Goal: Transaction & Acquisition: Book appointment/travel/reservation

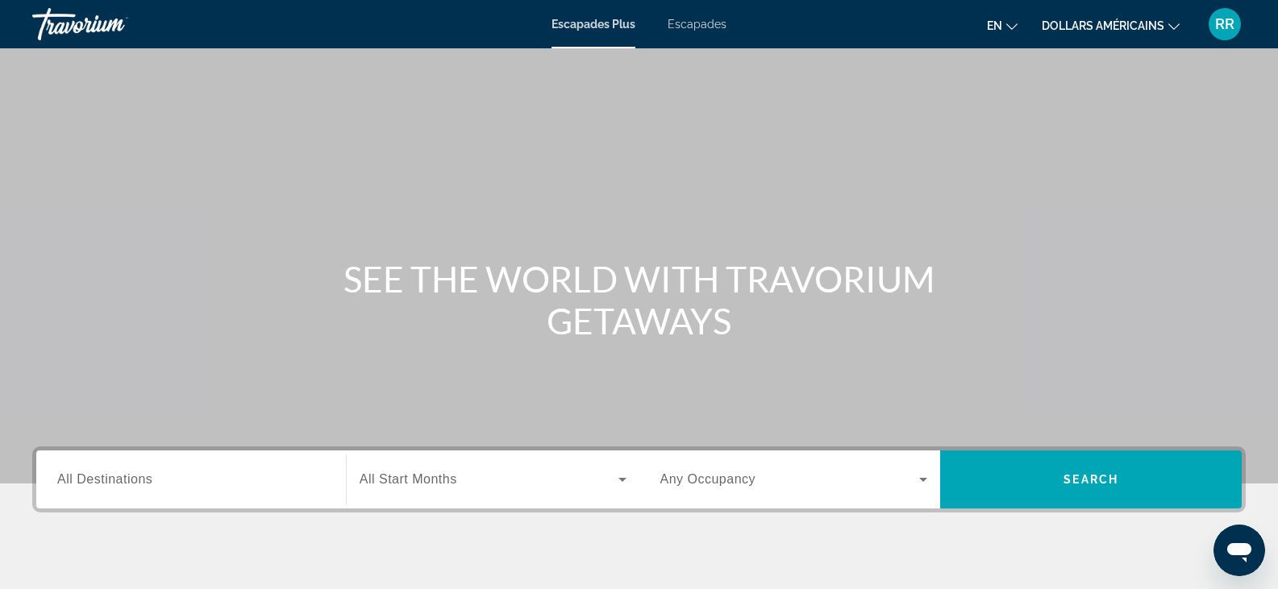
click at [1012, 27] on icon "Changer de langue" at bounding box center [1011, 26] width 11 height 11
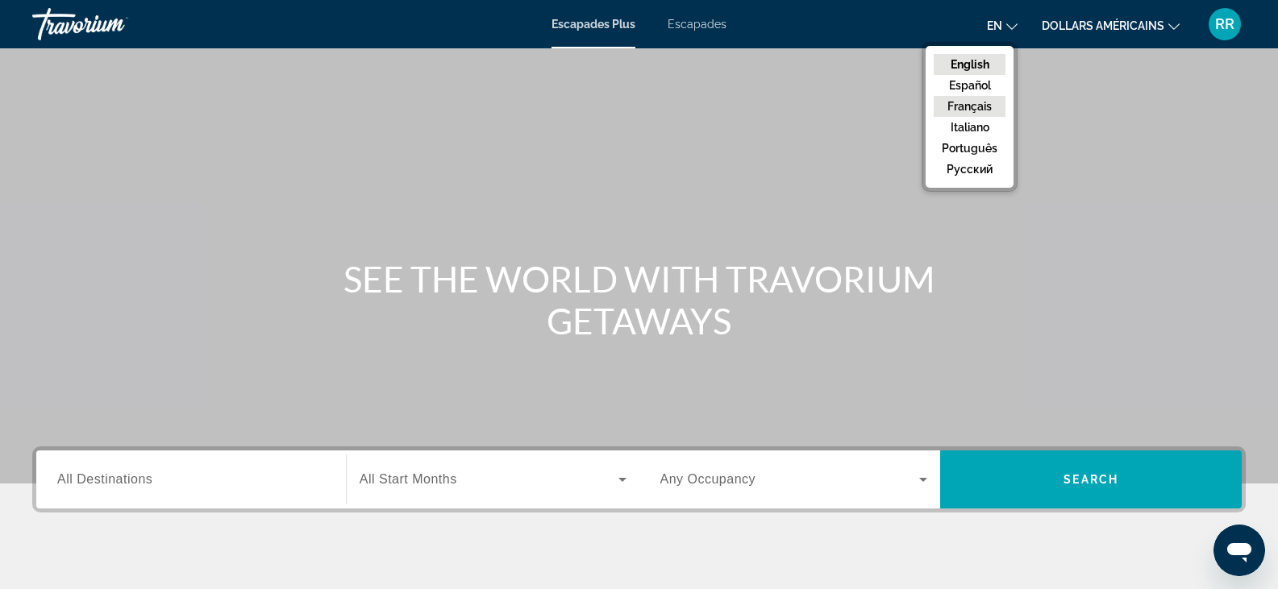
click at [979, 106] on button "Français" at bounding box center [970, 106] width 72 height 21
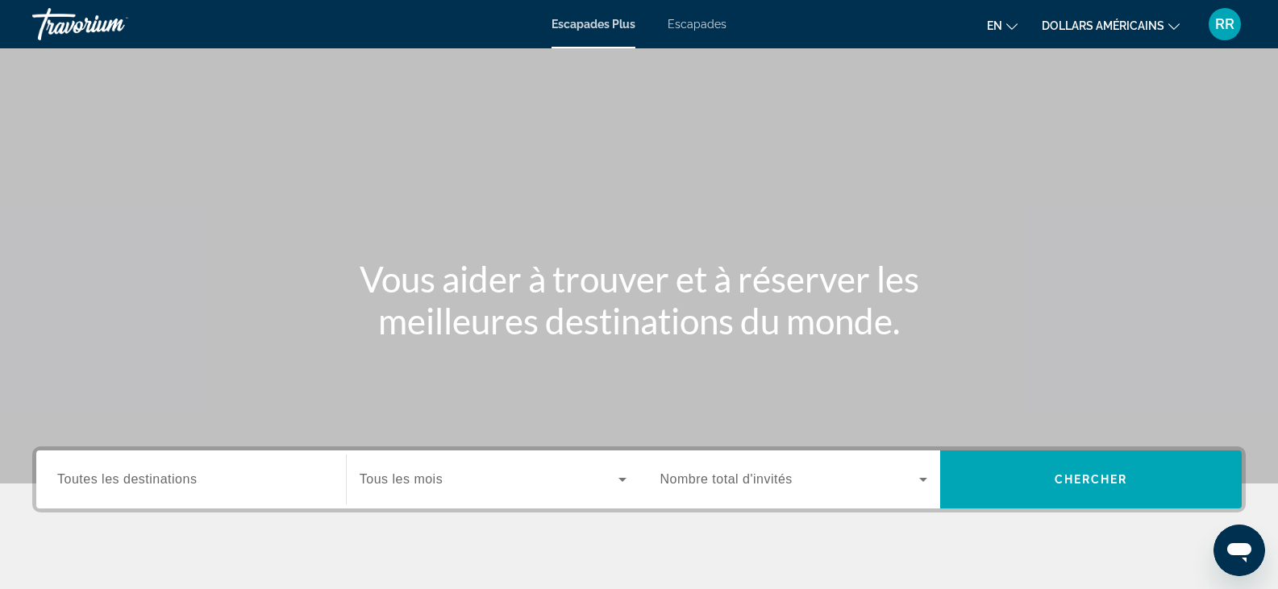
click at [1171, 31] on button "dollars américains USD ($) MXN (Mex$) CAD (Can$) GBP (£) EUR (€) AUD (A$) NZD (…" at bounding box center [1111, 25] width 138 height 23
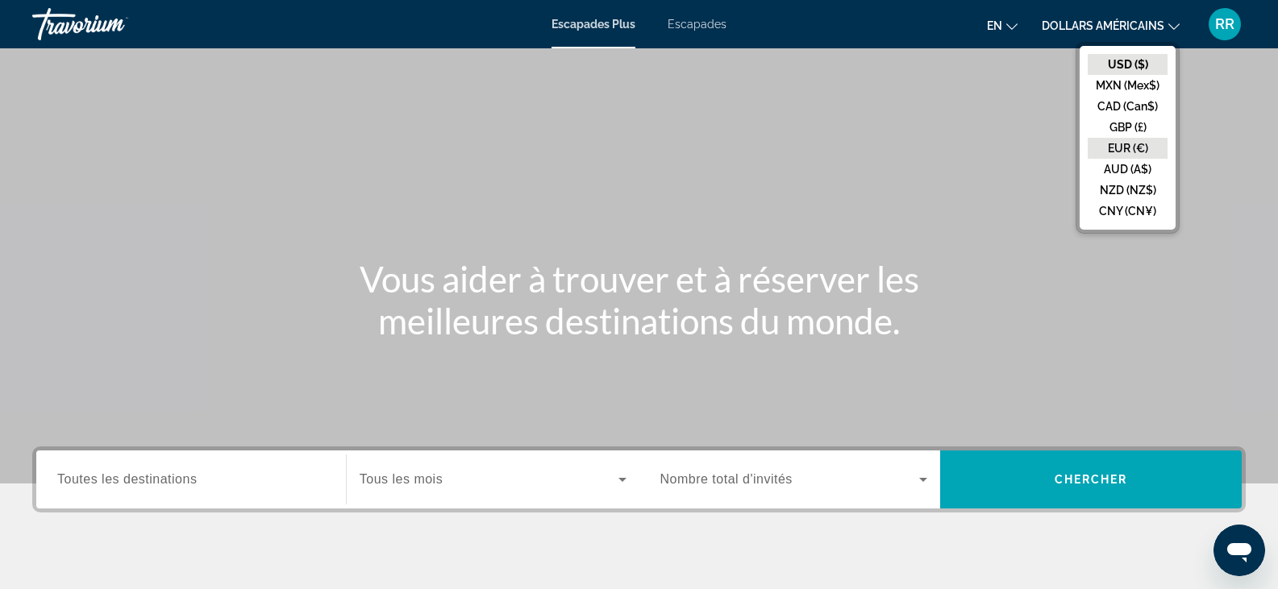
click at [1125, 146] on button "EUR (€)" at bounding box center [1128, 148] width 80 height 21
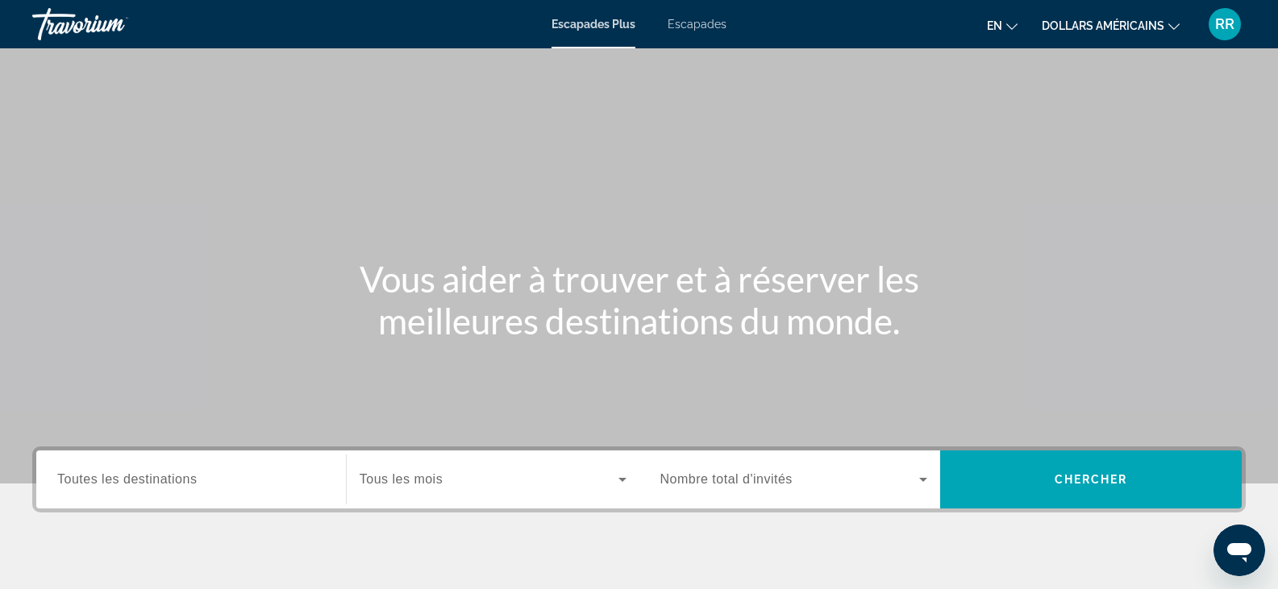
click at [1010, 29] on icon "Changer de langue" at bounding box center [1011, 26] width 11 height 11
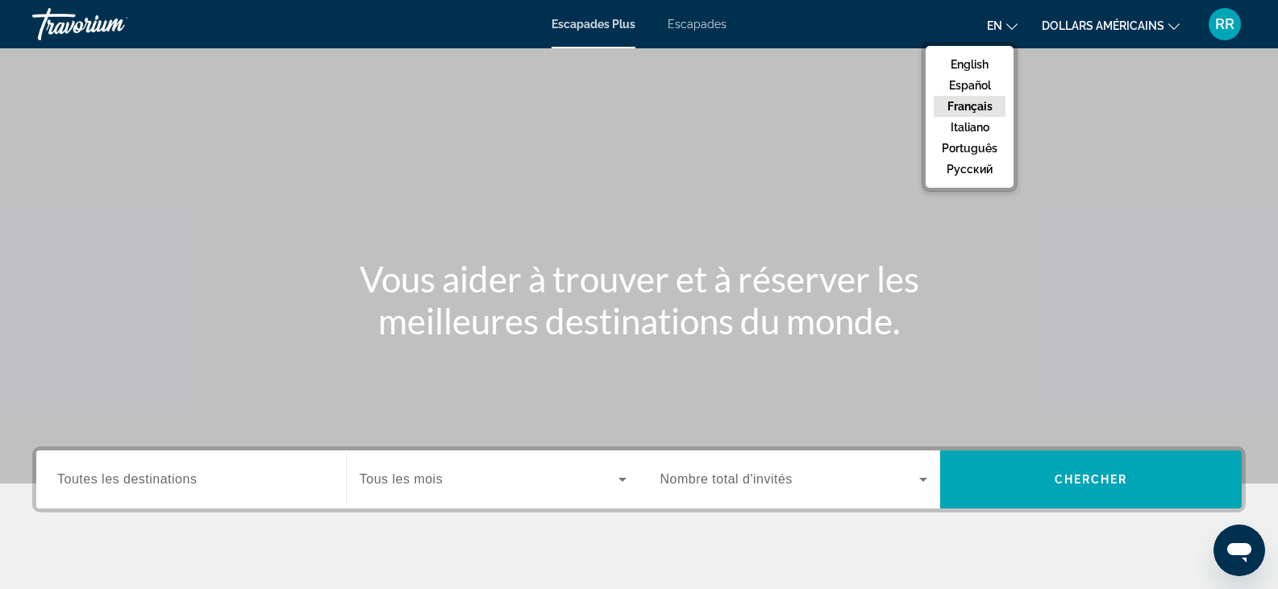
click at [964, 103] on button "Français" at bounding box center [970, 106] width 72 height 21
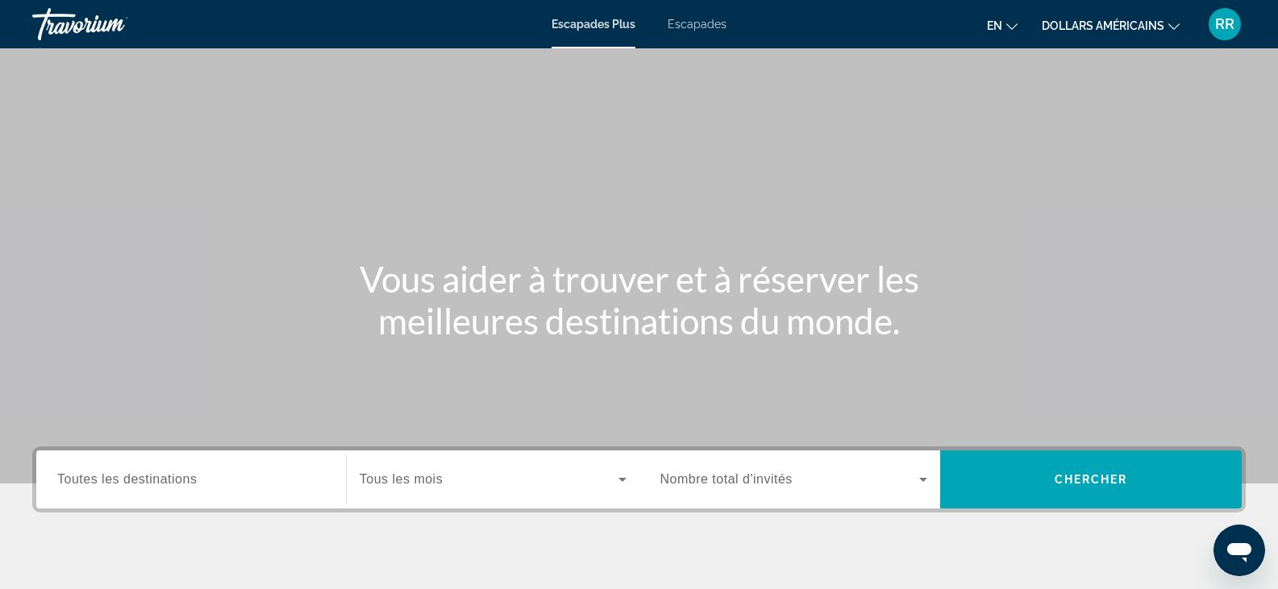
click at [1168, 30] on button "dollars américains USD ($) MXN (Mex$) CAD (Can$) GBP (£) EUR (€) AUD (A$) NZD (…" at bounding box center [1111, 25] width 138 height 23
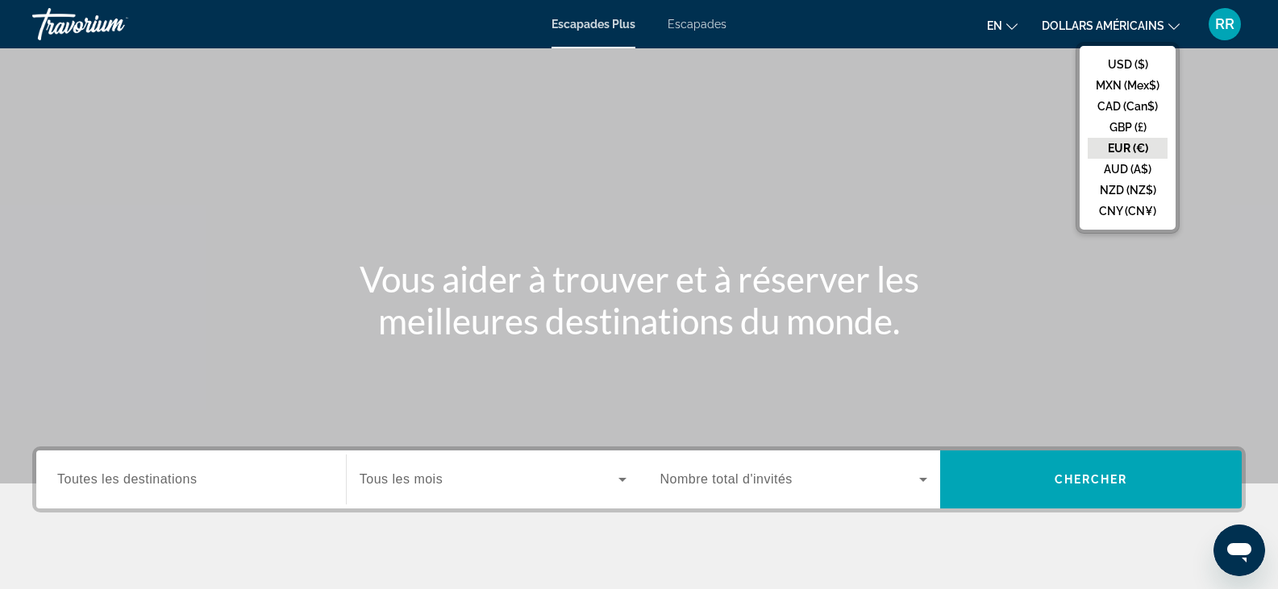
click at [1136, 144] on button "EUR (€)" at bounding box center [1128, 148] width 80 height 21
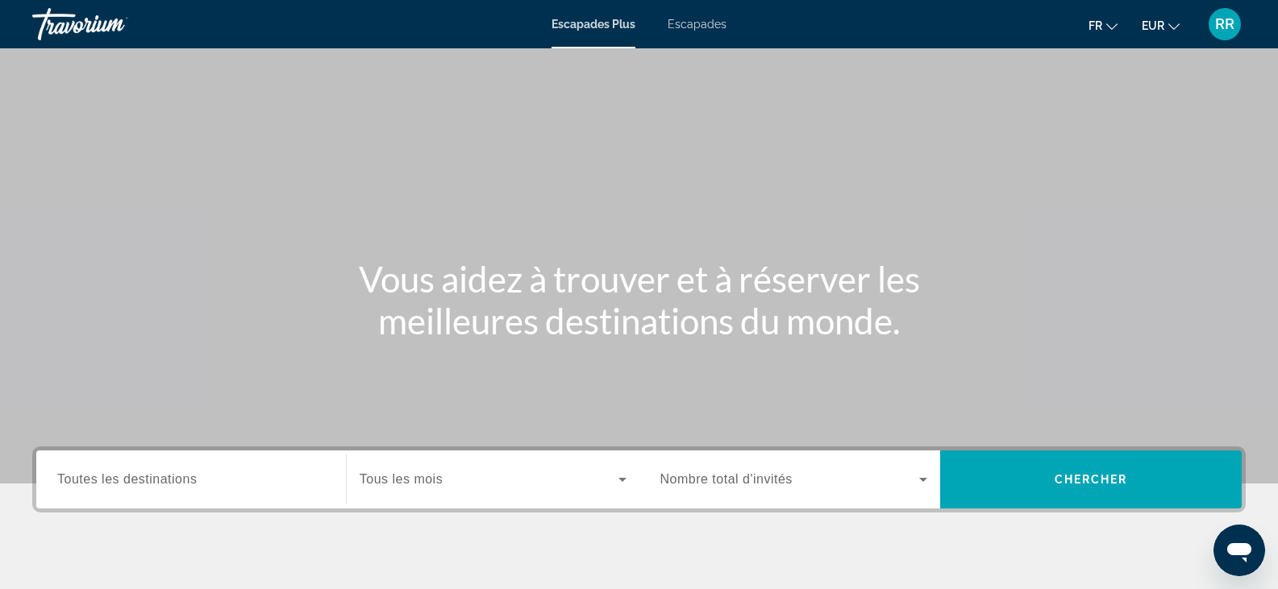
click at [140, 479] on font "Toutes les destinations" at bounding box center [127, 480] width 140 height 14
click at [140, 479] on input "Destination Toutes les destinations" at bounding box center [191, 480] width 268 height 19
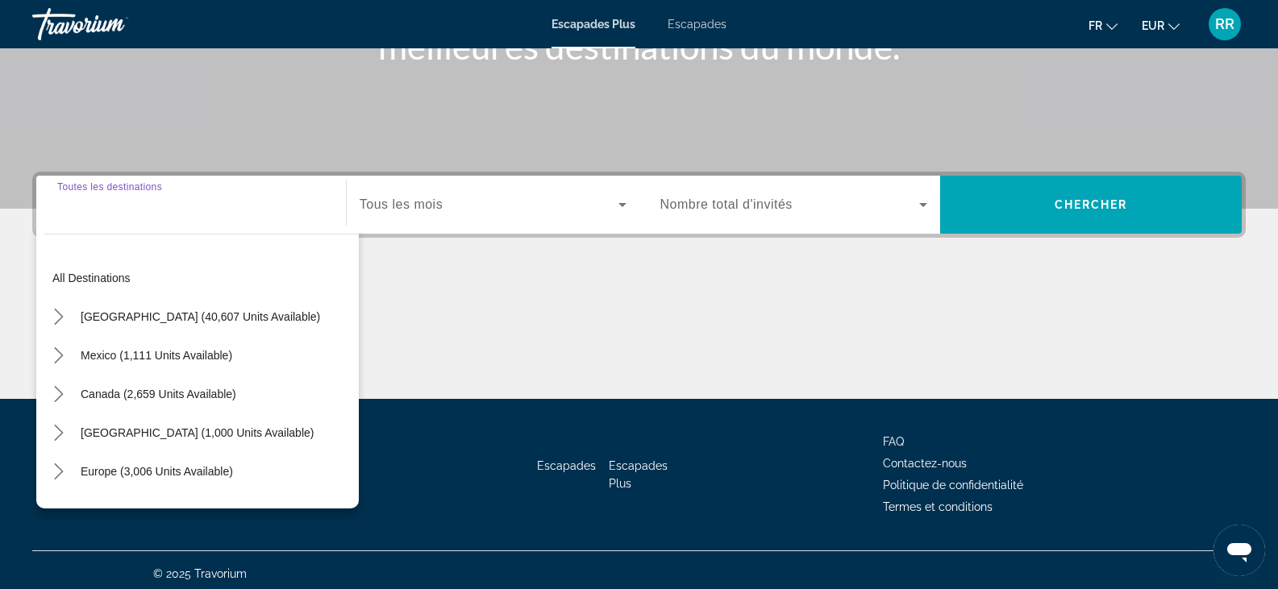
scroll to position [282, 0]
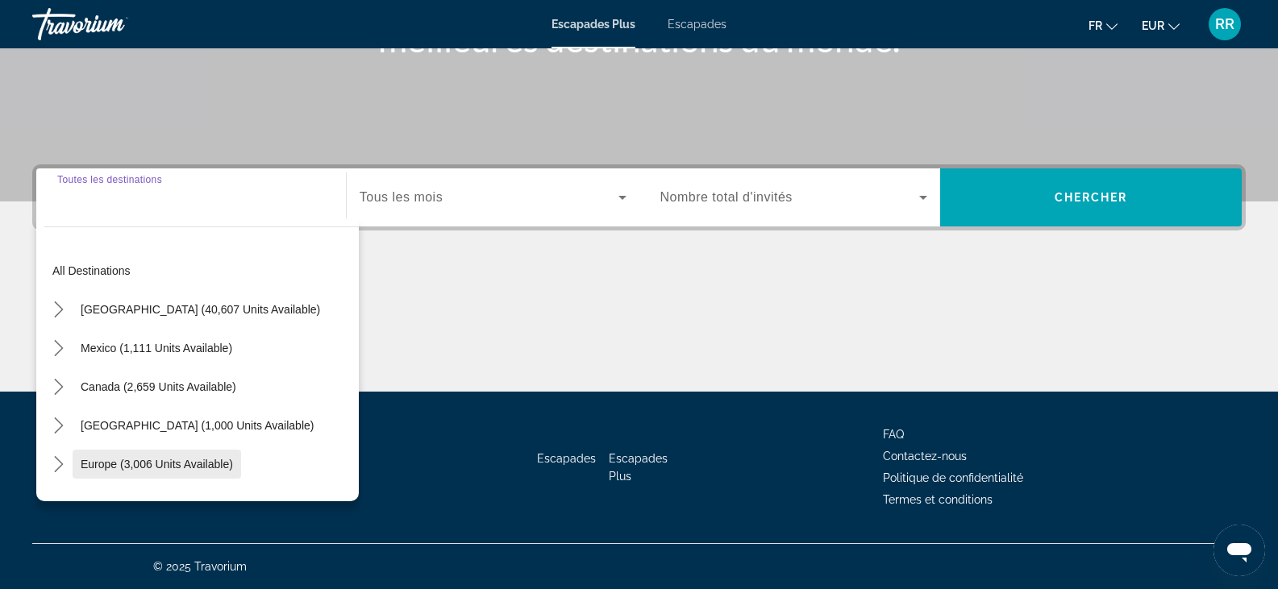
click at [124, 462] on span "Europe (3,006 units available)" at bounding box center [157, 464] width 152 height 13
type input "**********"
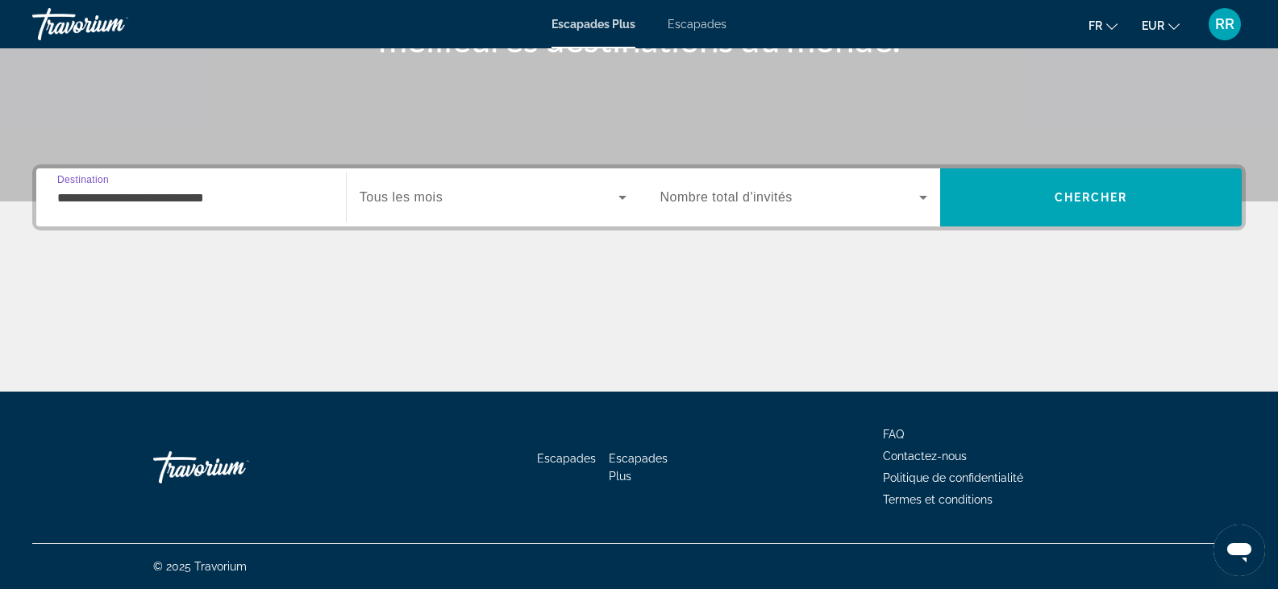
click at [618, 198] on icon "Widget de recherche" at bounding box center [622, 197] width 19 height 19
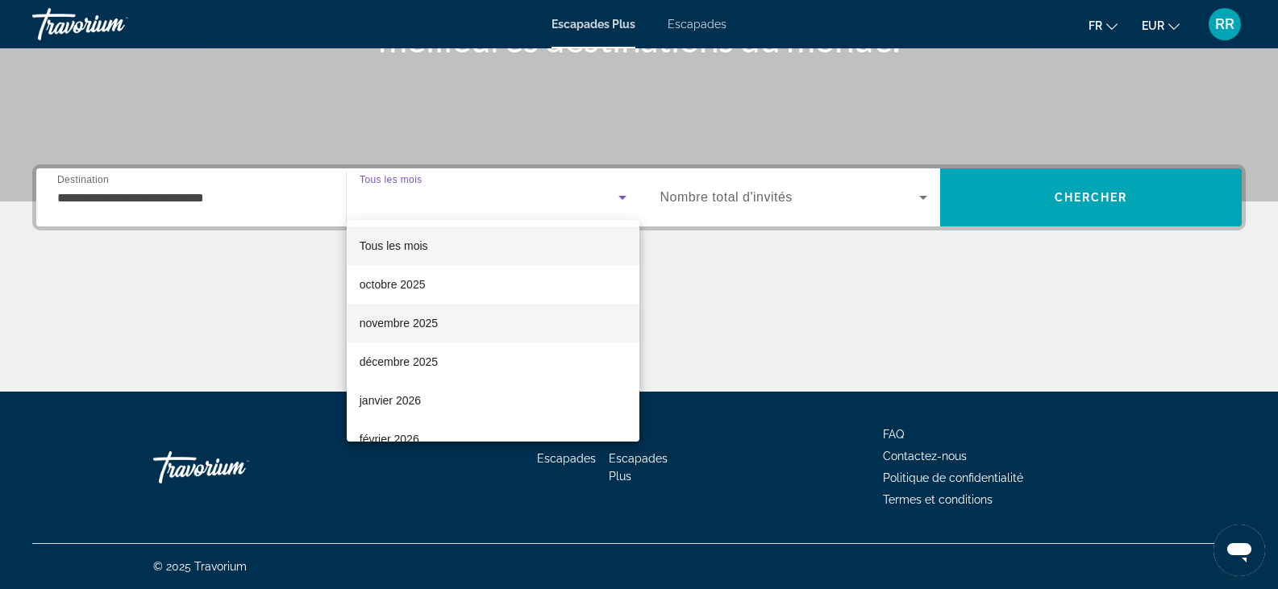
click at [406, 327] on font "novembre 2025" at bounding box center [399, 323] width 78 height 13
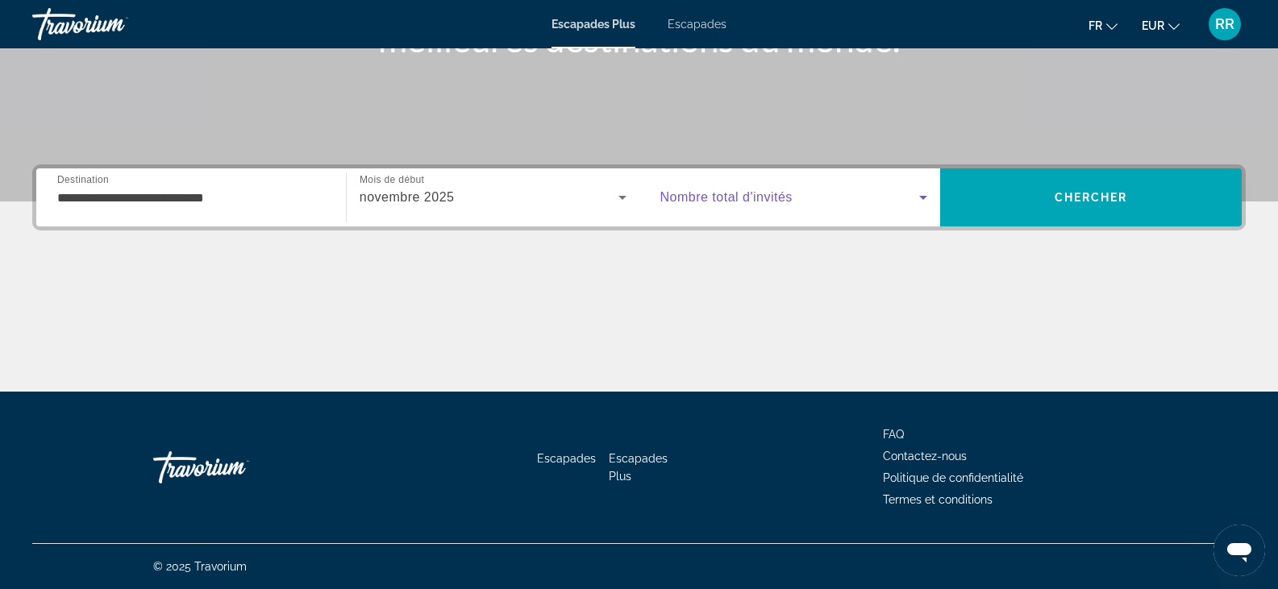
click at [910, 199] on span "Widget de recherche" at bounding box center [790, 197] width 260 height 19
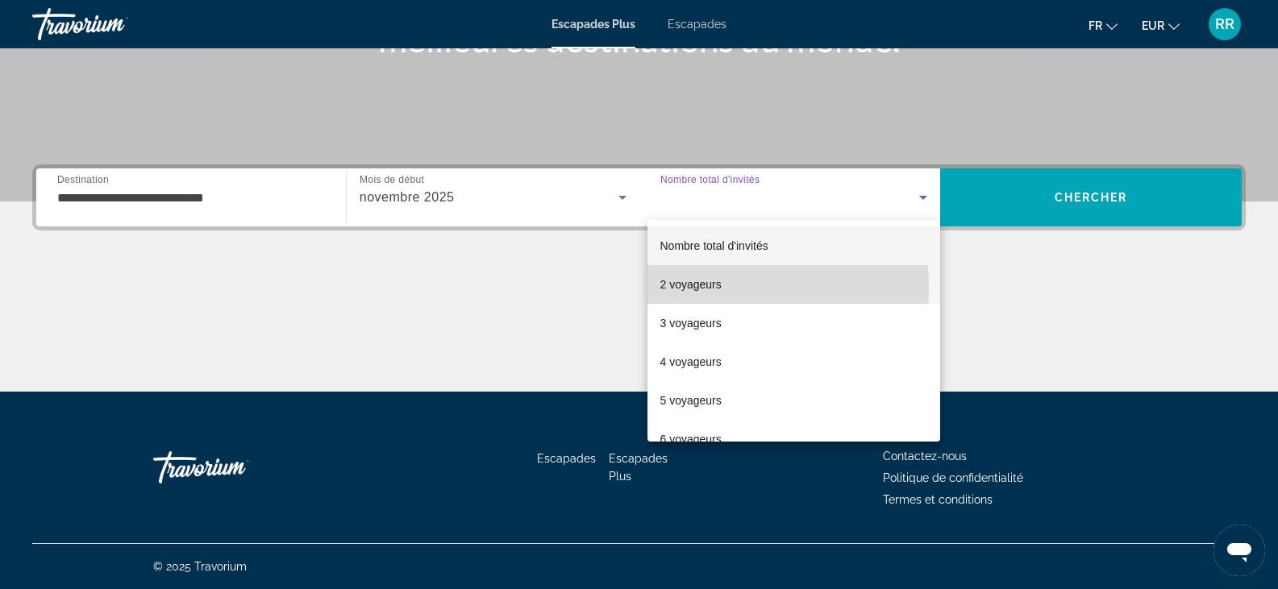
click at [668, 287] on font "2 voyageurs" at bounding box center [690, 284] width 61 height 13
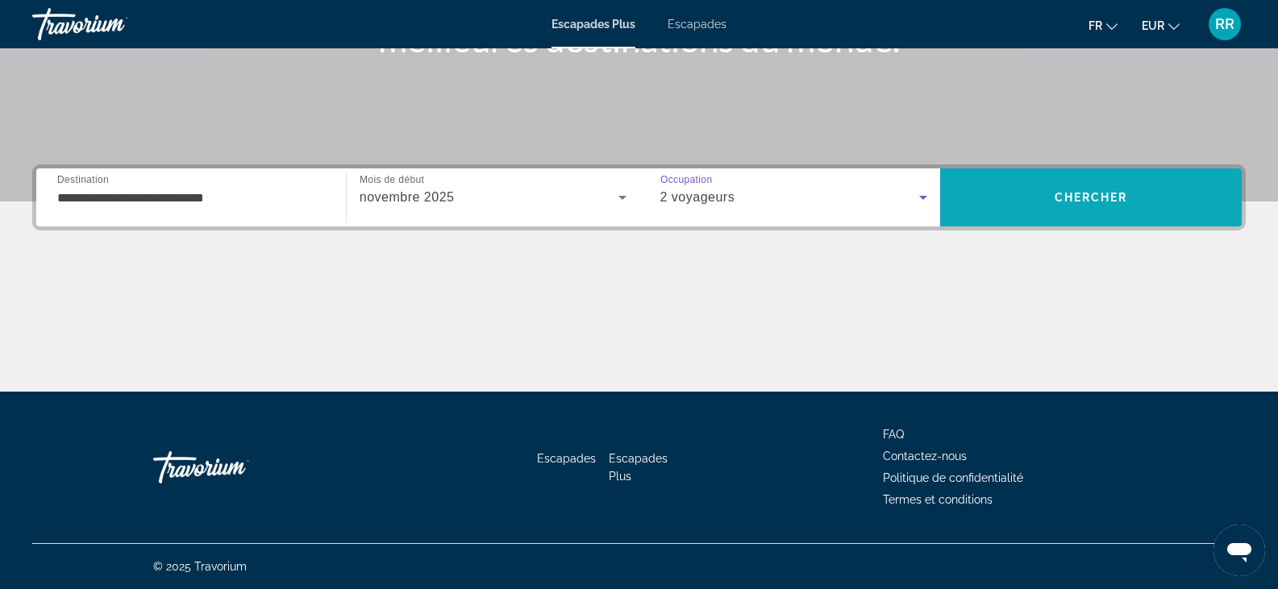
click at [1087, 196] on font "Chercher" at bounding box center [1091, 197] width 73 height 13
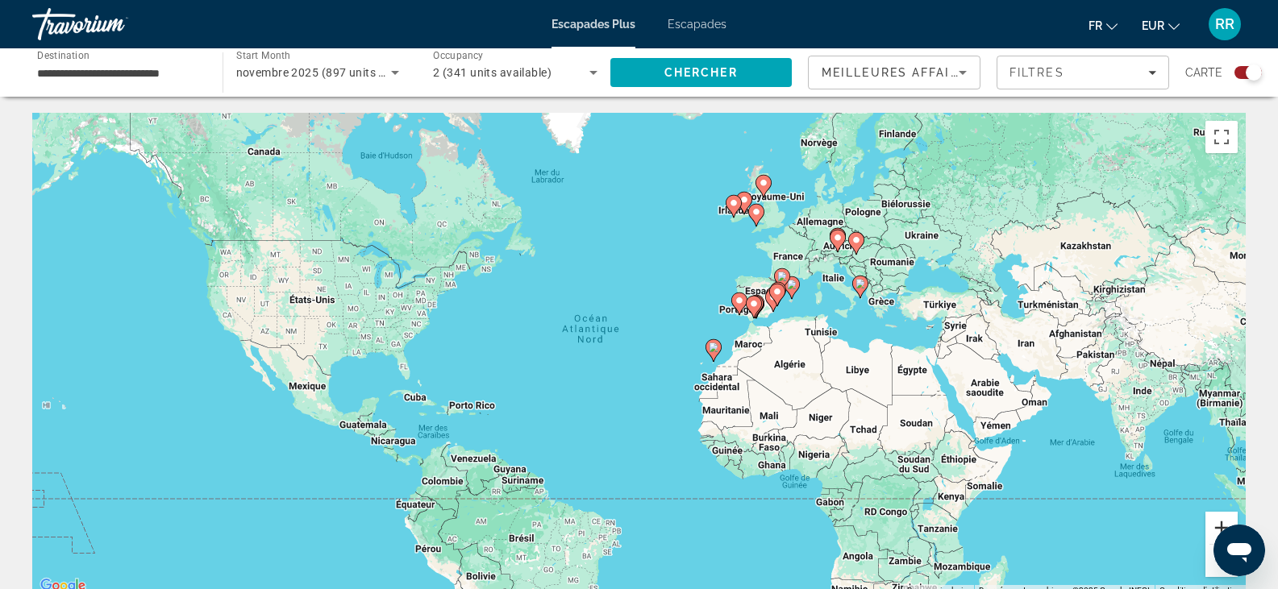
click at [1213, 526] on button "Zoom avant" at bounding box center [1222, 528] width 32 height 32
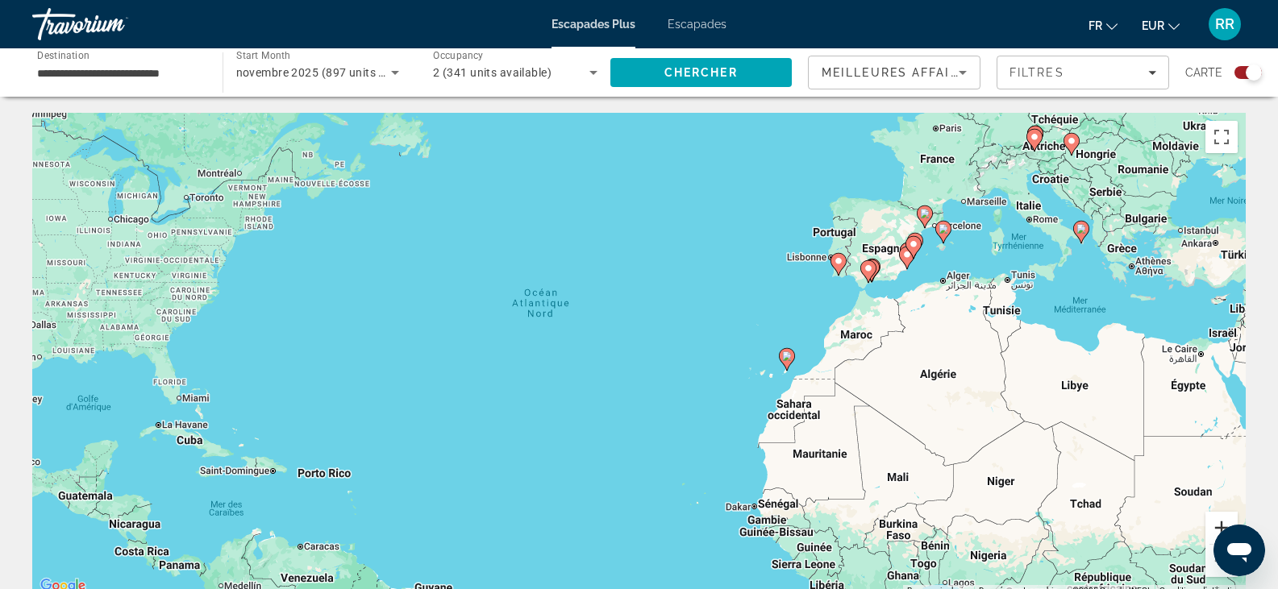
click at [1217, 524] on button "Zoom avant" at bounding box center [1222, 528] width 32 height 32
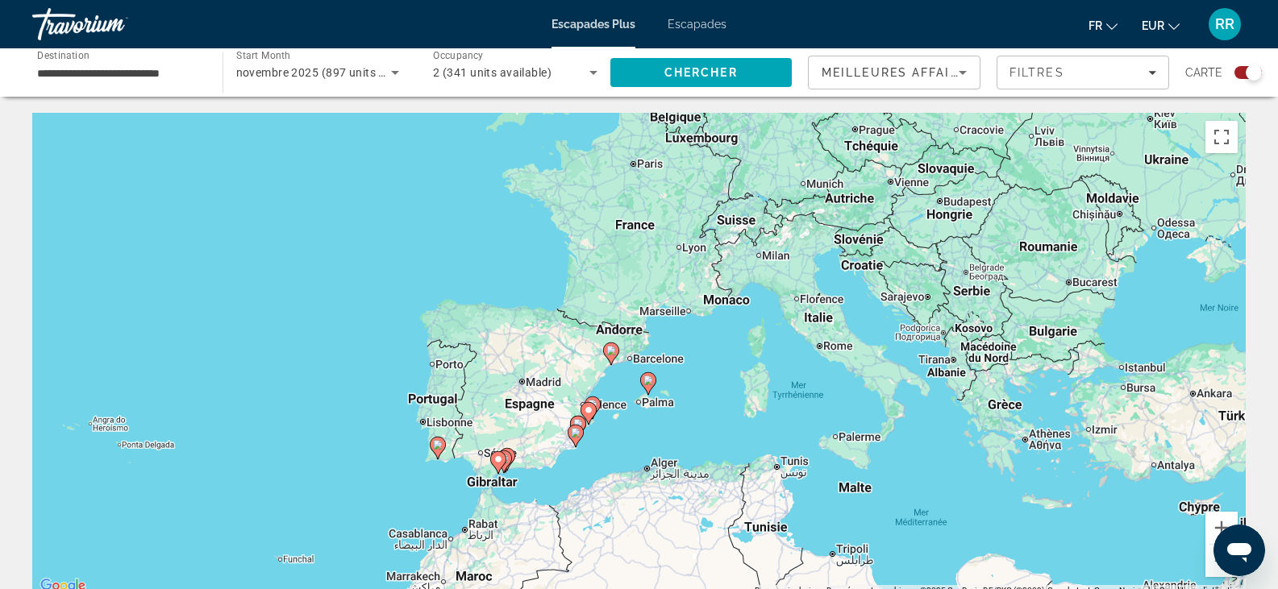
drag, startPoint x: 1072, startPoint y: 352, endPoint x: 468, endPoint y: 622, distance: 660.9
click at [468, 589] on html "**********" at bounding box center [639, 294] width 1278 height 589
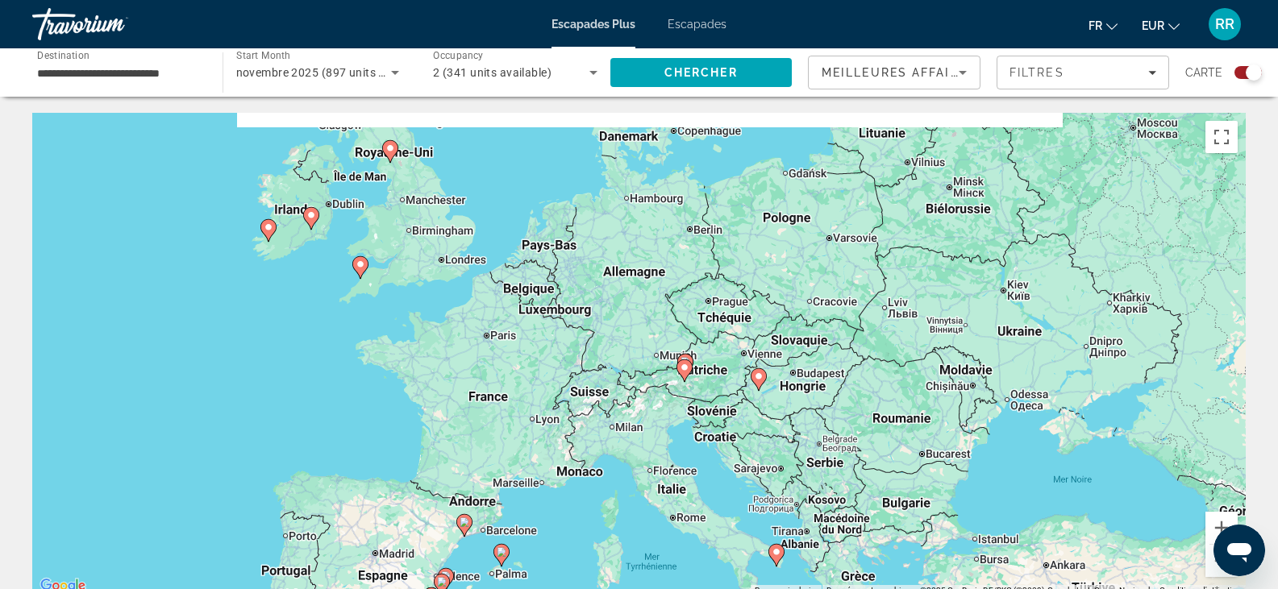
drag, startPoint x: 758, startPoint y: 362, endPoint x: 614, endPoint y: 523, distance: 216.4
click at [614, 523] on div "Pour activer le glissement avec le clavier, appuyez sur Alt+Entrée. Une fois ce…" at bounding box center [639, 355] width 1214 height 484
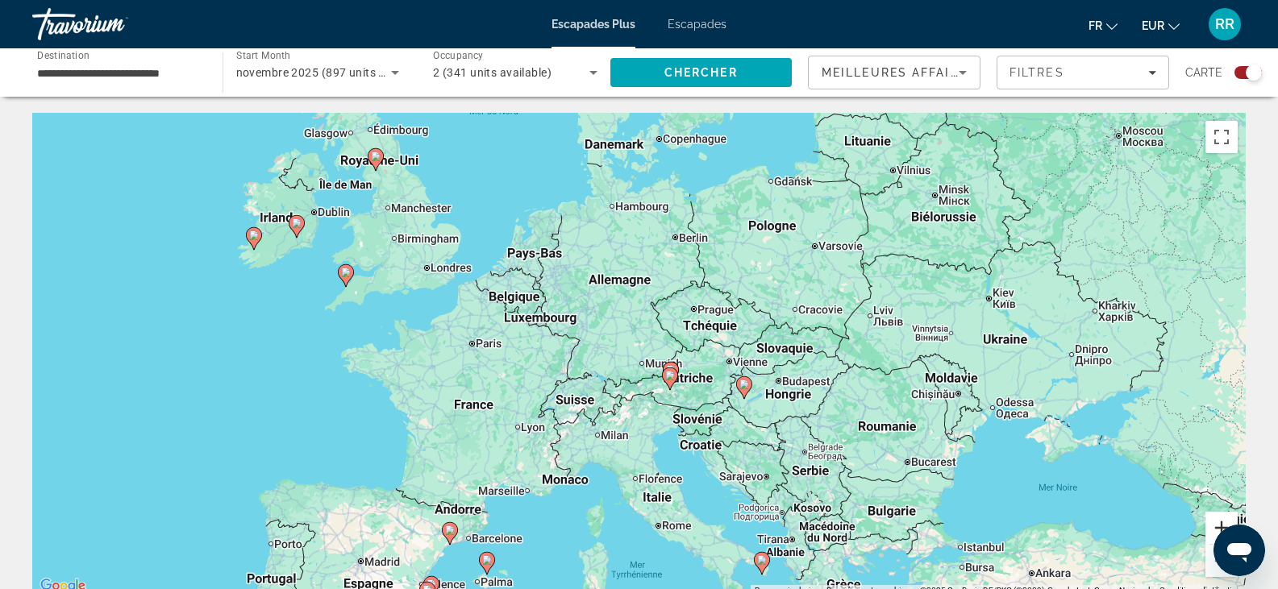
click at [1214, 525] on button "Zoom avant" at bounding box center [1222, 528] width 32 height 32
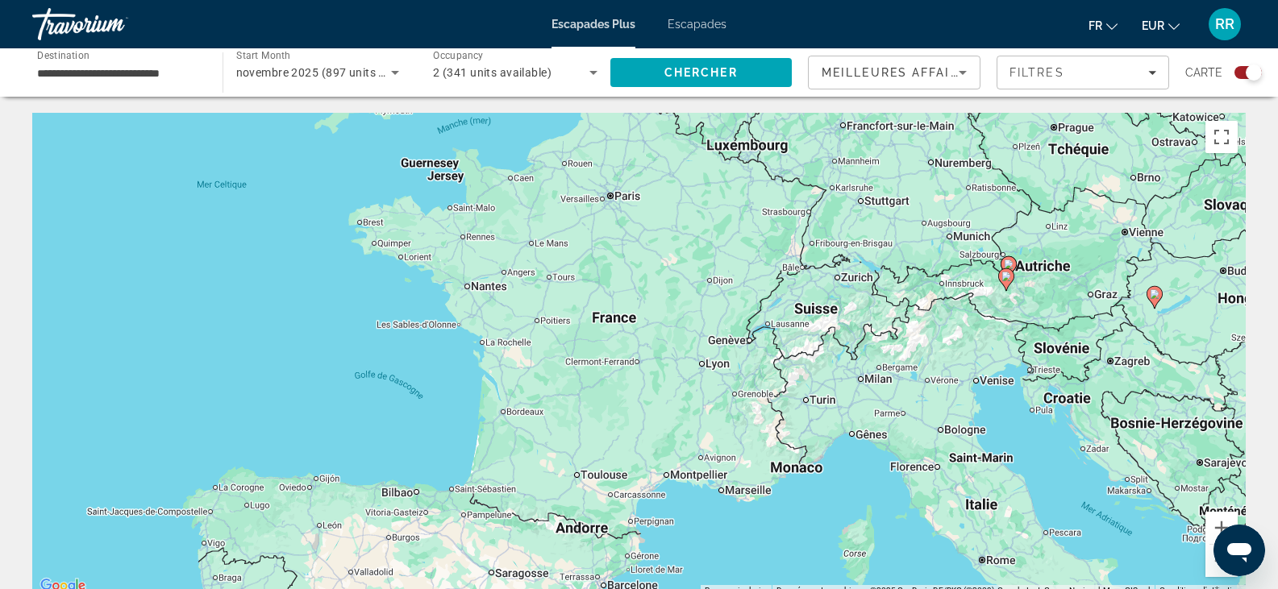
drag, startPoint x: 500, startPoint y: 498, endPoint x: 810, endPoint y: 361, distance: 338.3
click at [810, 361] on div "Pour activer le glissement avec le clavier, appuyez sur Alt+Entrée. Une fois ce…" at bounding box center [639, 355] width 1214 height 484
click at [703, 28] on font "Escapades" at bounding box center [697, 24] width 59 height 13
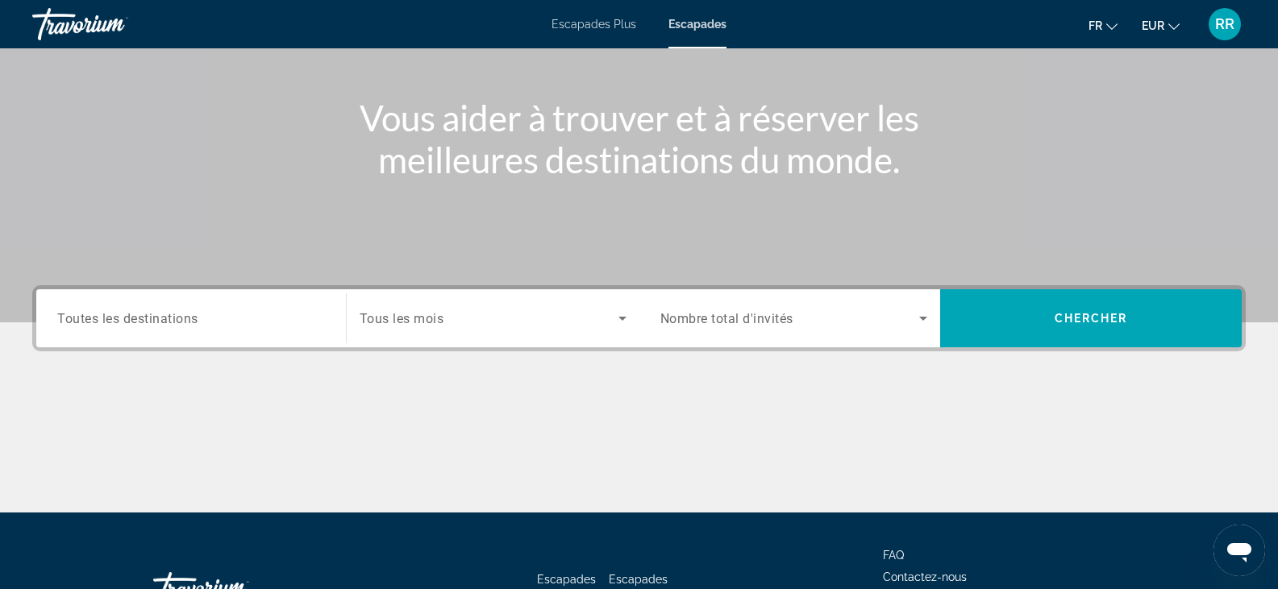
click at [185, 325] on span "Toutes les destinations" at bounding box center [127, 317] width 141 height 15
click at [185, 325] on input "Destination Toutes les destinations" at bounding box center [191, 319] width 268 height 19
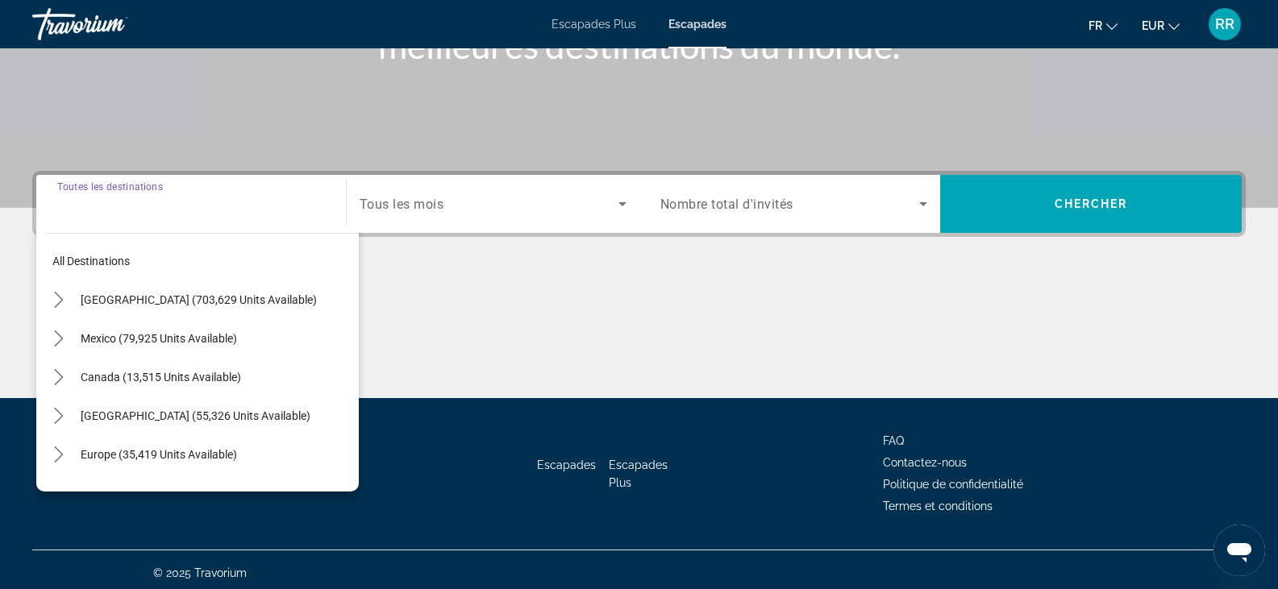
scroll to position [282, 0]
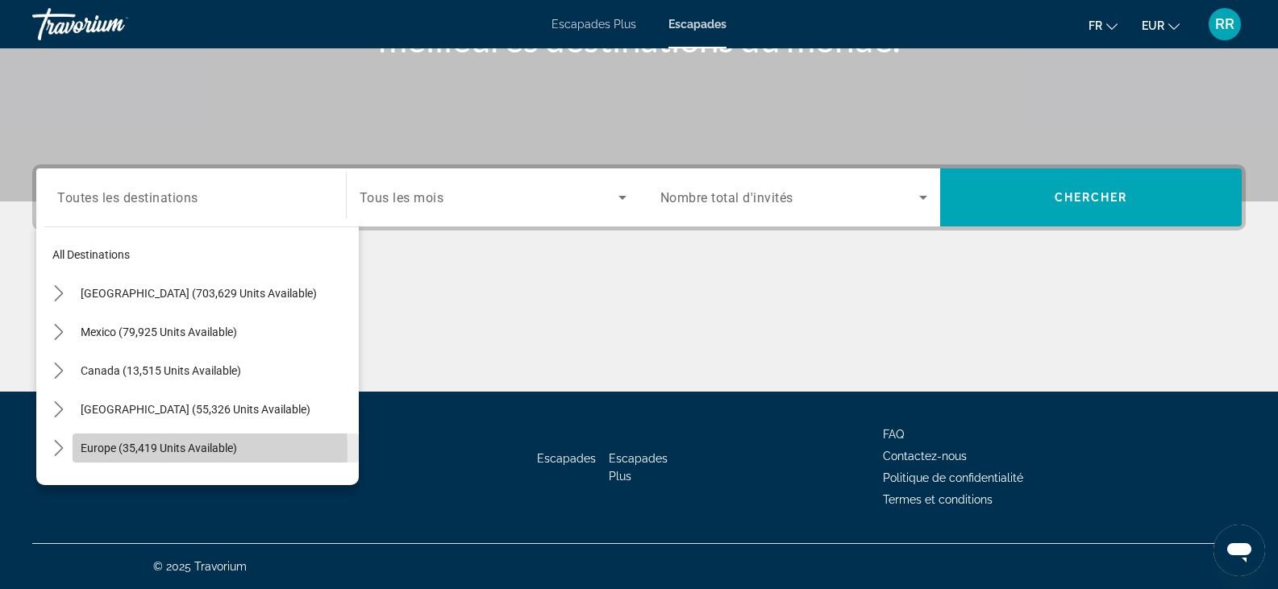
click at [126, 452] on span "Europe (35,419 units available)" at bounding box center [159, 448] width 156 height 13
type input "**********"
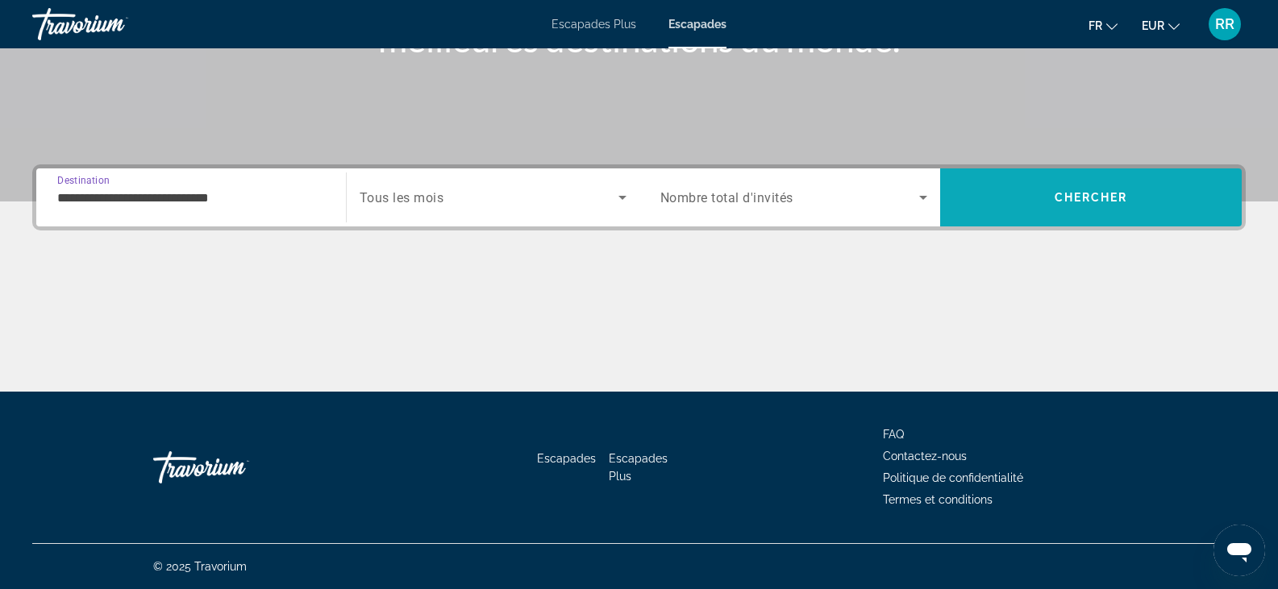
click at [1145, 205] on span "Search" at bounding box center [1091, 197] width 302 height 39
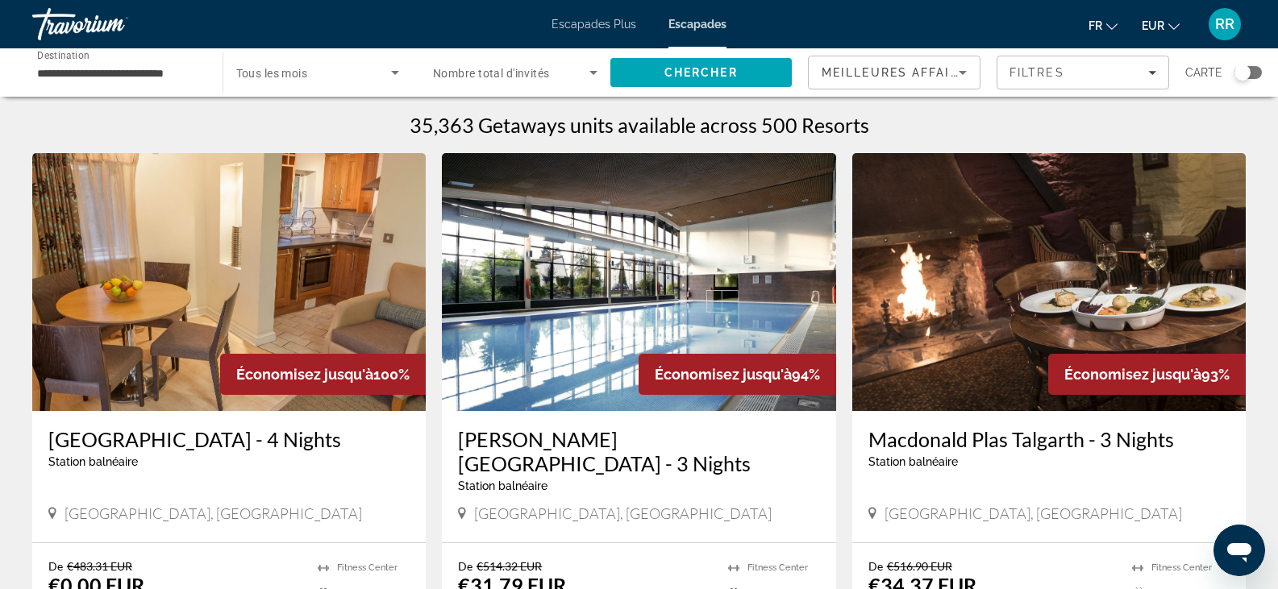
click at [1256, 69] on div "Search widget" at bounding box center [1248, 72] width 27 height 13
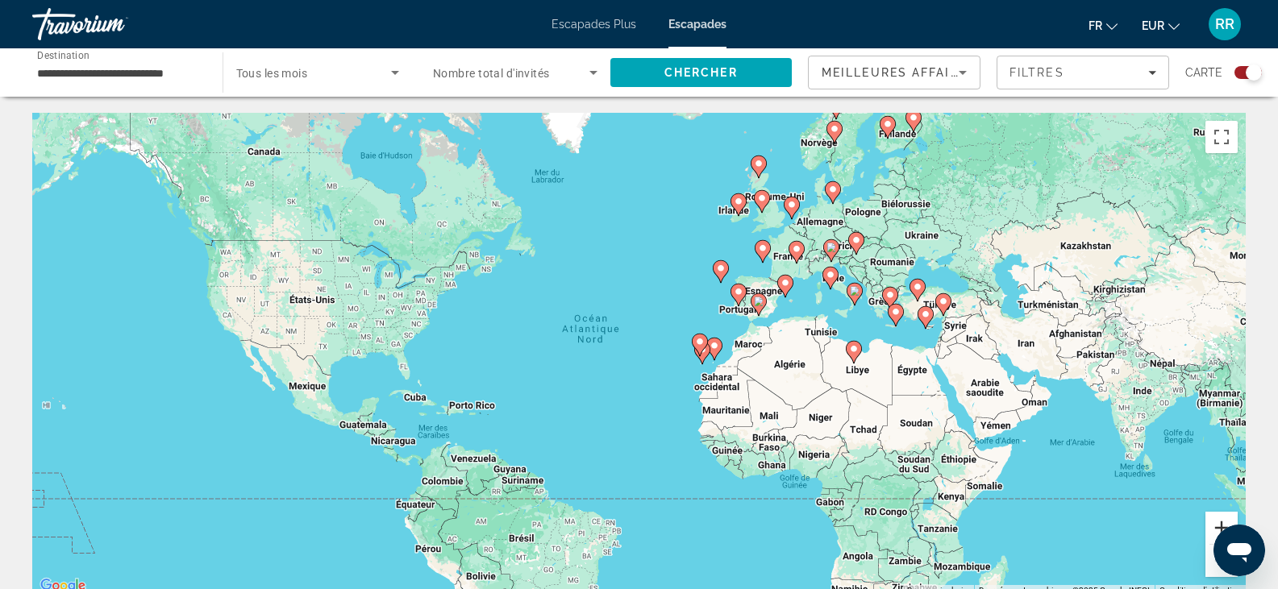
click at [1216, 518] on button "Zoom avant" at bounding box center [1222, 528] width 32 height 32
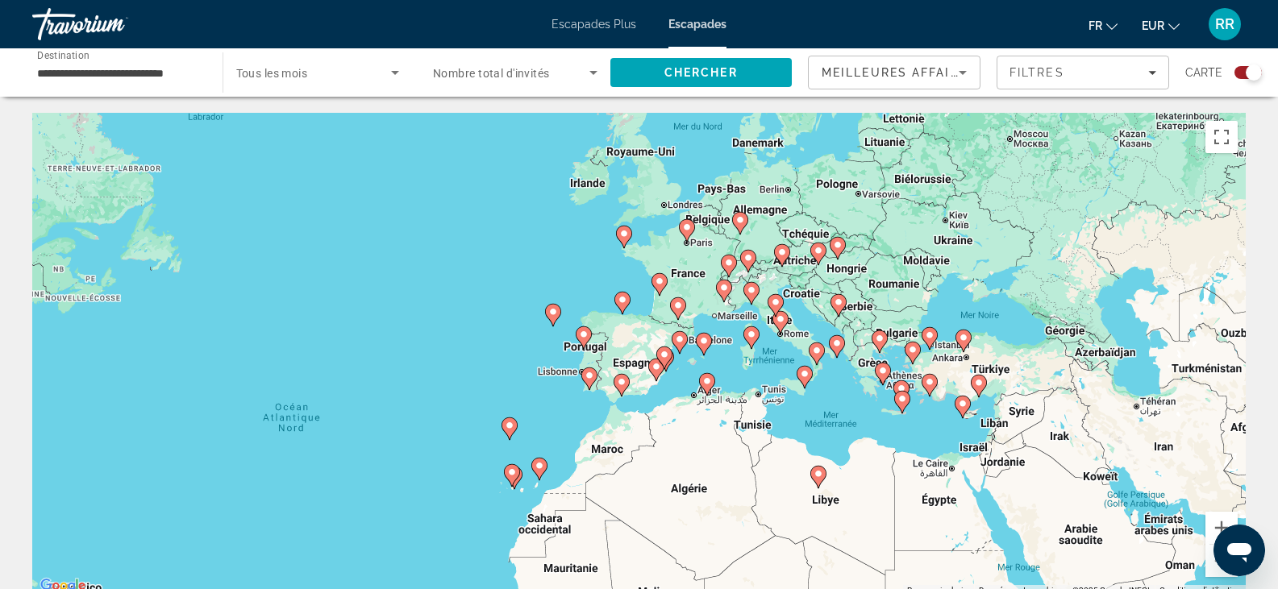
drag, startPoint x: 658, startPoint y: 270, endPoint x: 405, endPoint y: 389, distance: 279.6
click at [405, 389] on div "Pour activer le glissement avec le clavier, appuyez sur Alt+Entrée. Une fois ce…" at bounding box center [639, 355] width 1214 height 484
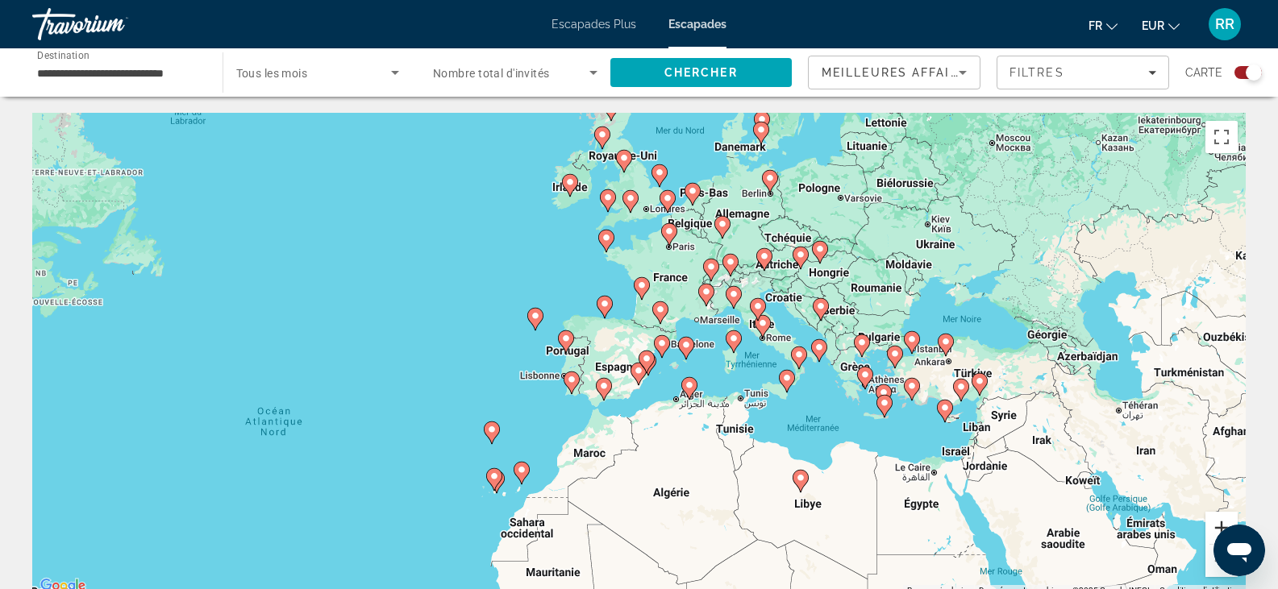
click at [1217, 523] on button "Zoom avant" at bounding box center [1222, 528] width 32 height 32
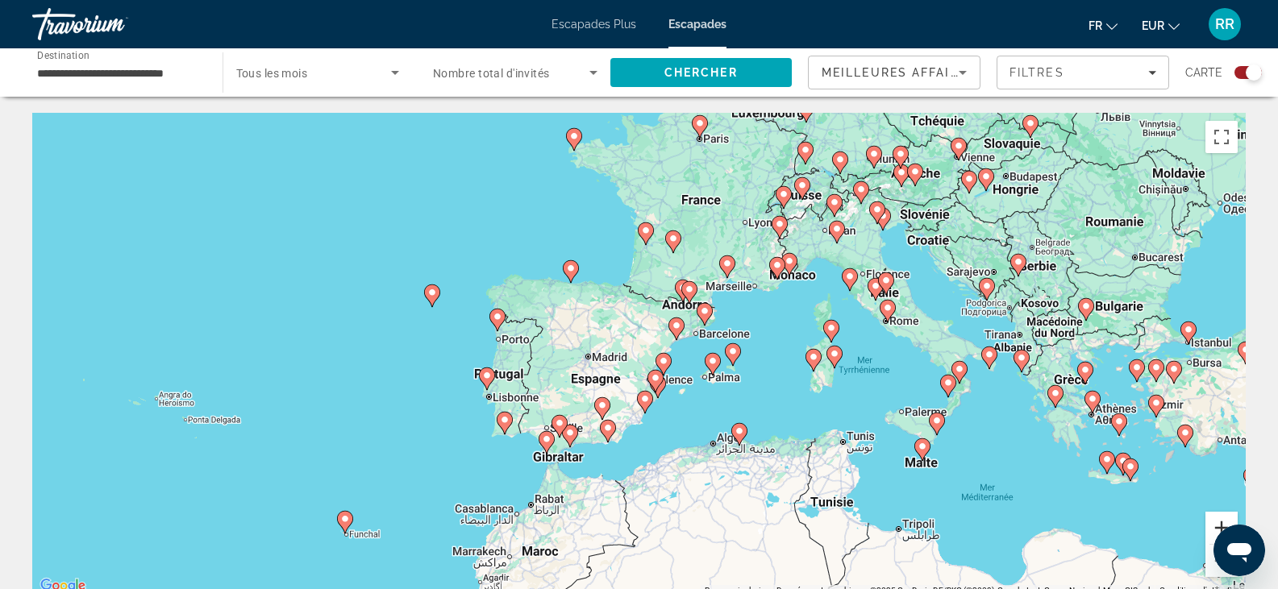
click at [1214, 525] on button "Zoom avant" at bounding box center [1222, 528] width 32 height 32
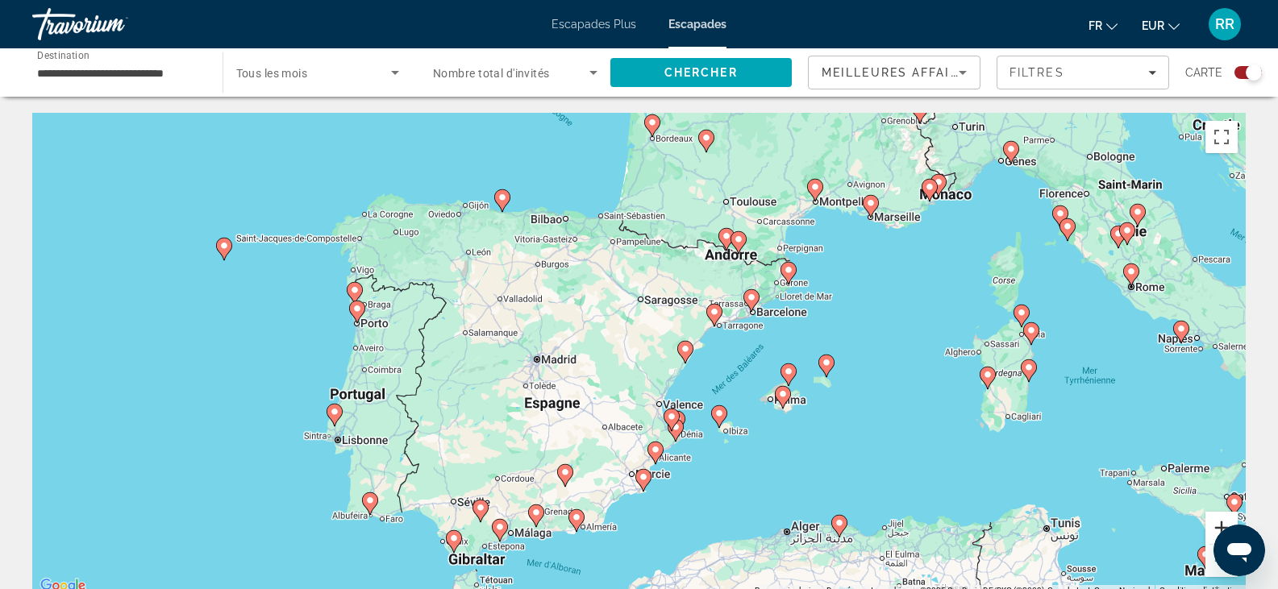
click at [1214, 518] on button "Zoom avant" at bounding box center [1222, 528] width 32 height 32
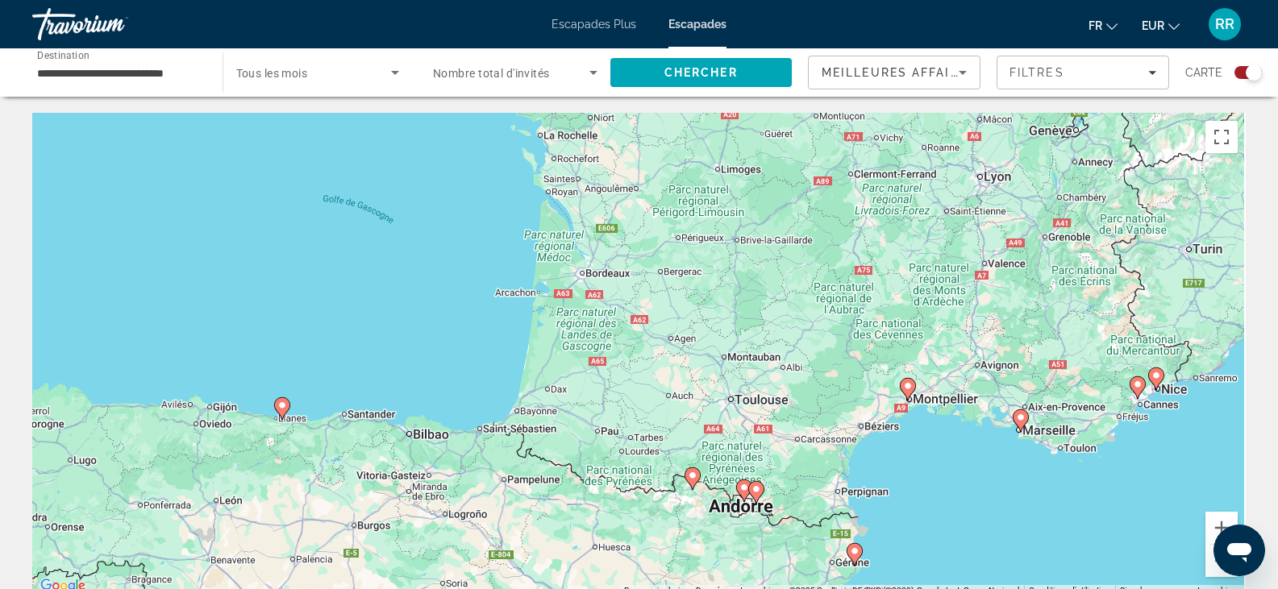
drag, startPoint x: 778, startPoint y: 195, endPoint x: 691, endPoint y: 570, distance: 384.9
click at [691, 570] on div "Pour activer le glissement avec le clavier, appuyez sur Alt+Entrée. Une fois ce…" at bounding box center [639, 355] width 1214 height 484
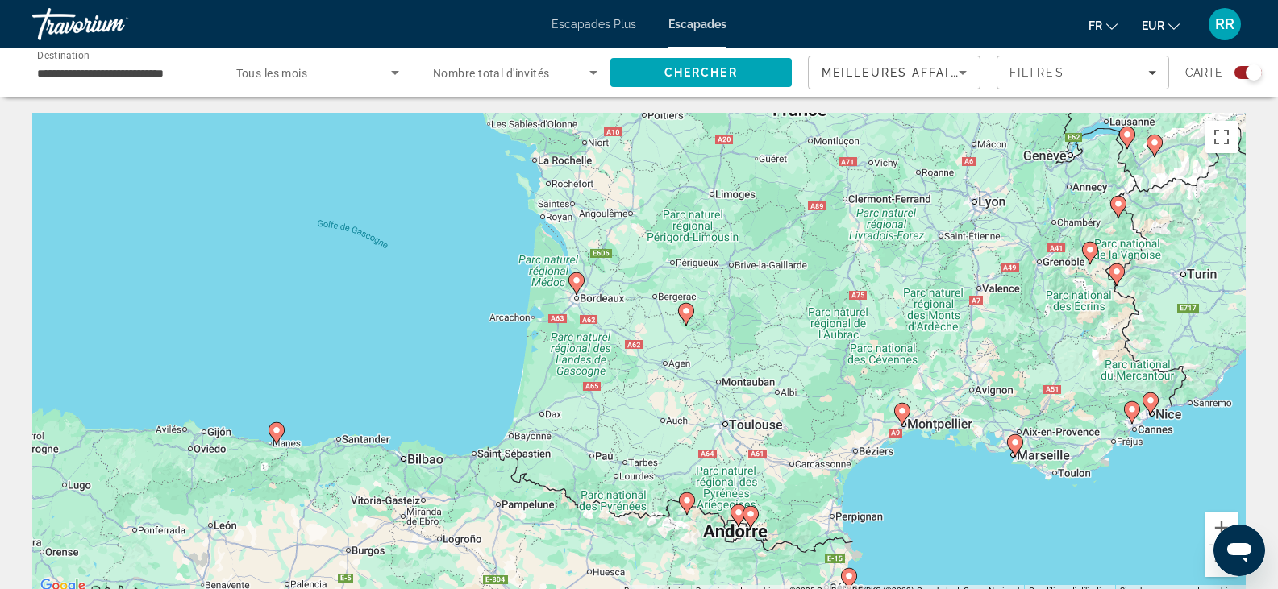
click at [687, 313] on image "Contenu principal" at bounding box center [686, 311] width 10 height 10
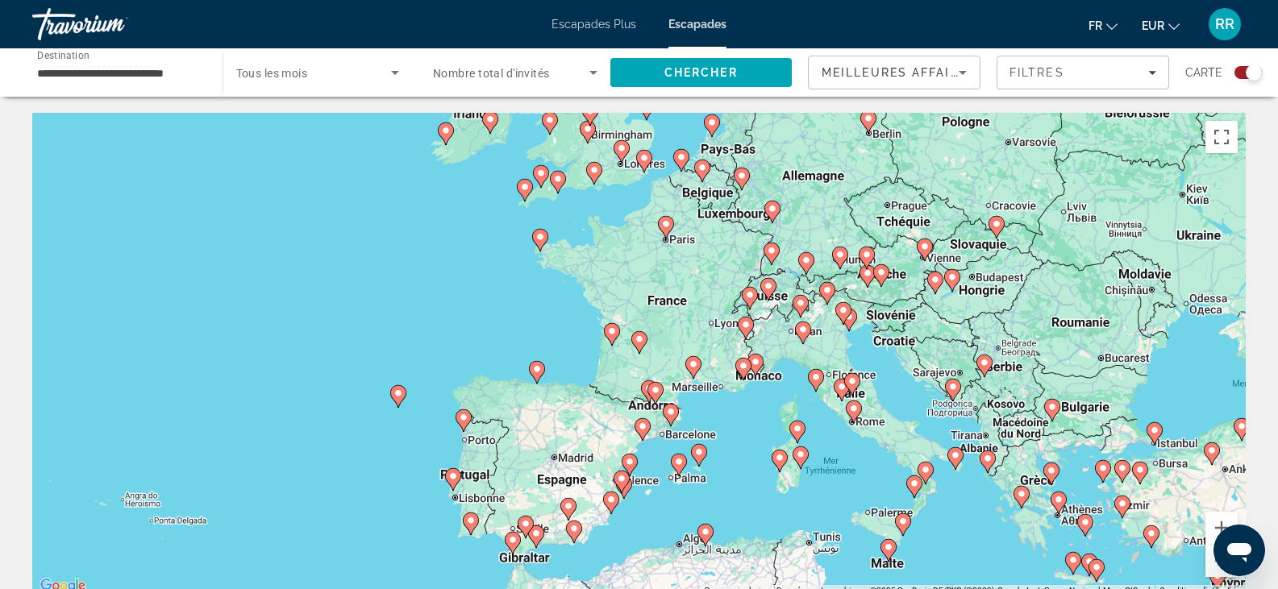
click at [638, 340] on image "Contenu principal" at bounding box center [640, 340] width 10 height 10
type input "**********"
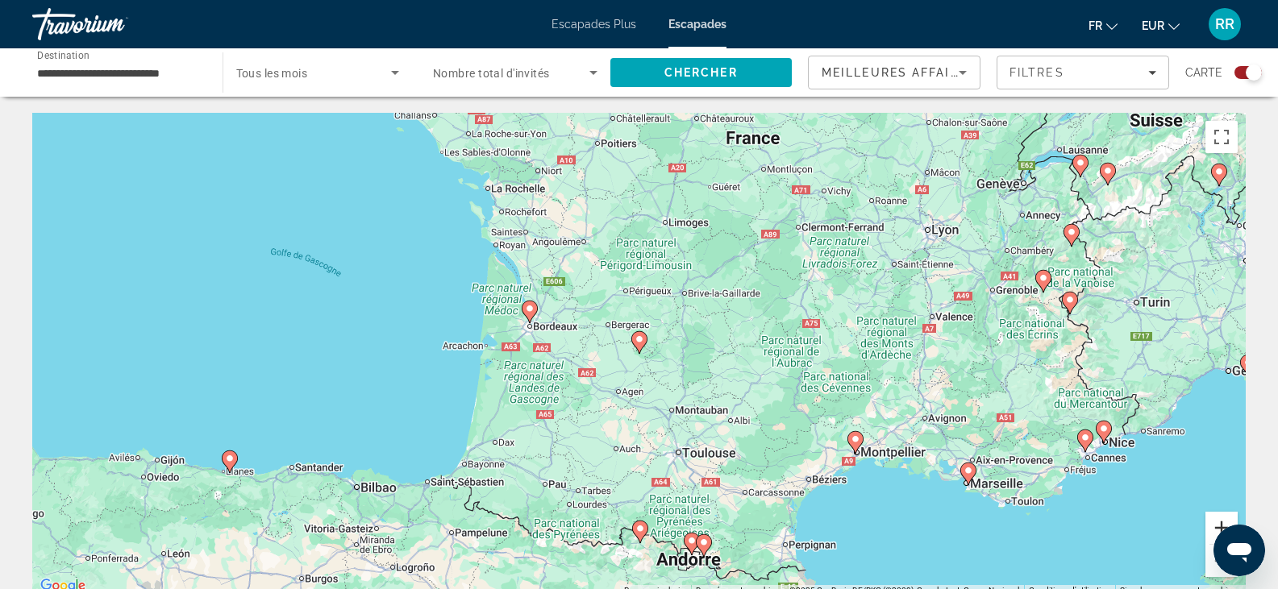
click at [1215, 529] on button "Zoom avant" at bounding box center [1222, 528] width 32 height 32
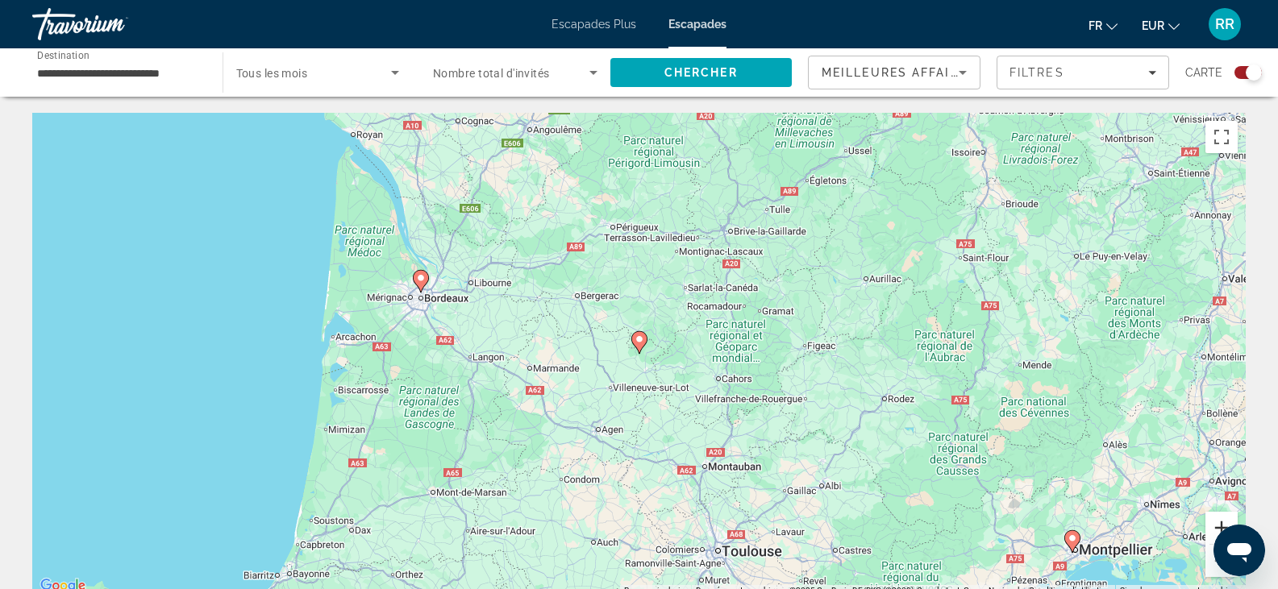
click at [1215, 529] on button "Zoom avant" at bounding box center [1222, 528] width 32 height 32
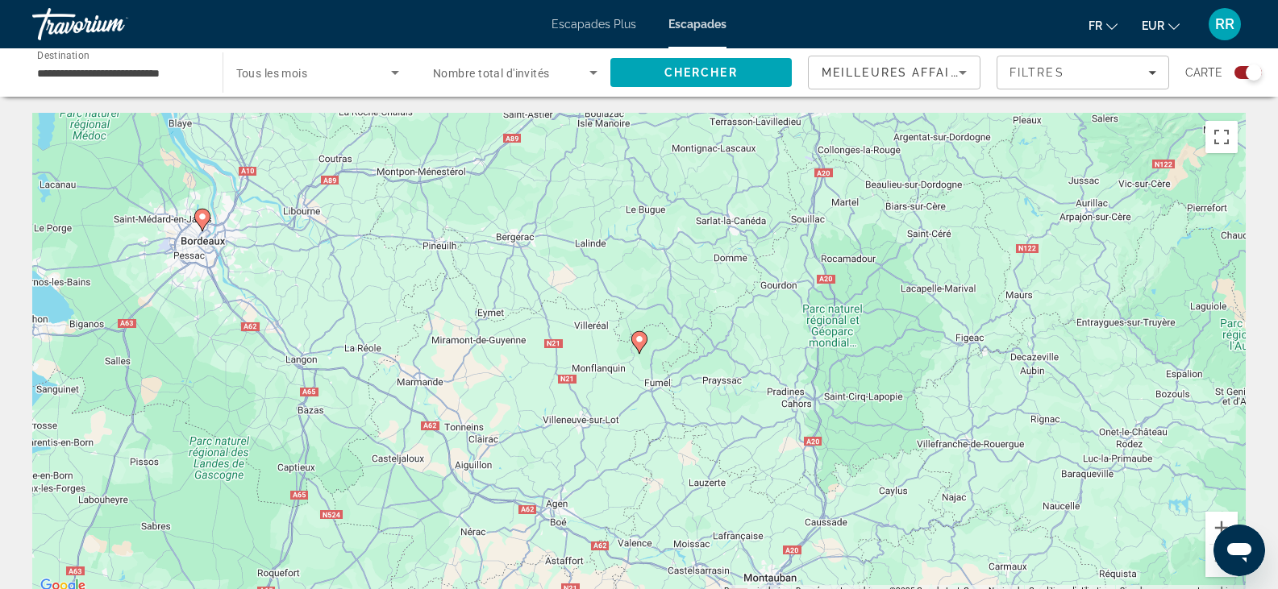
click at [204, 223] on icon "Contenu principal" at bounding box center [201, 220] width 15 height 21
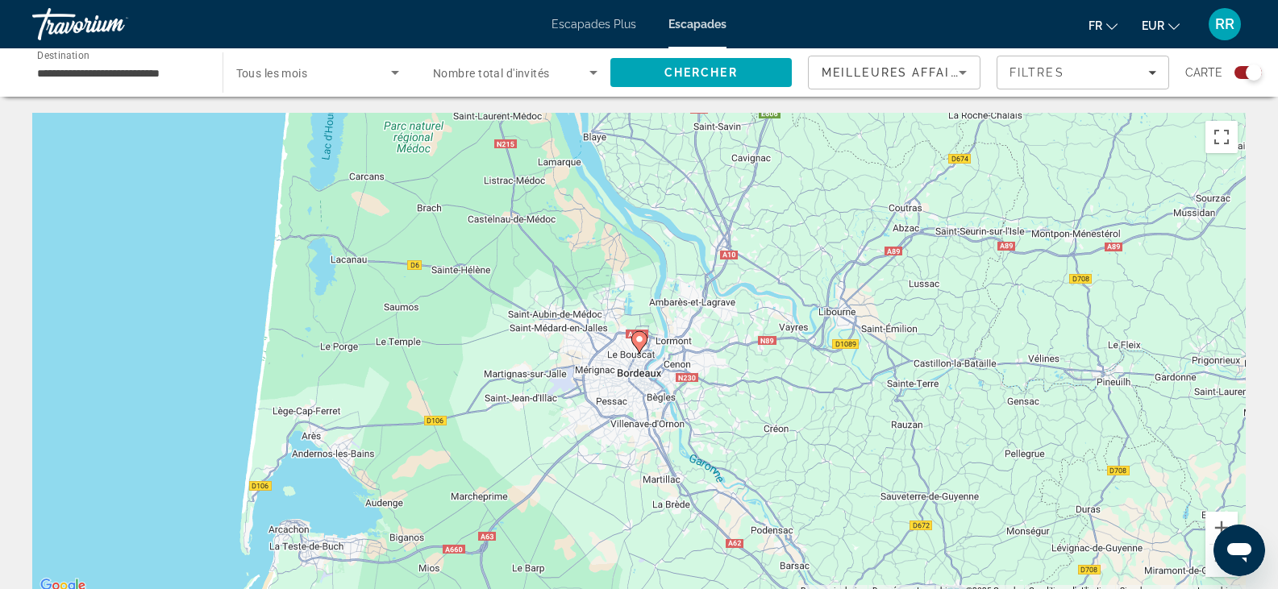
click at [635, 339] on image "Contenu principal" at bounding box center [640, 340] width 10 height 10
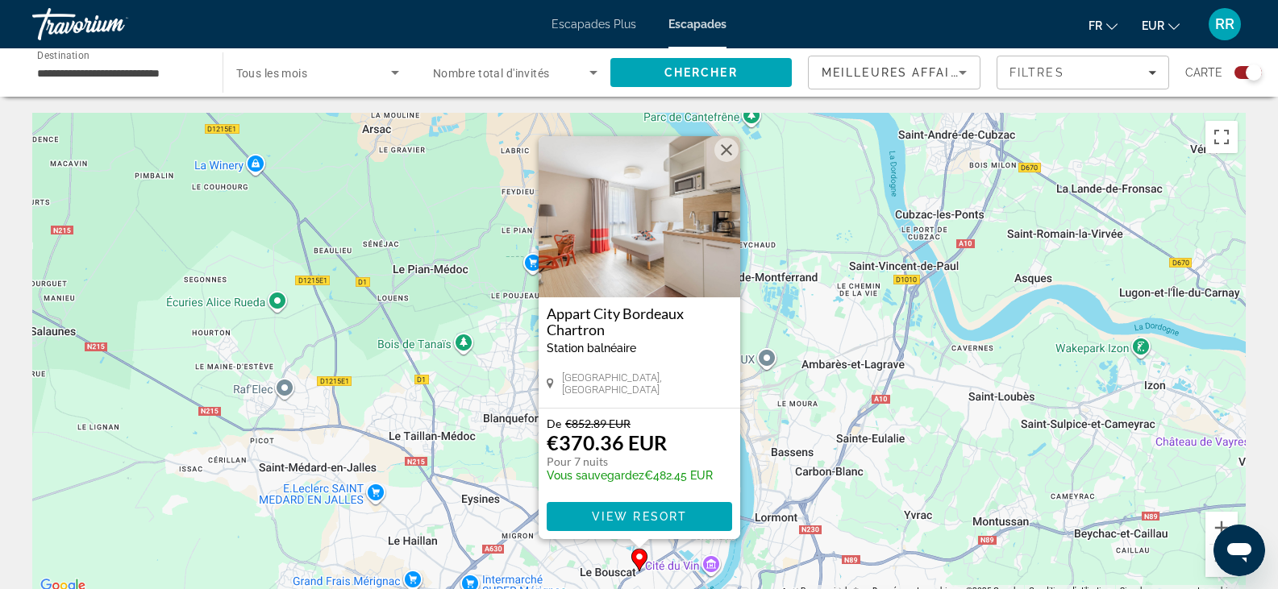
click at [727, 152] on button "Fermer" at bounding box center [726, 150] width 24 height 24
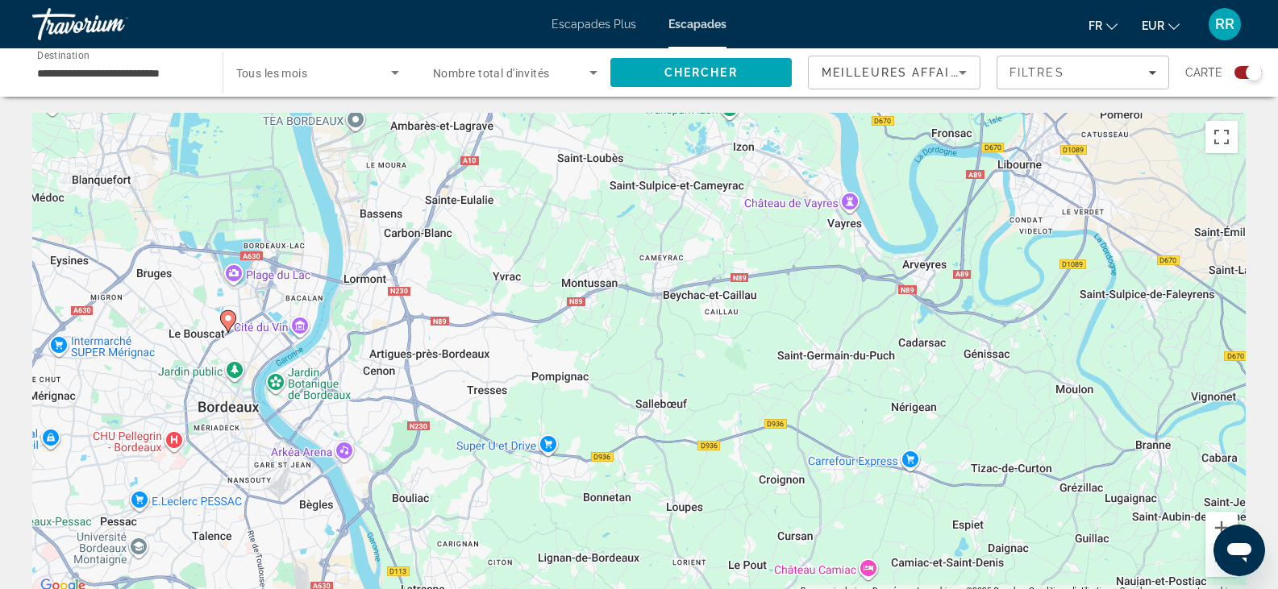
drag, startPoint x: 975, startPoint y: 500, endPoint x: 560, endPoint y: 257, distance: 481.0
click at [560, 257] on div "Pour activer le glissement avec le clavier, appuyez sur Alt+Entrée. Une fois ce…" at bounding box center [639, 355] width 1214 height 484
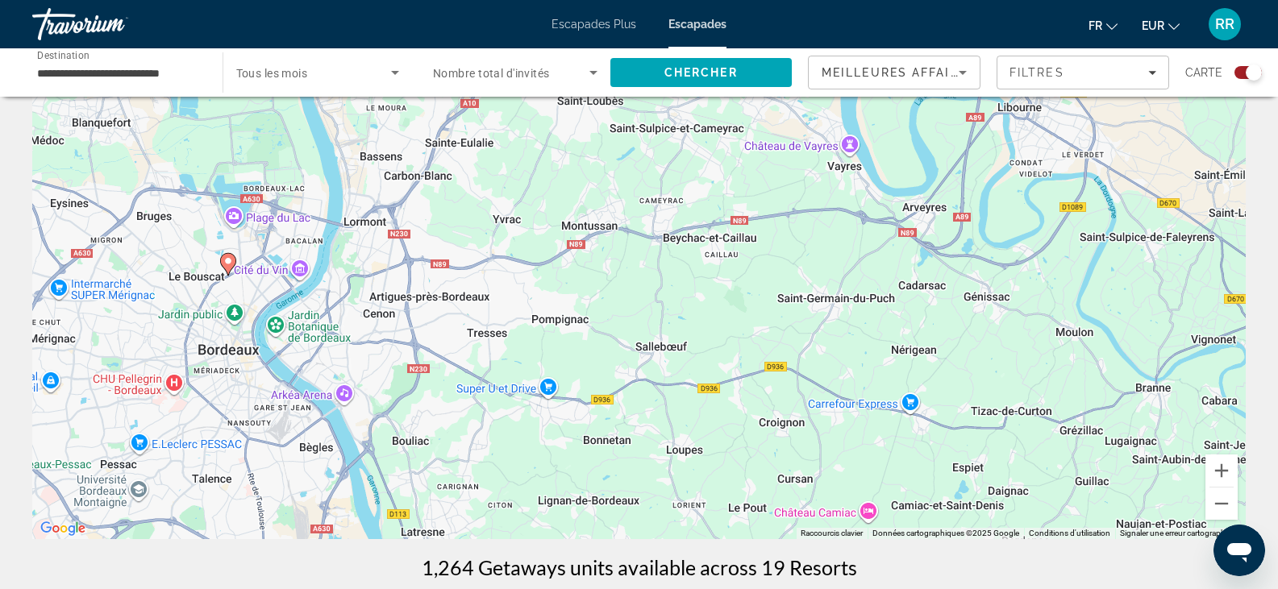
scroll to position [81, 0]
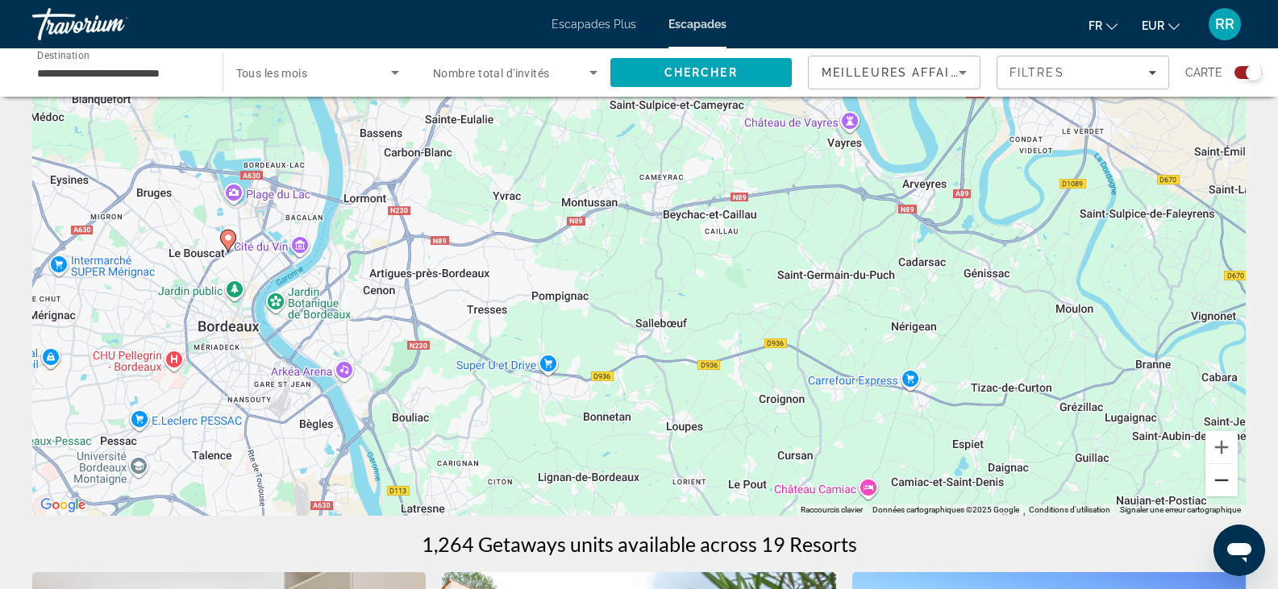
click at [1213, 487] on button "Zoom arrière" at bounding box center [1222, 480] width 32 height 32
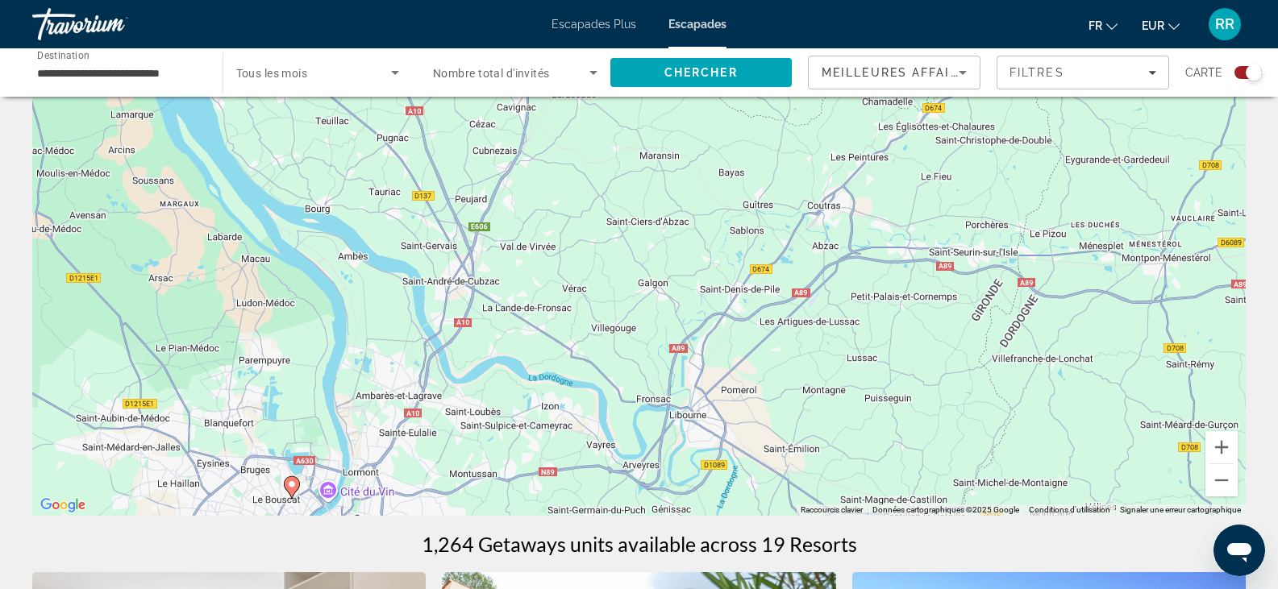
drag, startPoint x: 708, startPoint y: 206, endPoint x: 566, endPoint y: 444, distance: 277.0
click at [566, 444] on div "Pour activer le glissement avec le clavier, appuyez sur Alt+Entrée. Une fois ce…" at bounding box center [639, 274] width 1214 height 484
click at [1226, 489] on button "Zoom arrière" at bounding box center [1222, 480] width 32 height 32
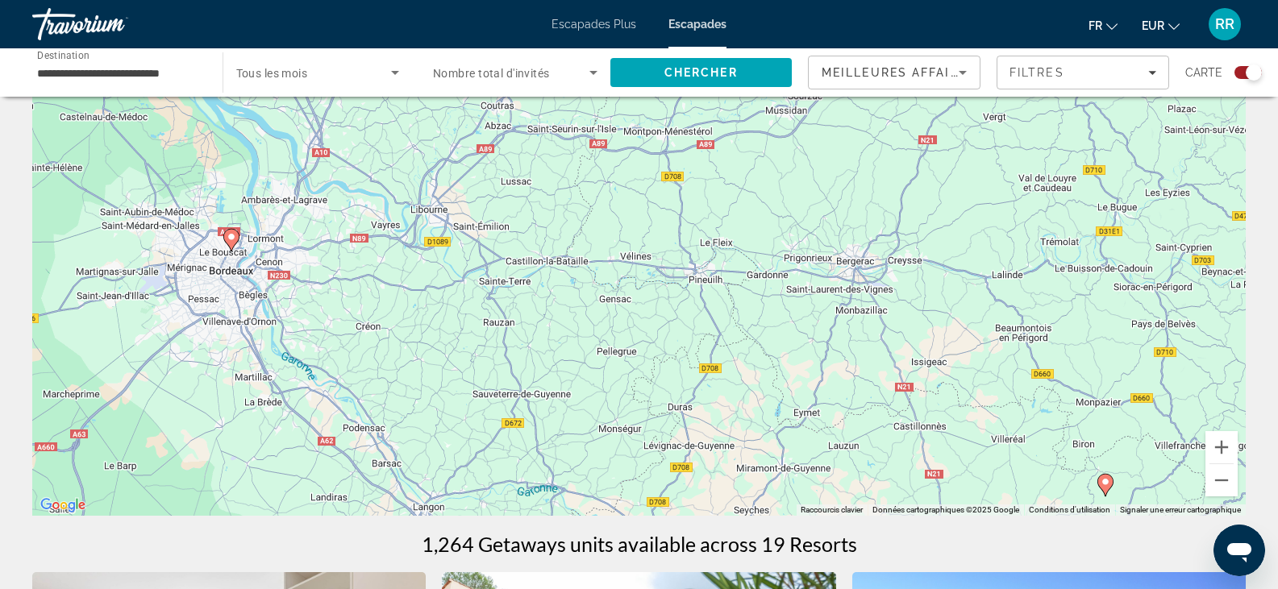
drag, startPoint x: 891, startPoint y: 268, endPoint x: 655, endPoint y: 136, distance: 270.4
click at [655, 136] on div "Pour activer le glissement avec le clavier, appuyez sur Alt+Entrée. Une fois ce…" at bounding box center [639, 274] width 1214 height 484
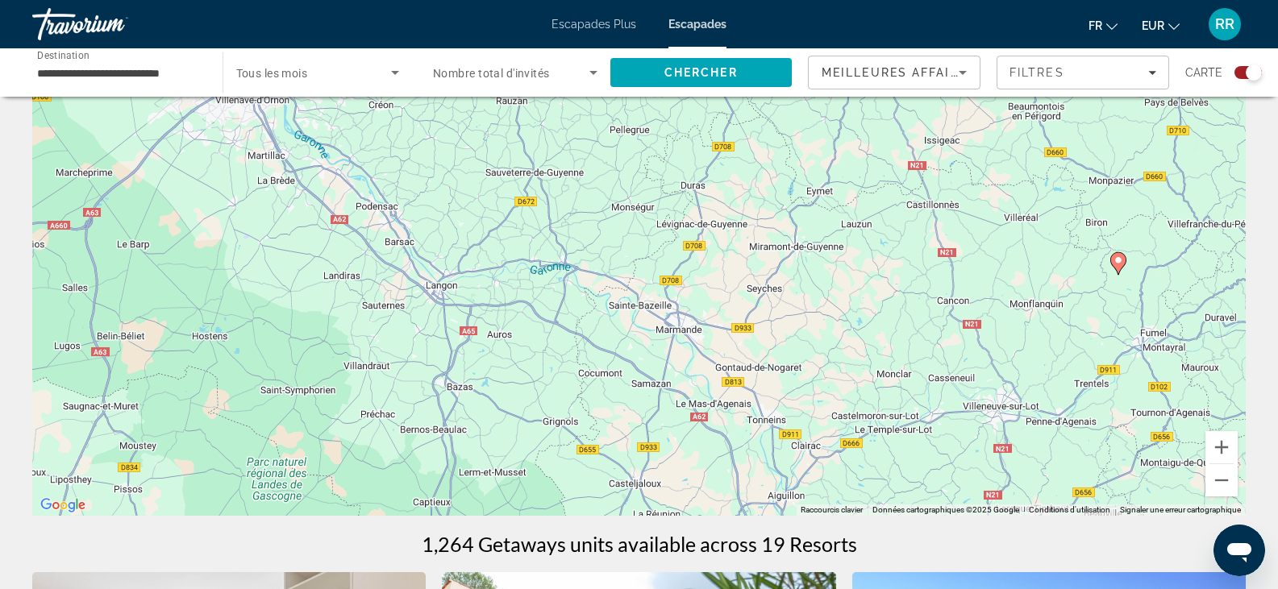
drag, startPoint x: 673, startPoint y: 385, endPoint x: 686, endPoint y: 160, distance: 225.3
click at [686, 160] on div "Pour activer le glissement avec le clavier, appuyez sur Alt+Entrée. Une fois ce…" at bounding box center [639, 274] width 1214 height 484
click at [1219, 482] on button "Zoom arrière" at bounding box center [1222, 480] width 32 height 32
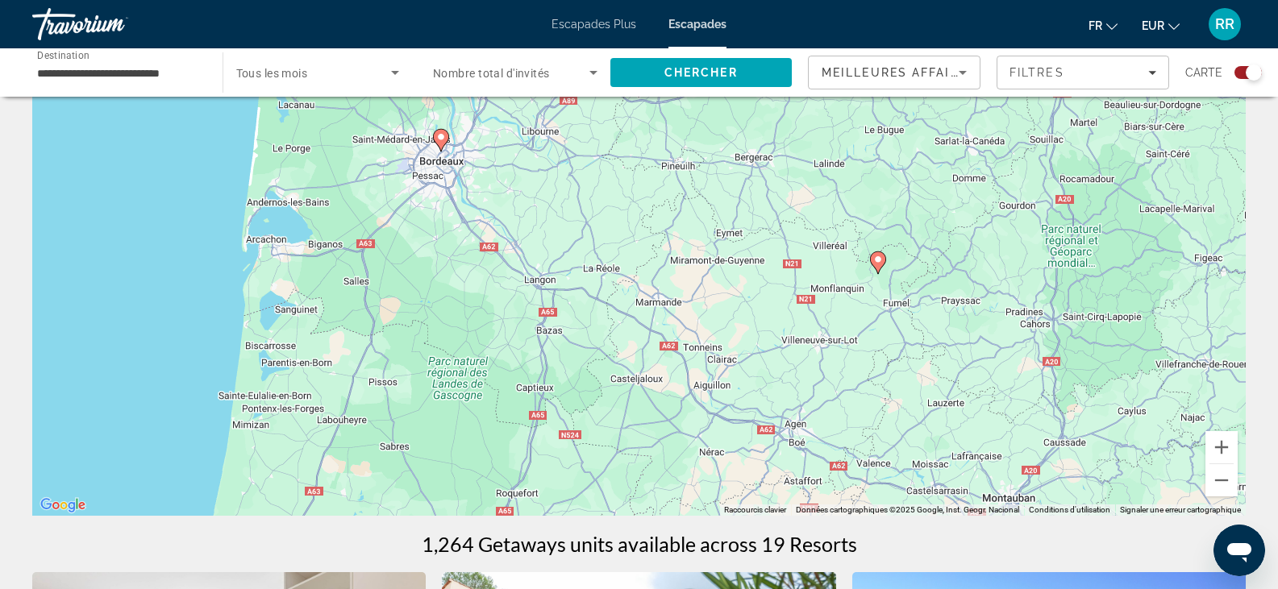
click at [877, 258] on image "Contenu principal" at bounding box center [878, 260] width 10 height 10
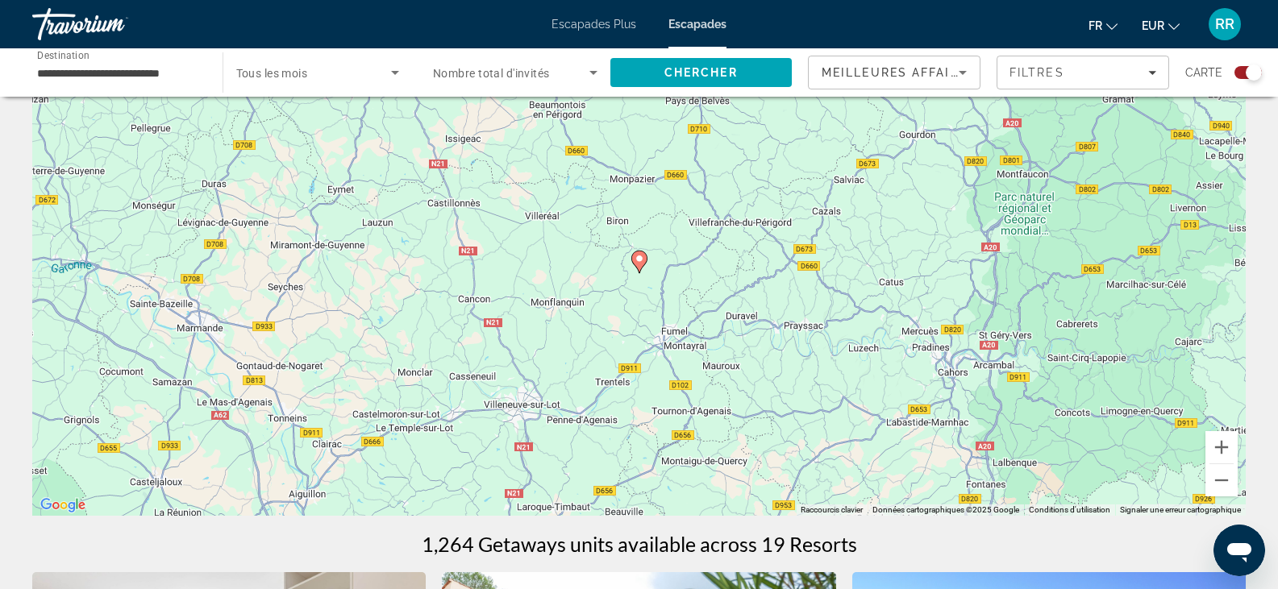
click at [639, 264] on icon "Contenu principal" at bounding box center [638, 262] width 15 height 21
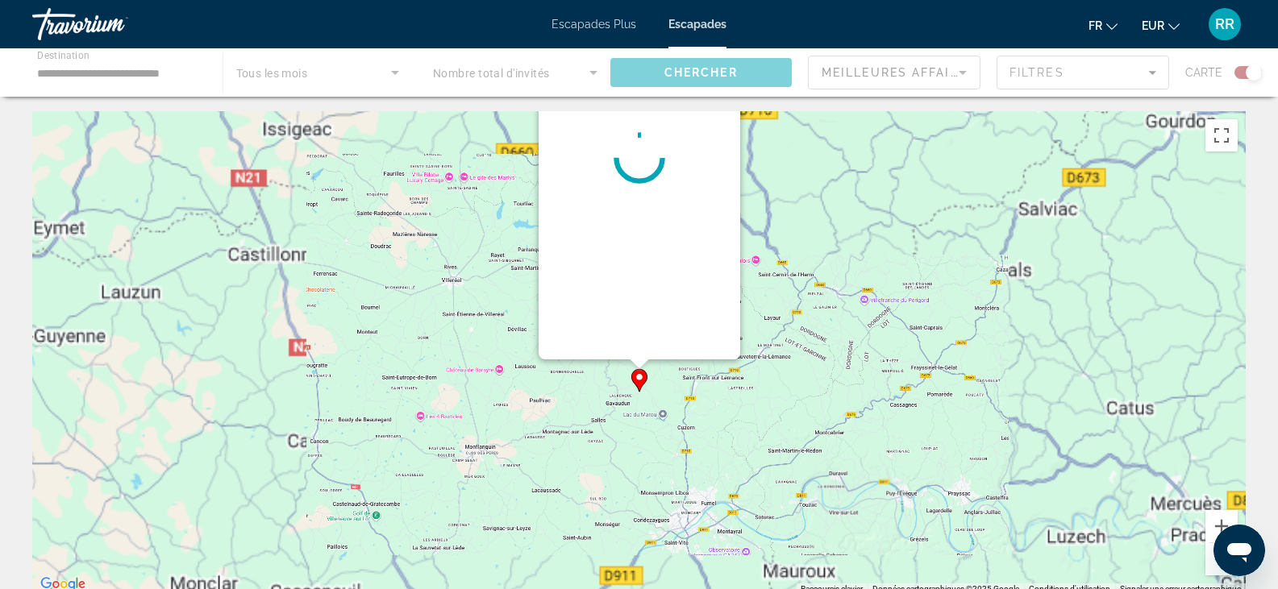
scroll to position [0, 0]
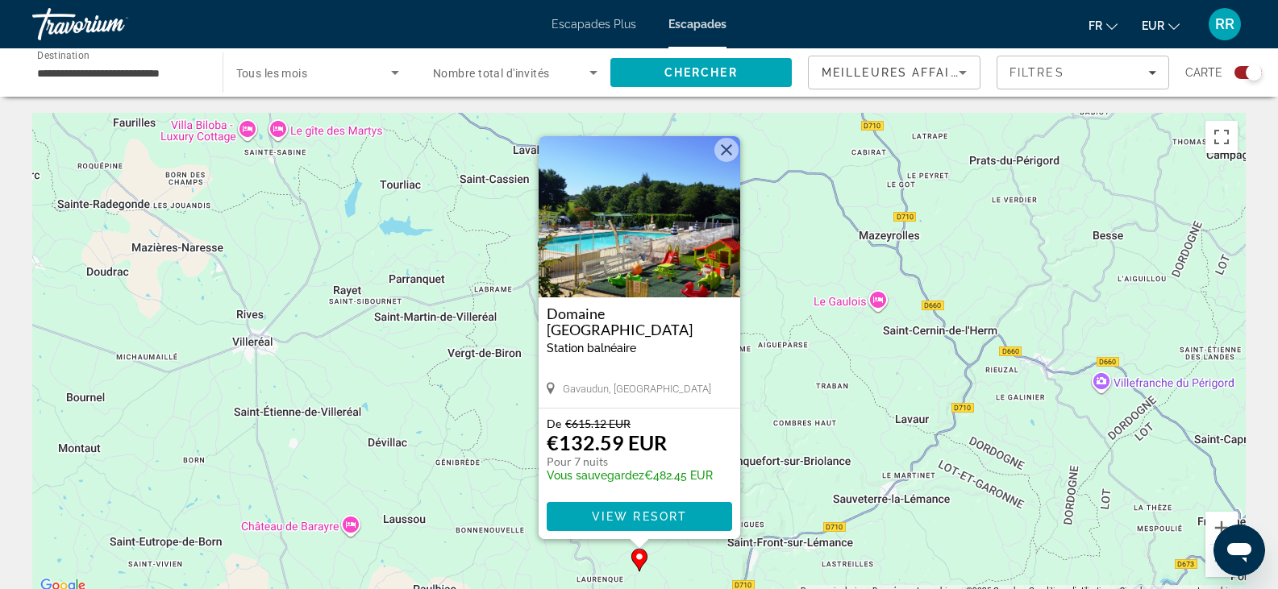
click at [631, 315] on h3 "Domaine [GEOGRAPHIC_DATA]" at bounding box center [639, 322] width 185 height 32
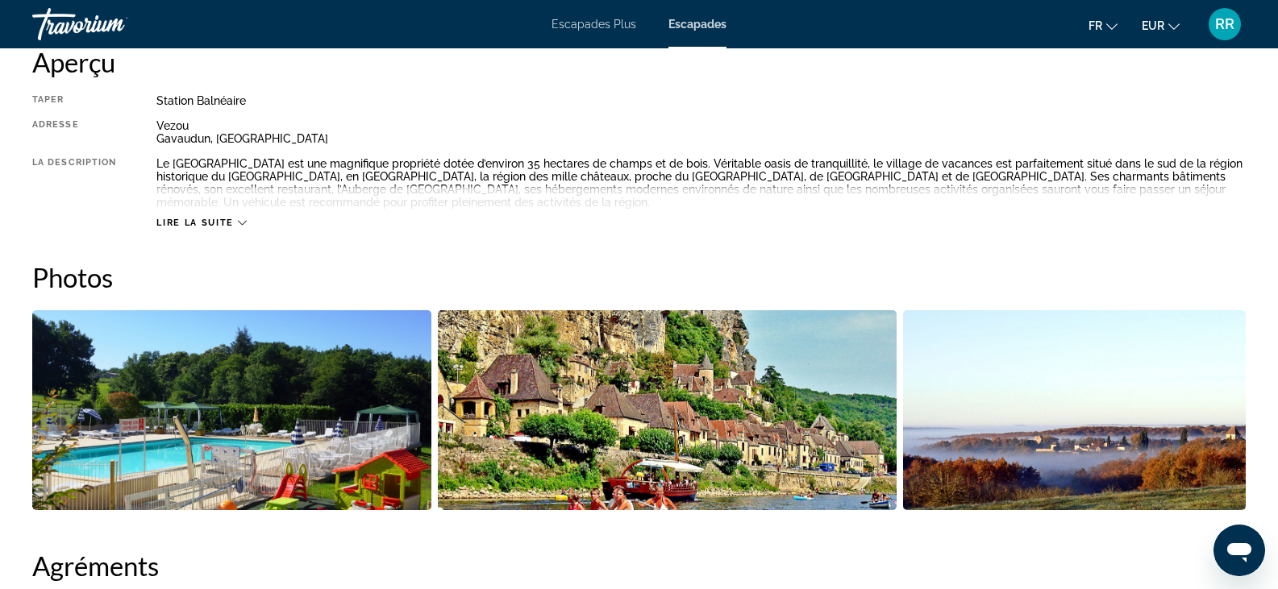
scroll to position [564, 0]
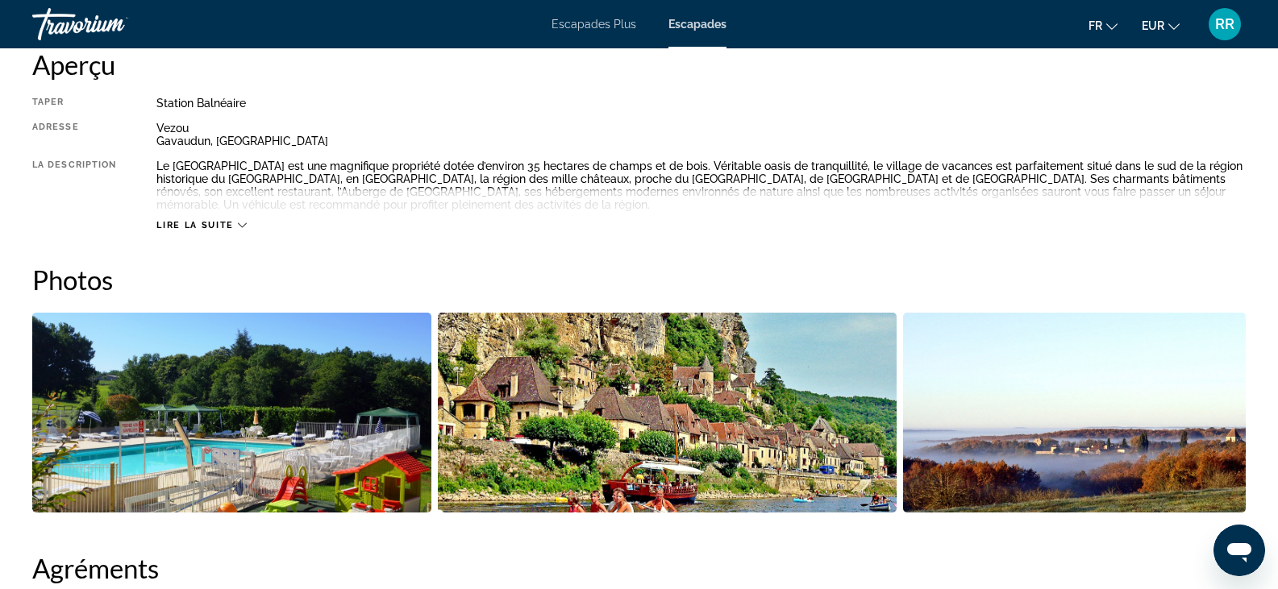
click at [227, 224] on span "Lire la suite" at bounding box center [194, 225] width 77 height 10
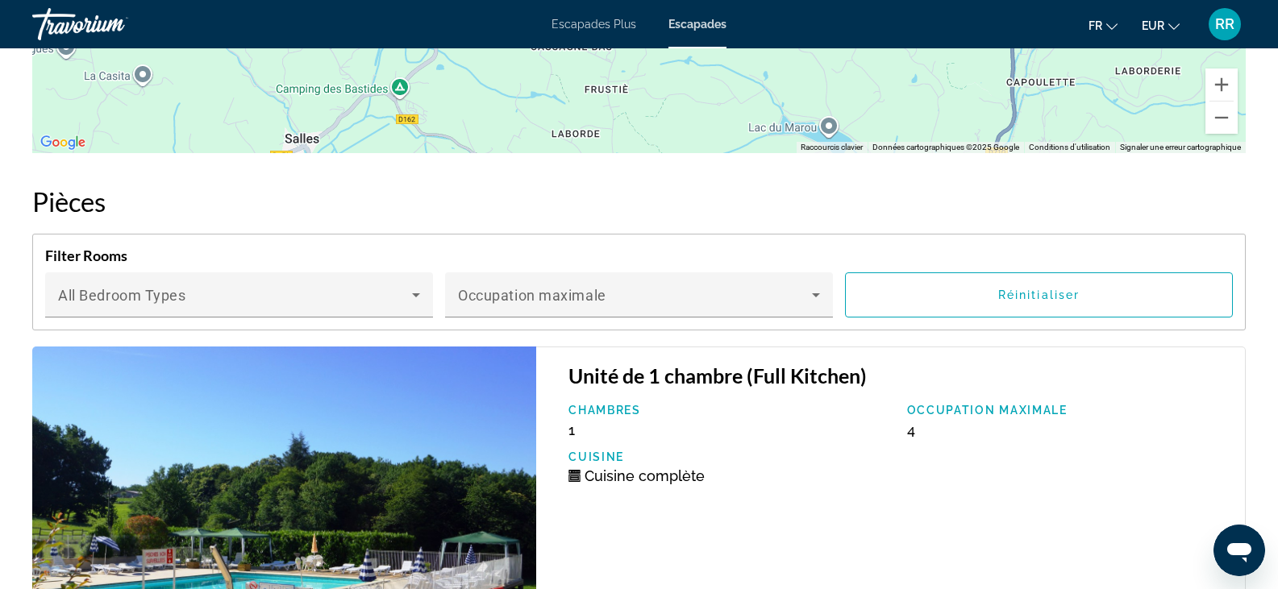
scroll to position [2707, 0]
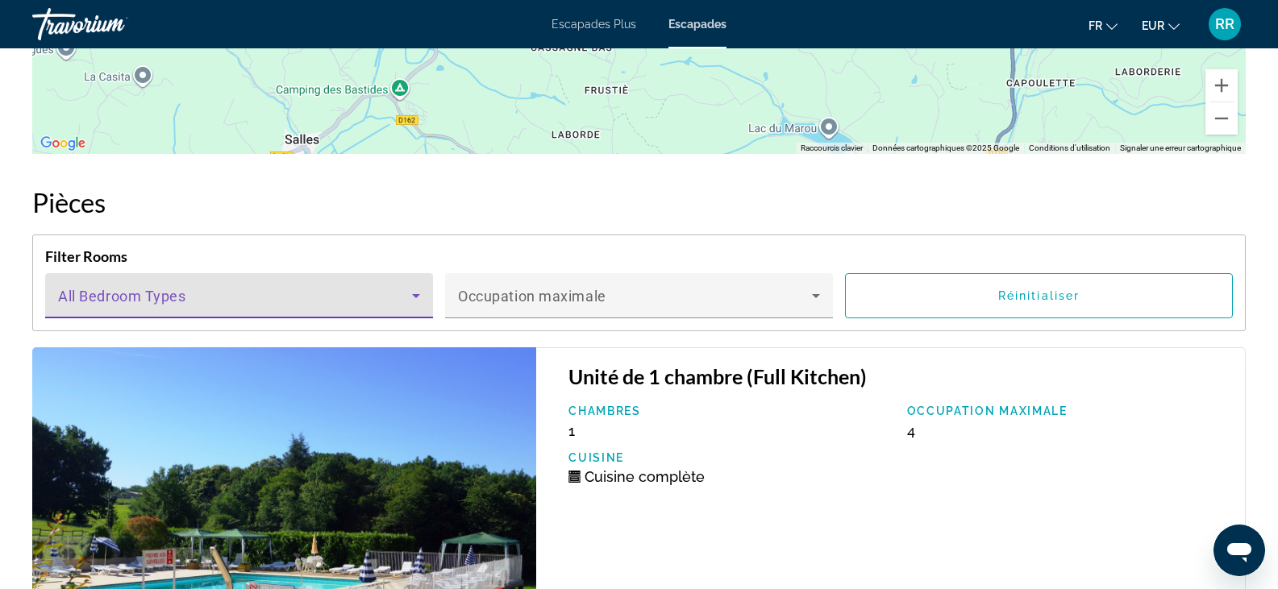
click at [418, 297] on icon "Contenu principal" at bounding box center [416, 296] width 8 height 4
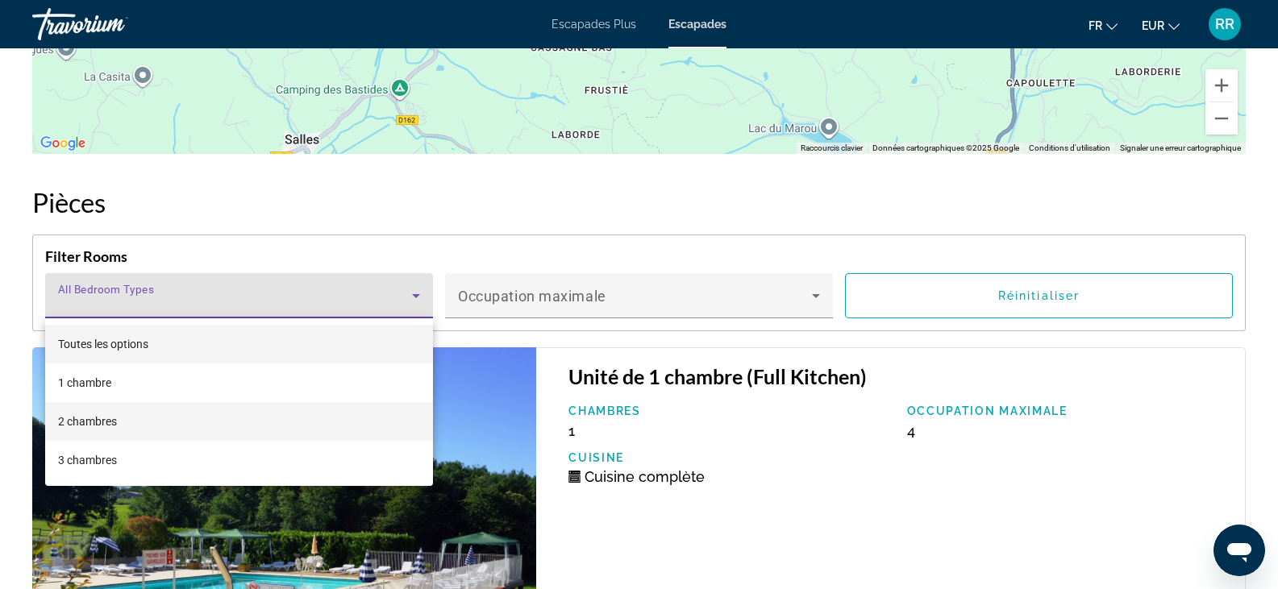
click at [84, 419] on font "2 chambres" at bounding box center [87, 421] width 59 height 13
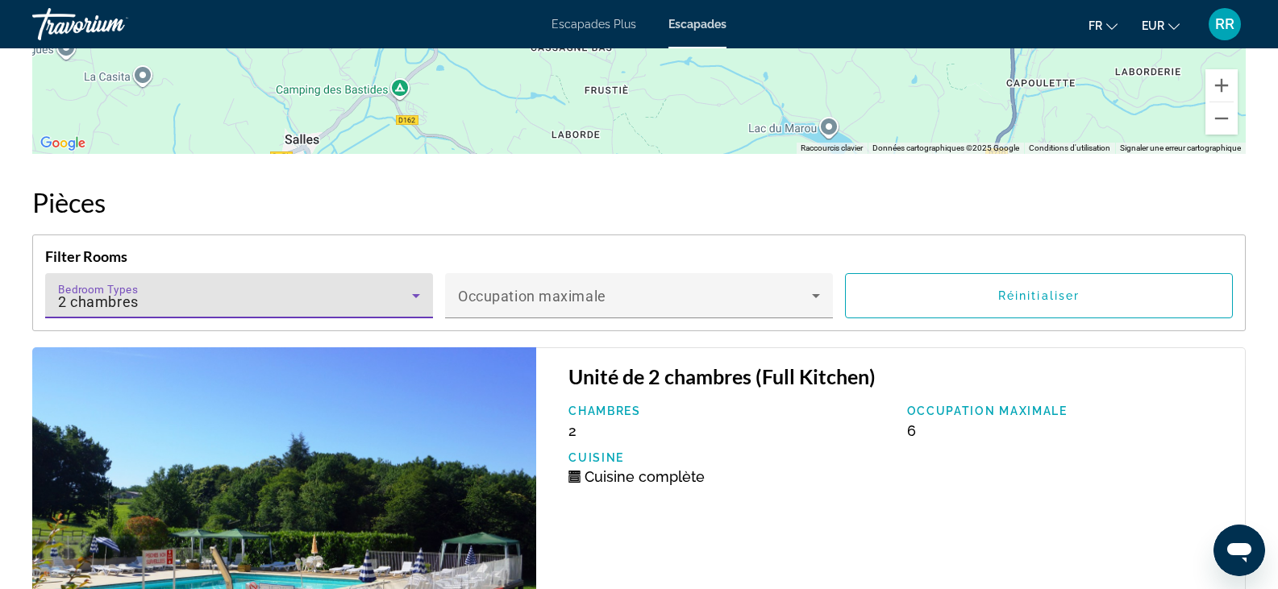
click at [409, 291] on icon "Contenu principal" at bounding box center [415, 295] width 19 height 19
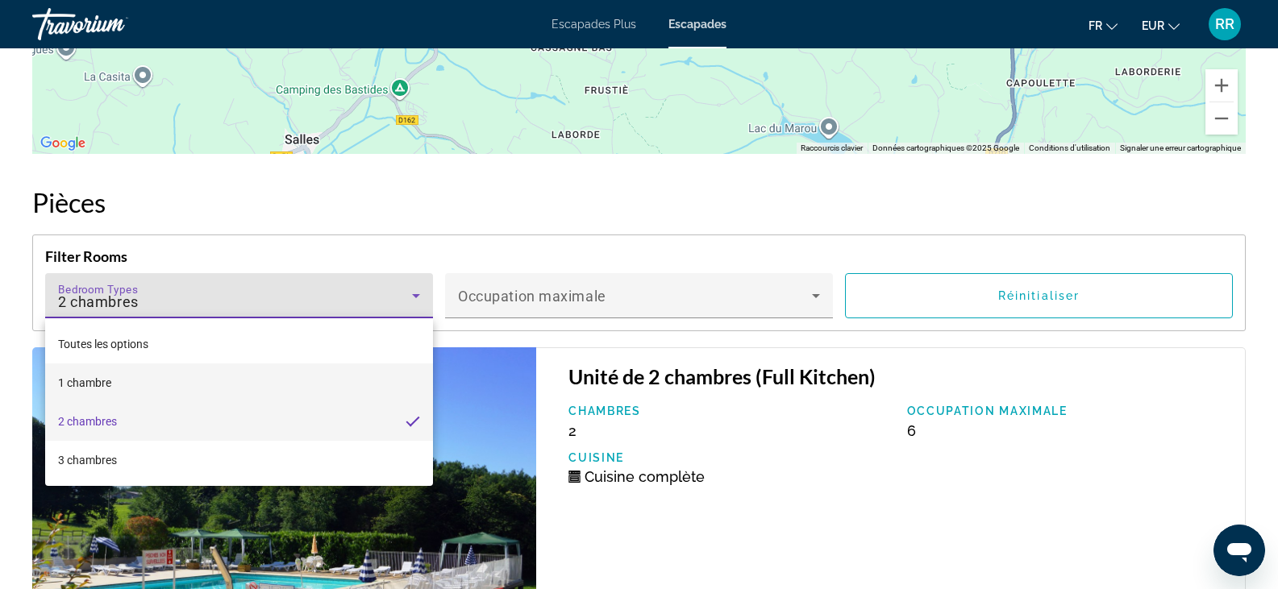
click at [145, 382] on mat-option "1 chambre" at bounding box center [239, 383] width 388 height 39
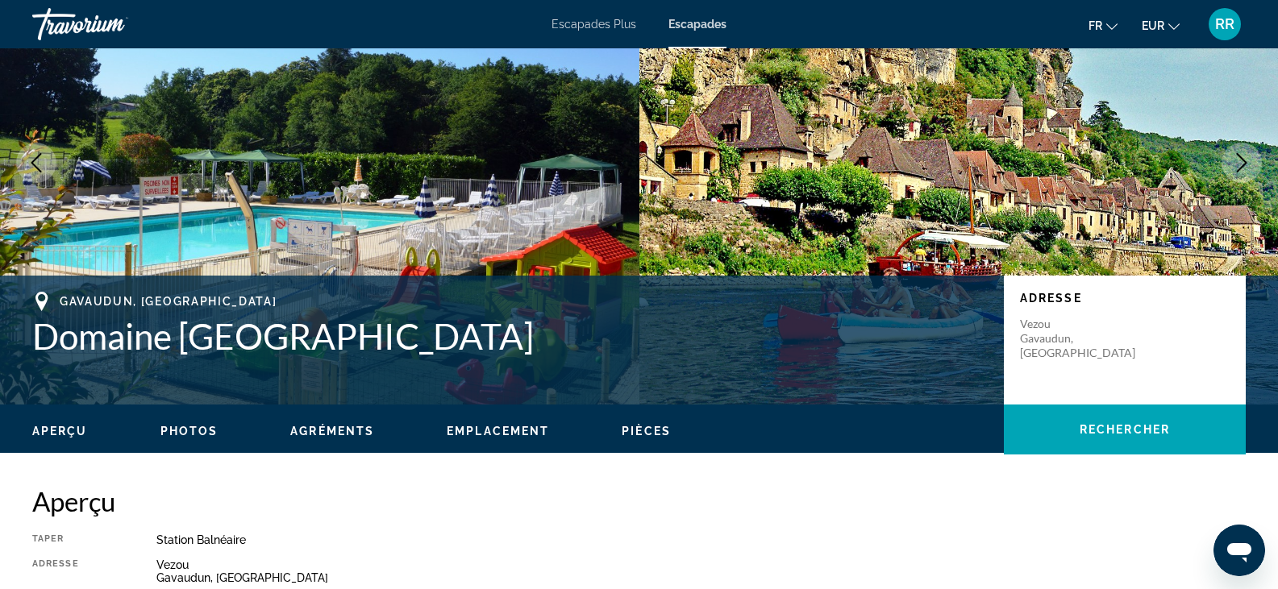
scroll to position [127, 0]
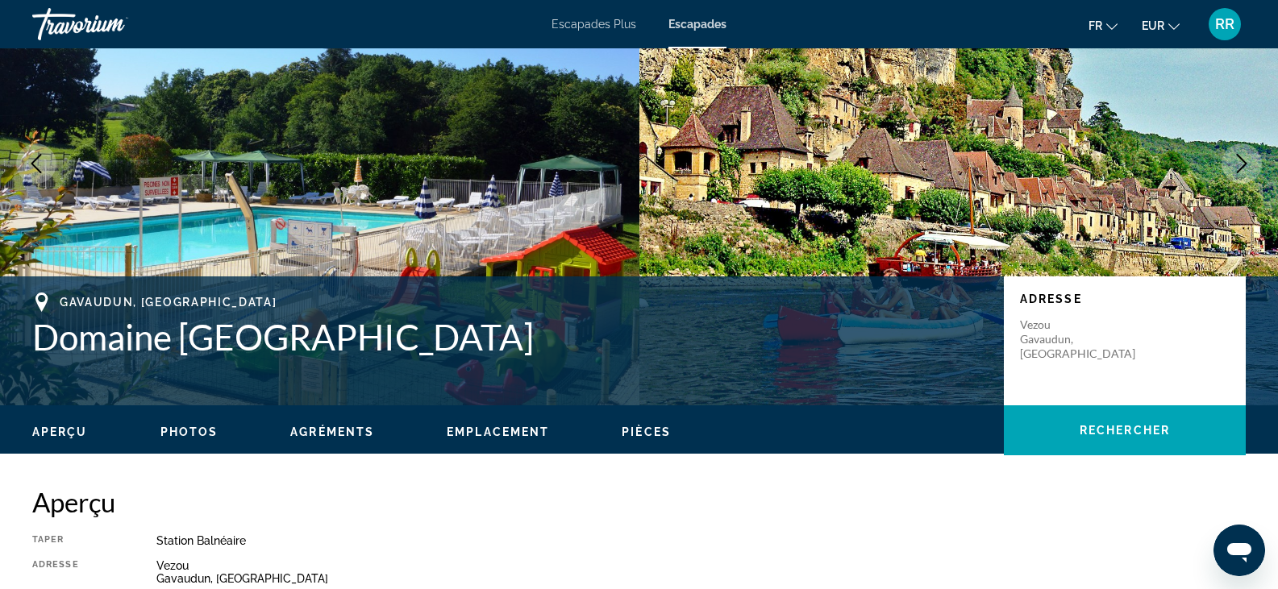
click at [172, 432] on span "Photos" at bounding box center [189, 432] width 58 height 13
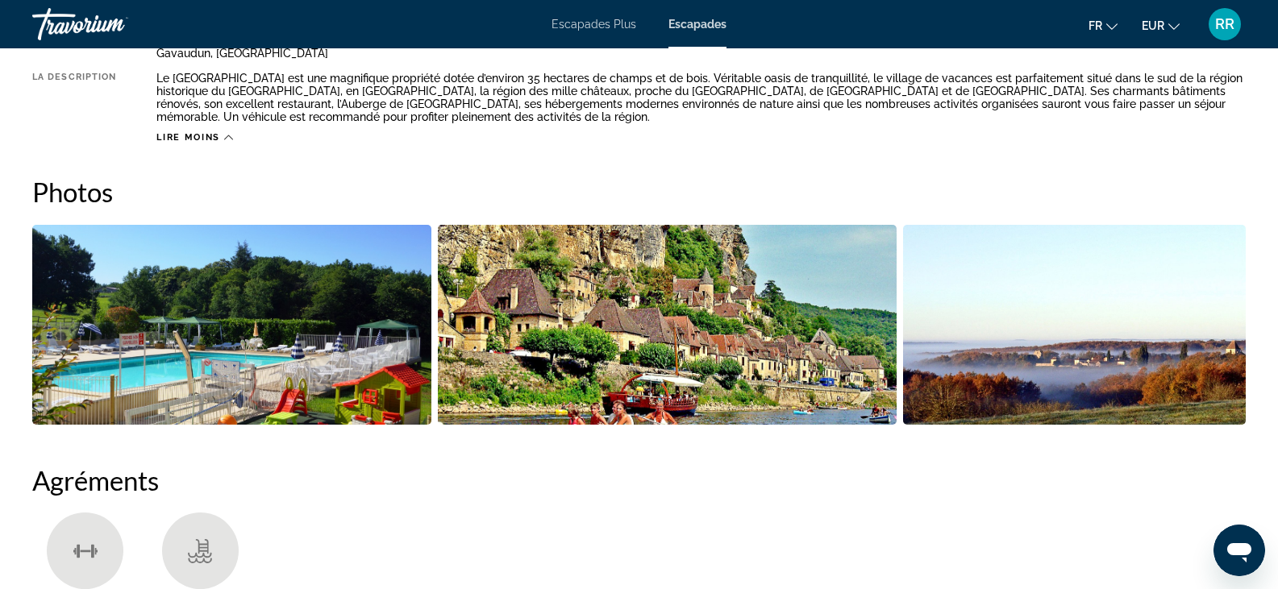
scroll to position [731, 0]
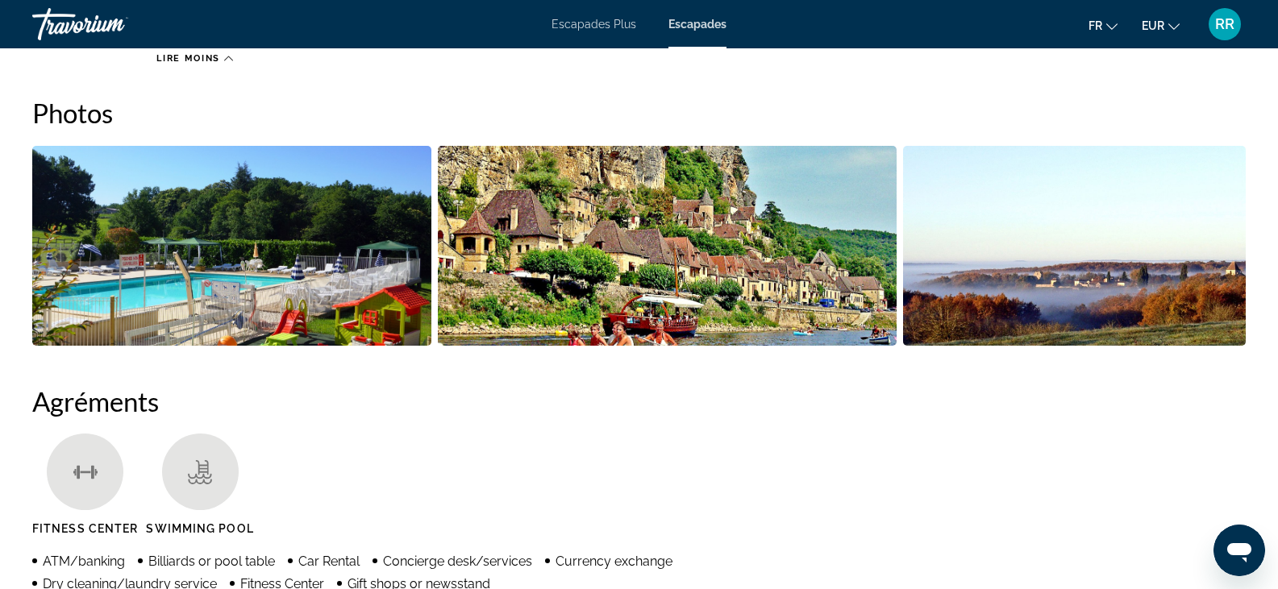
click at [725, 269] on img "Open full-screen image slider" at bounding box center [668, 246] width 460 height 200
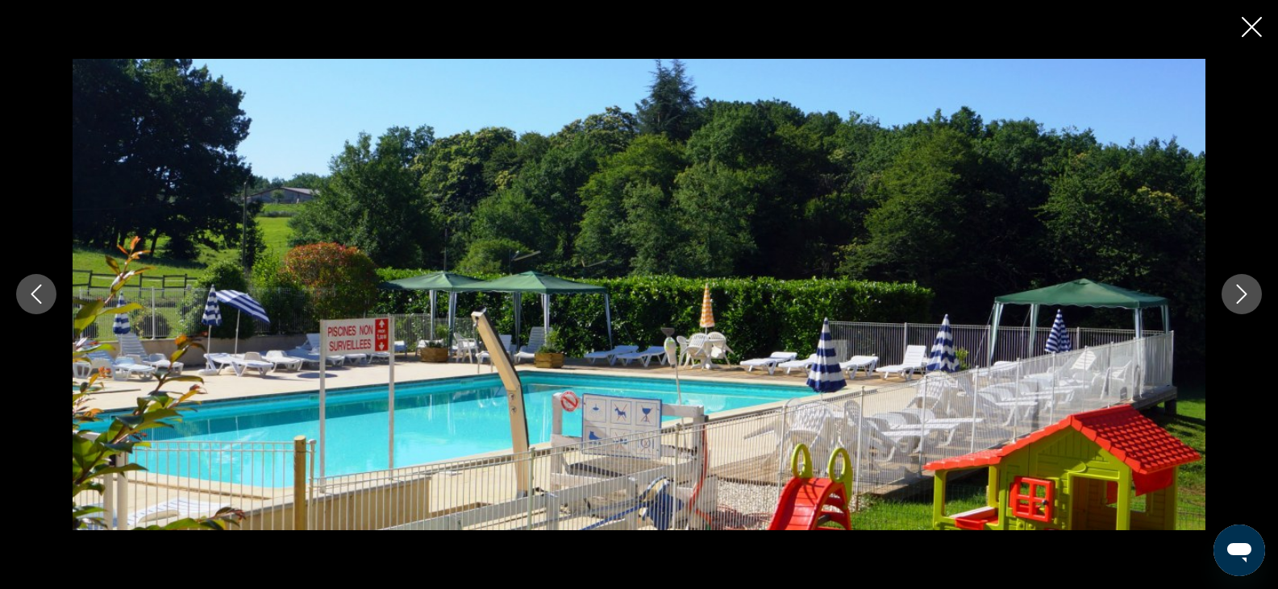
click at [1265, 297] on div "prev next" at bounding box center [639, 295] width 1278 height 472
click at [1238, 301] on icon "Next image" at bounding box center [1241, 294] width 19 height 19
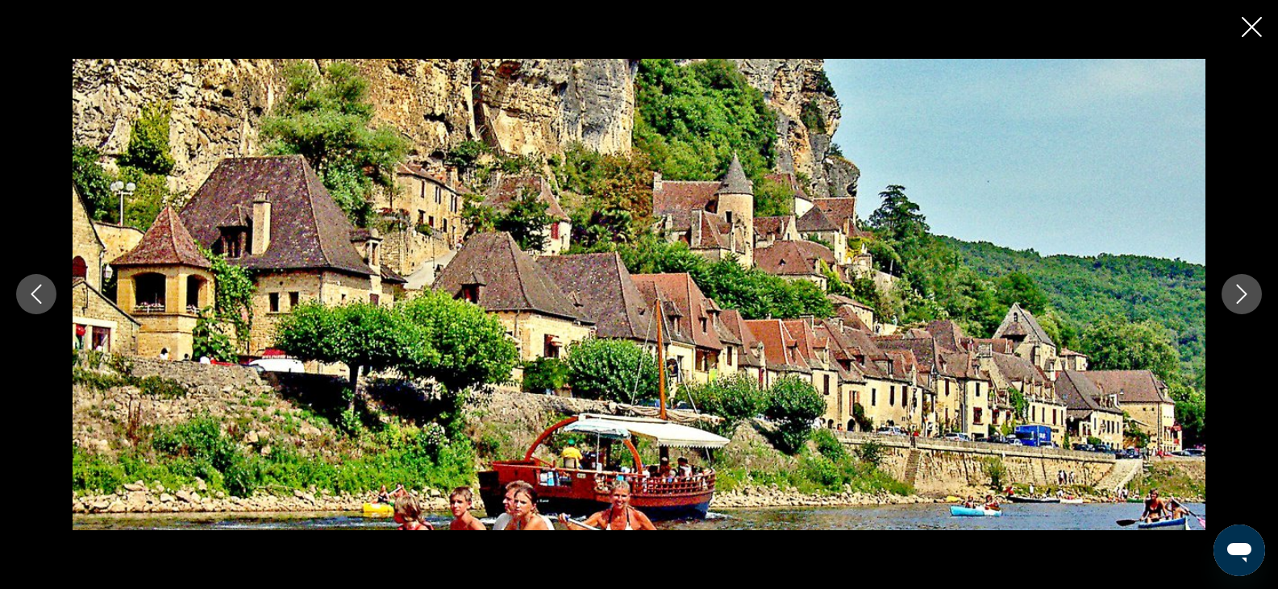
click at [1237, 301] on icon "Next image" at bounding box center [1241, 294] width 19 height 19
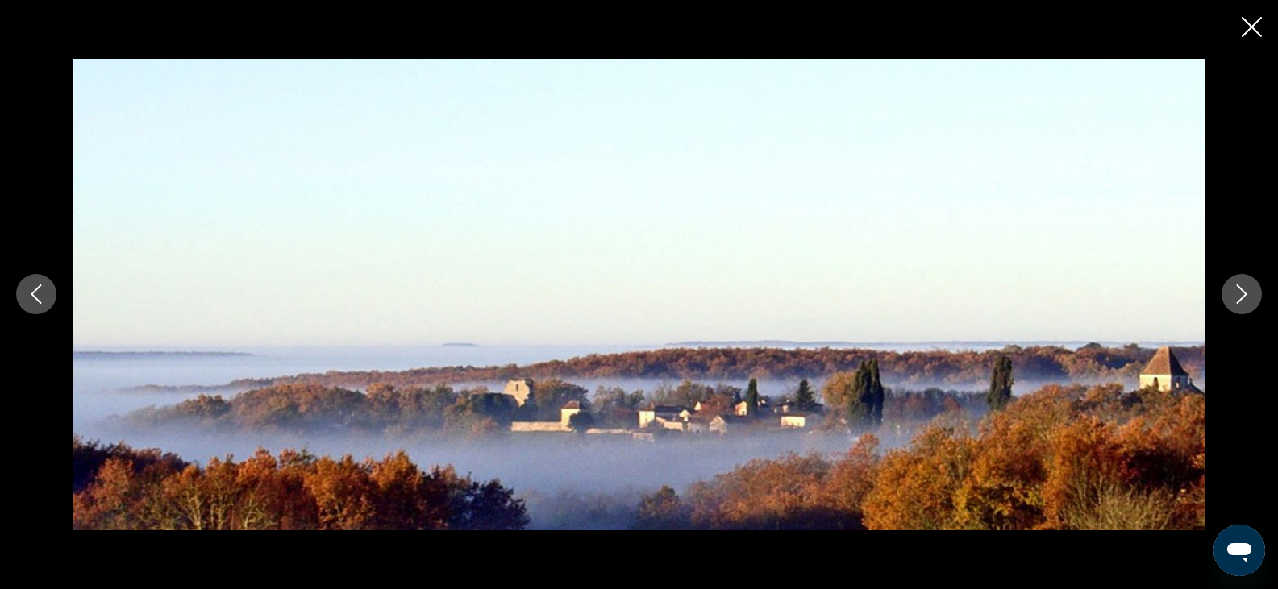
click at [1237, 301] on icon "Next image" at bounding box center [1241, 294] width 19 height 19
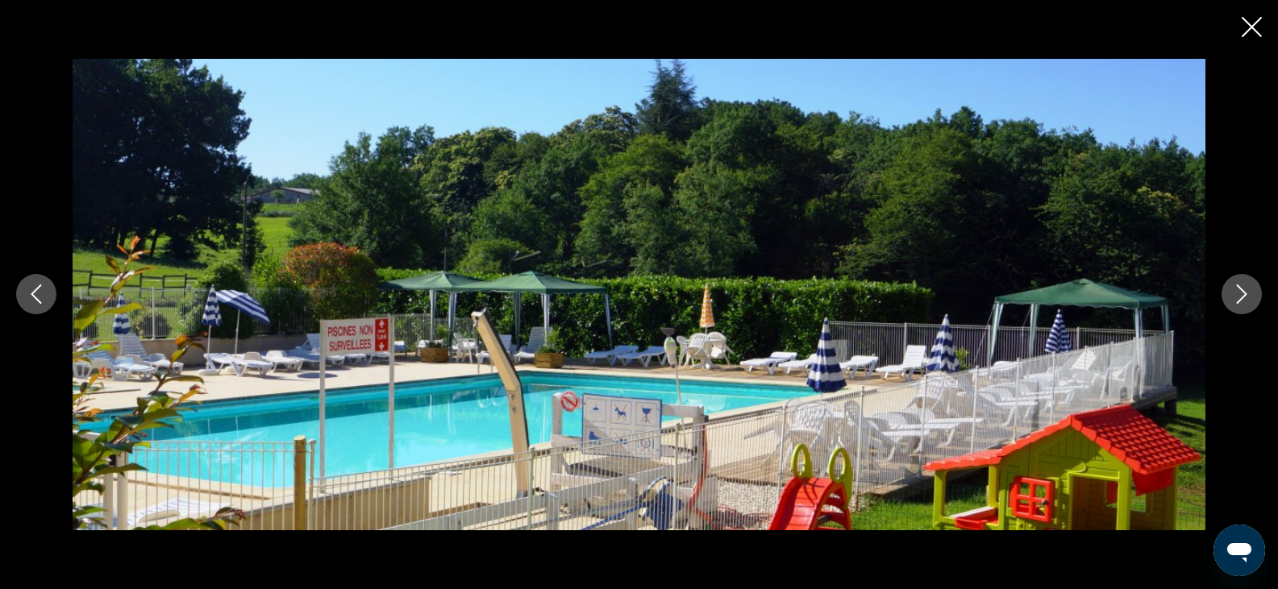
click at [1243, 25] on icon "Close slideshow" at bounding box center [1252, 27] width 20 height 20
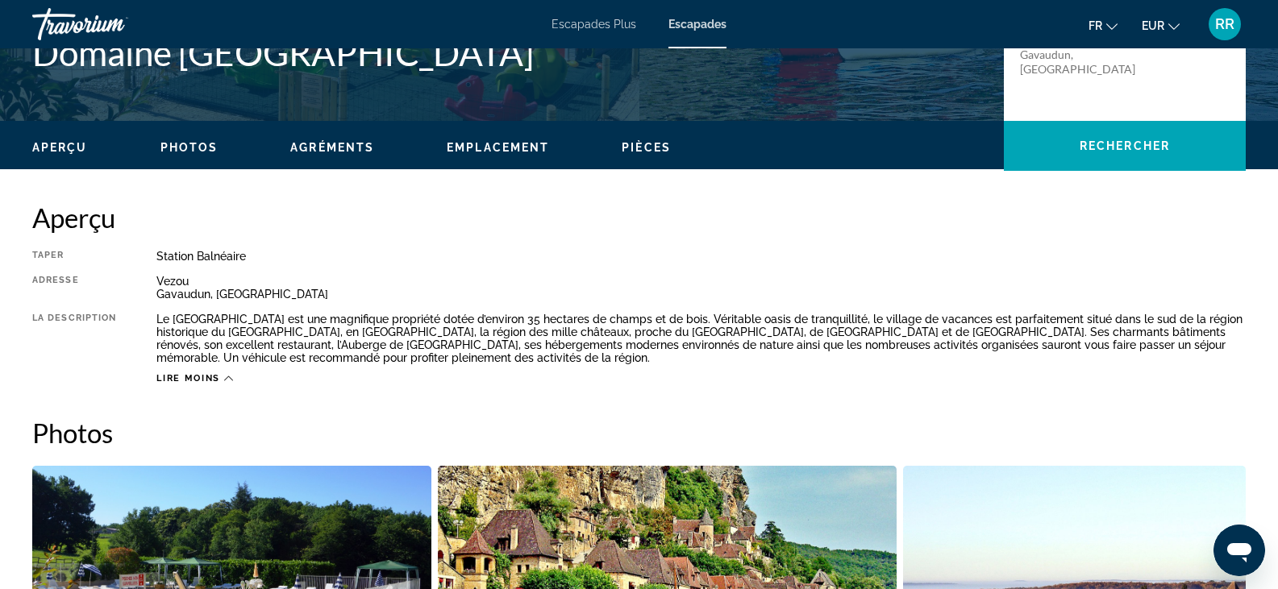
scroll to position [409, 0]
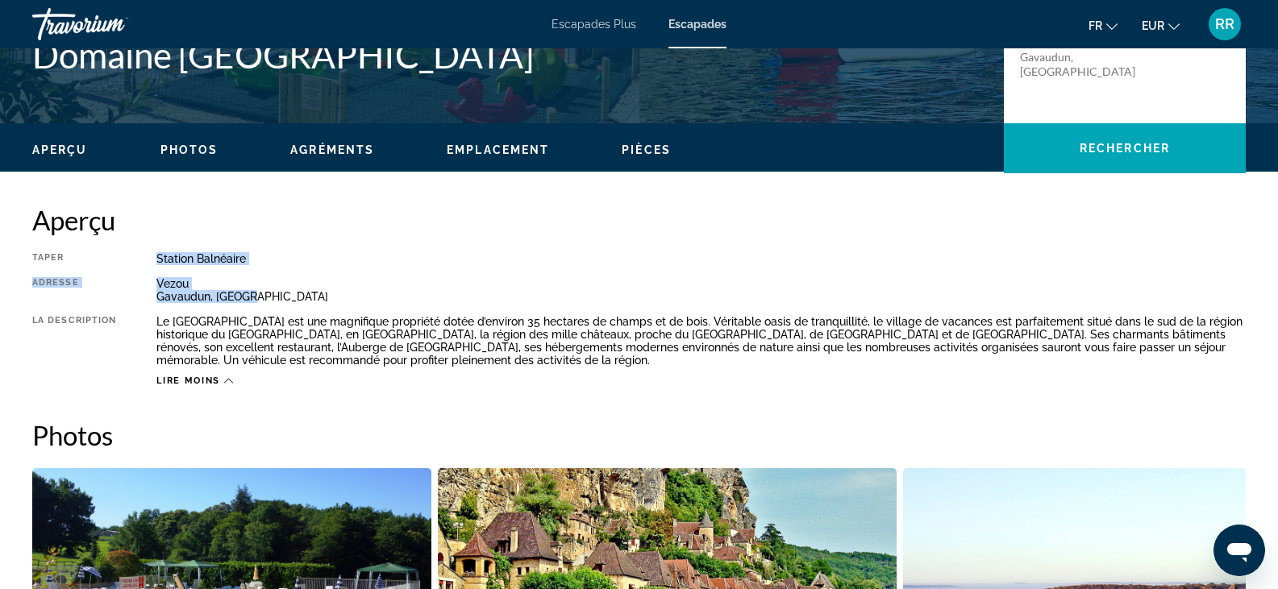
drag, startPoint x: 157, startPoint y: 257, endPoint x: 272, endPoint y: 291, distance: 119.4
click at [253, 295] on div "Taper Station balnéaire Tout inclus Pas tout compris Adresse Vezou Gavaudun, Fr…" at bounding box center [639, 319] width 1214 height 135
click at [276, 291] on div "Vezou Gavaudun, France" at bounding box center [700, 290] width 1089 height 26
drag, startPoint x: 156, startPoint y: 320, endPoint x: 294, endPoint y: 317, distance: 138.7
click at [294, 317] on div "Taper Station balnéaire Tout inclus Pas tout compris Adresse Vezou Gavaudun, Fr…" at bounding box center [639, 319] width 1214 height 135
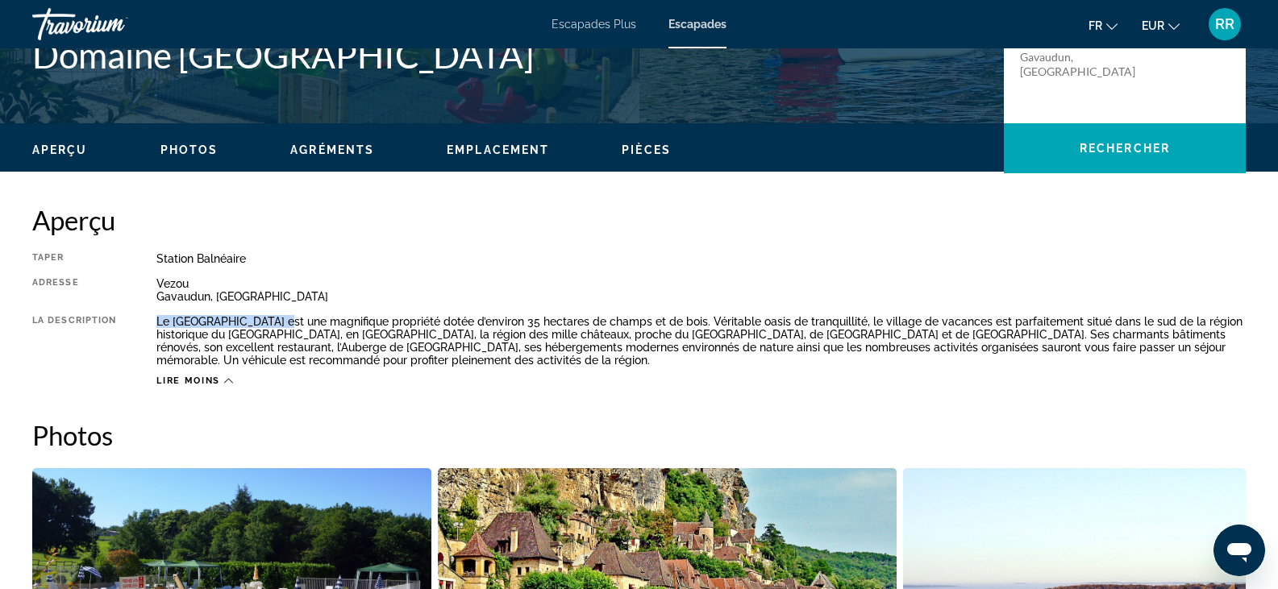
copy div "Le Domaine de Gavaudun"
click at [599, 263] on div "Station balnéaire" at bounding box center [700, 258] width 1089 height 13
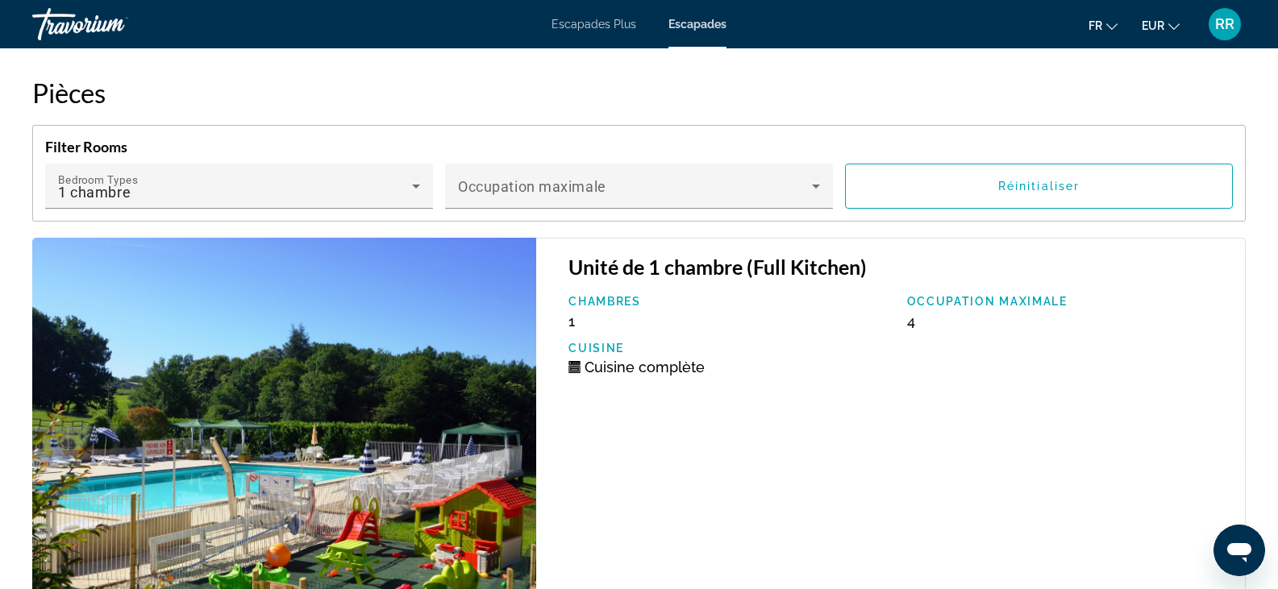
scroll to position [2828, 0]
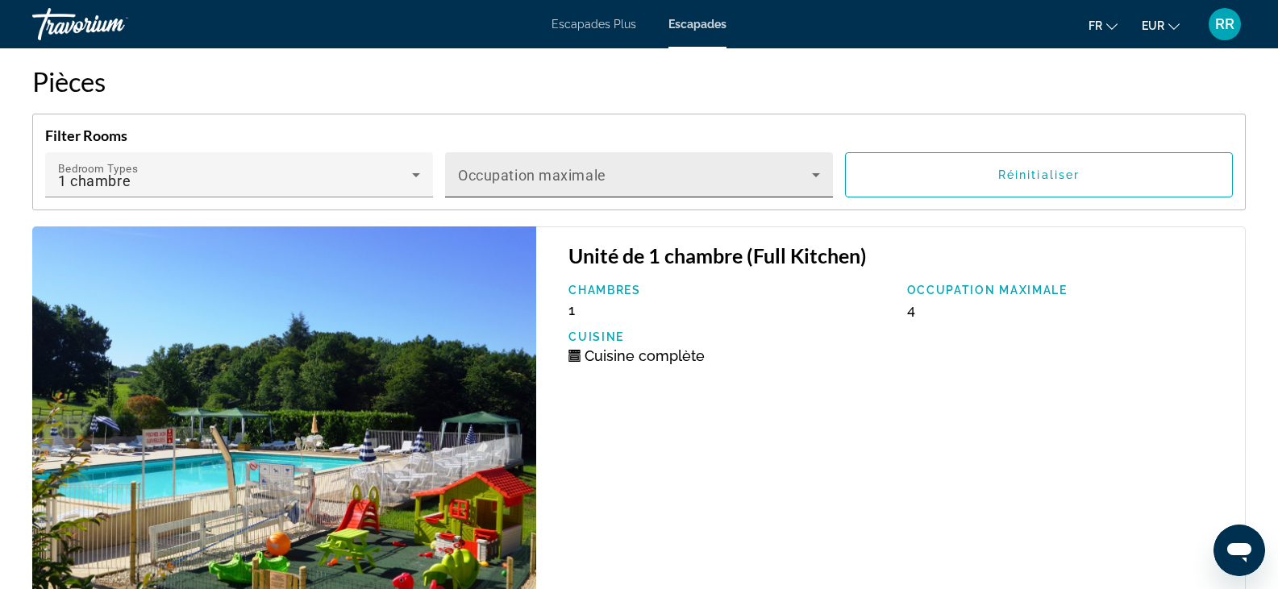
click at [814, 184] on icon "Contenu principal" at bounding box center [815, 174] width 19 height 19
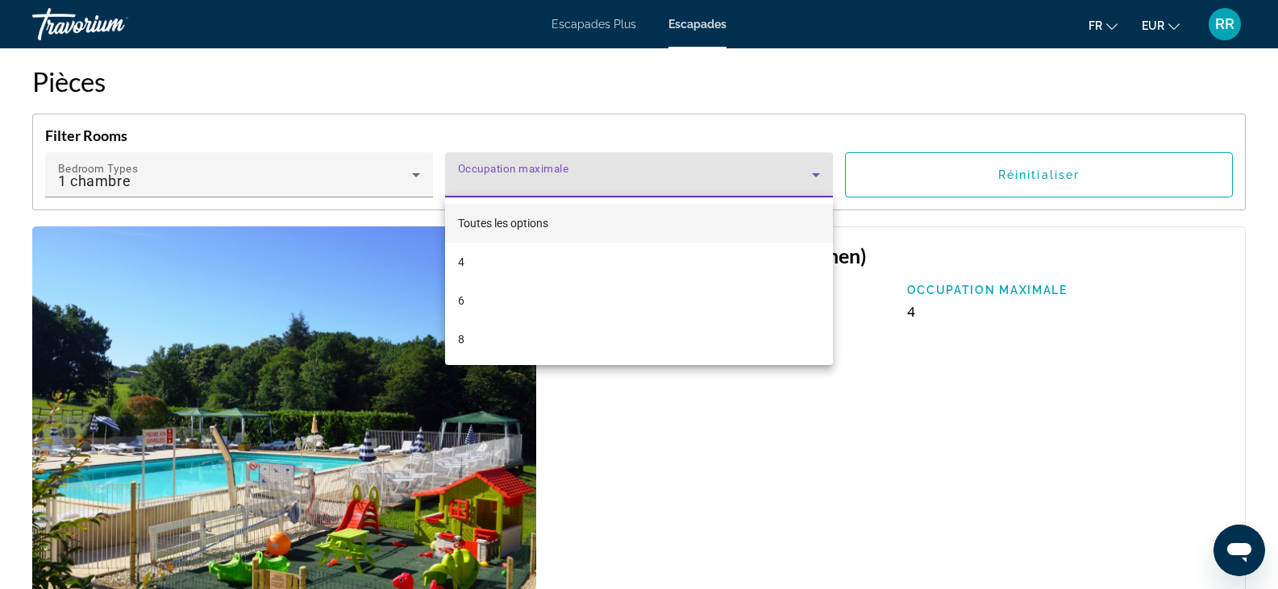
click at [814, 184] on div at bounding box center [639, 294] width 1278 height 589
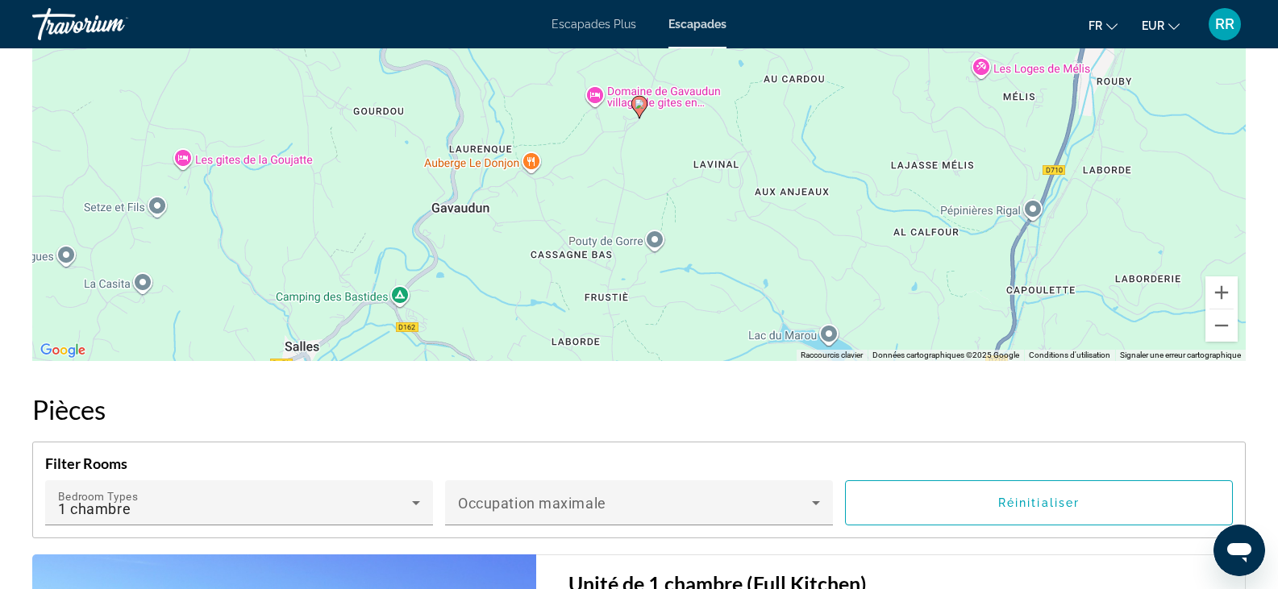
scroll to position [1855, 0]
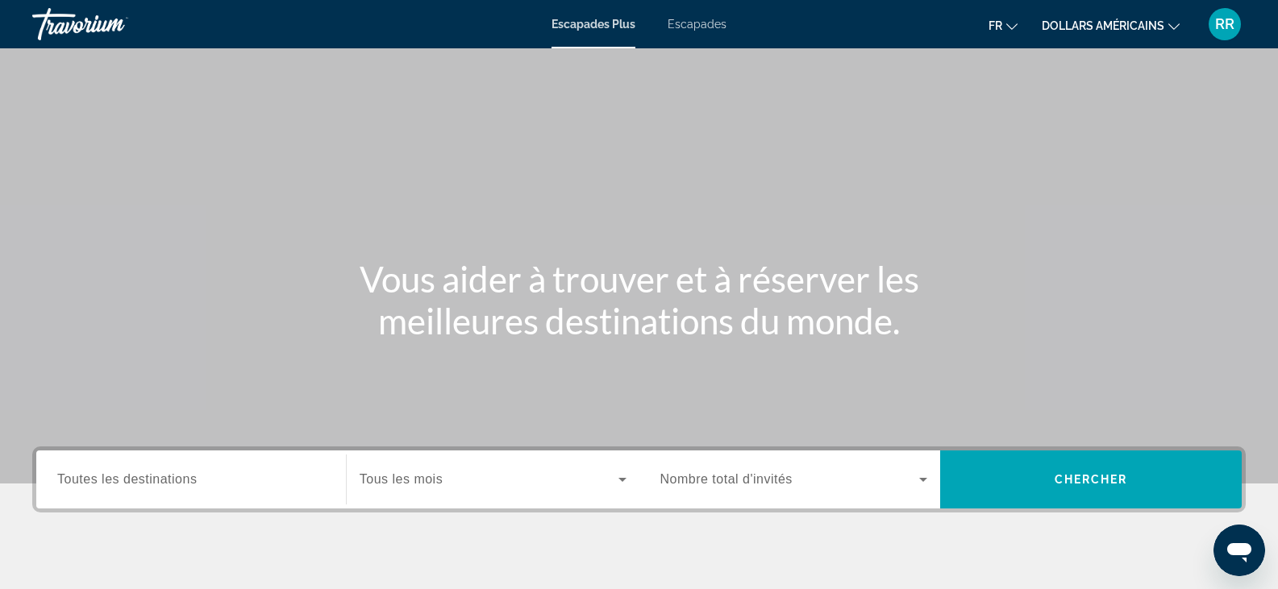
click at [1170, 31] on button "dollars américains USD ($) MXN (Mex$) CAD (Can$) GBP (£) EUR (€) AUD (A$) NZD (…" at bounding box center [1111, 25] width 138 height 23
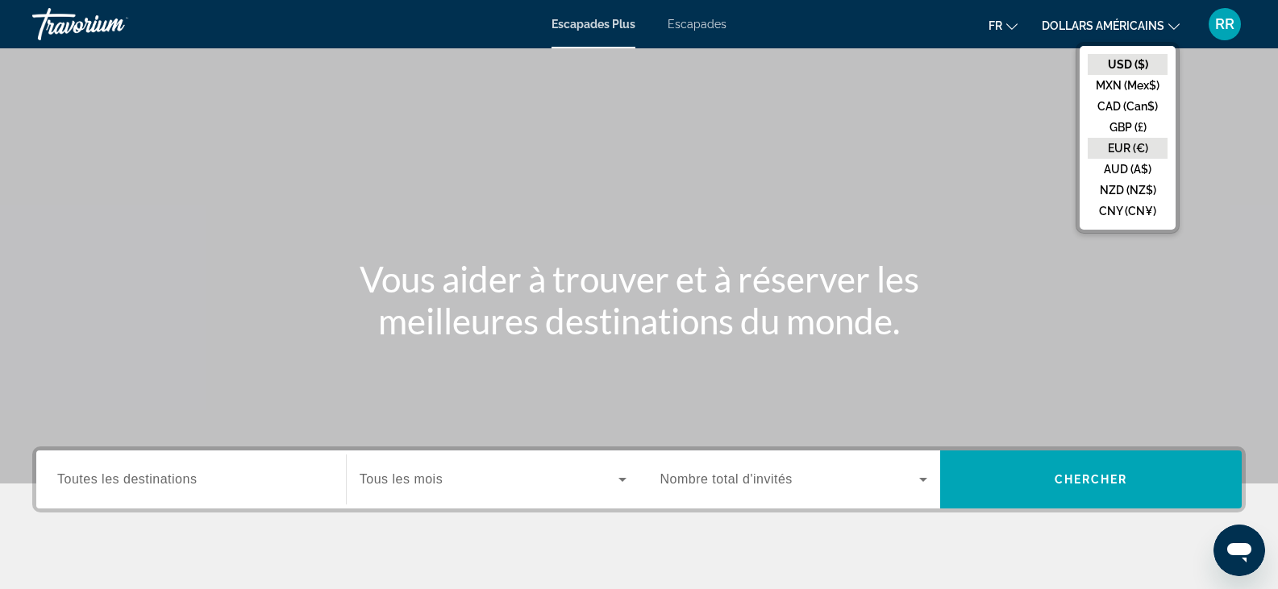
click at [1141, 144] on button "EUR (€)" at bounding box center [1128, 148] width 80 height 21
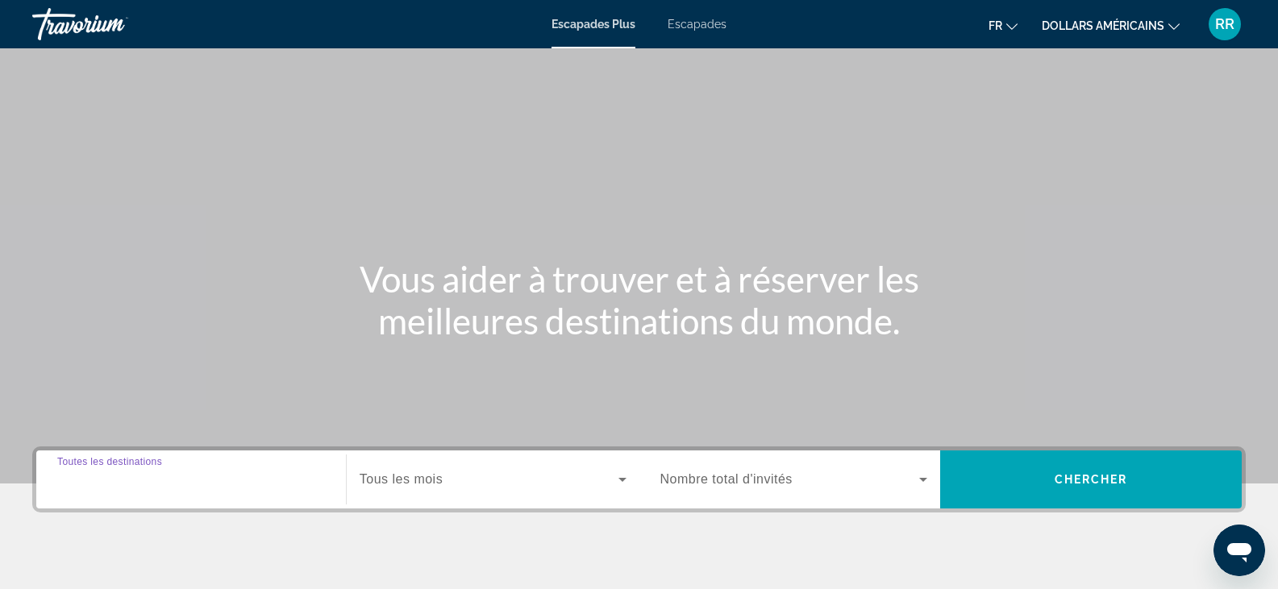
click at [154, 489] on input "Destination Toutes les destinations" at bounding box center [191, 480] width 268 height 19
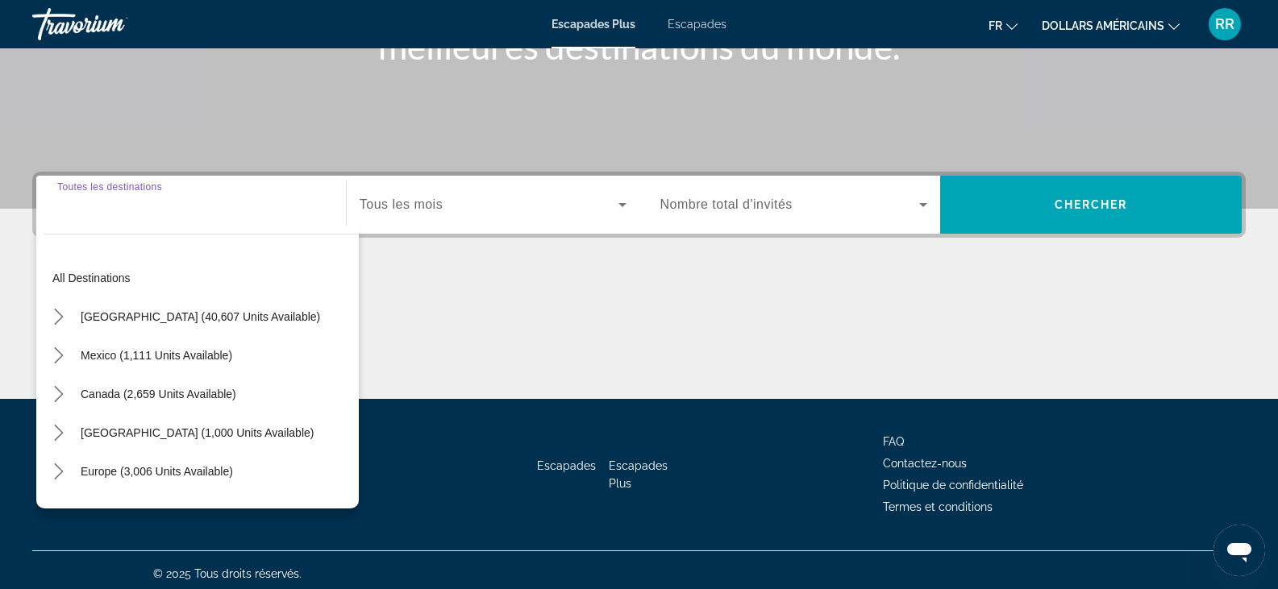
scroll to position [282, 0]
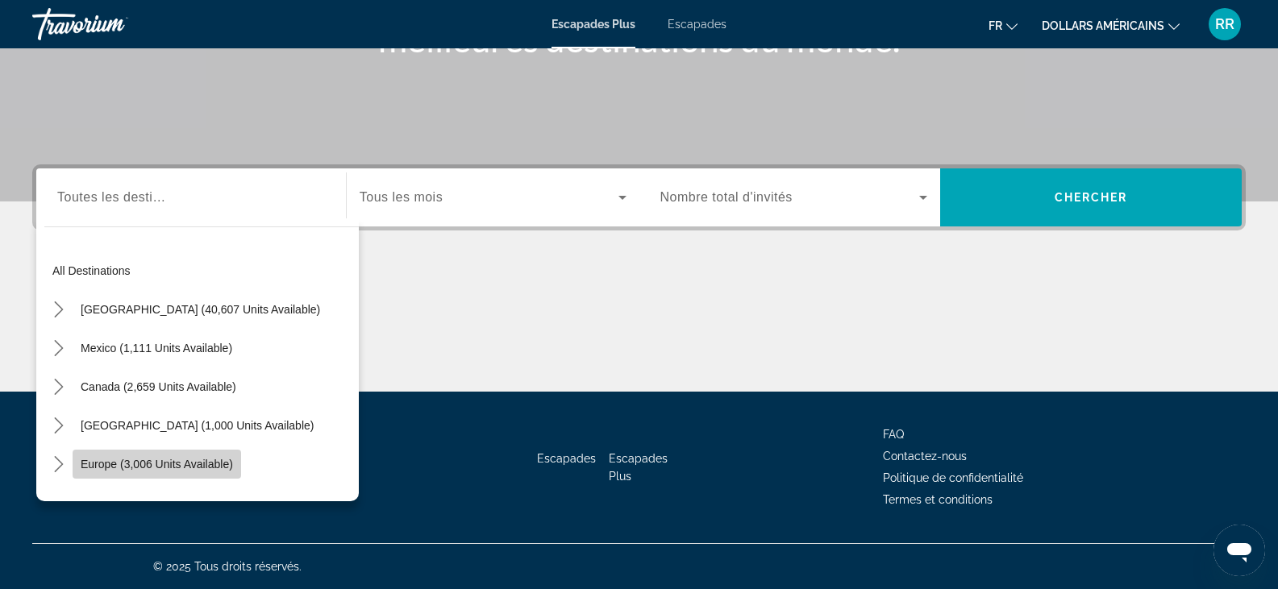
click at [172, 468] on span "Europe (3,006 units available)" at bounding box center [157, 464] width 152 height 13
type input "**********"
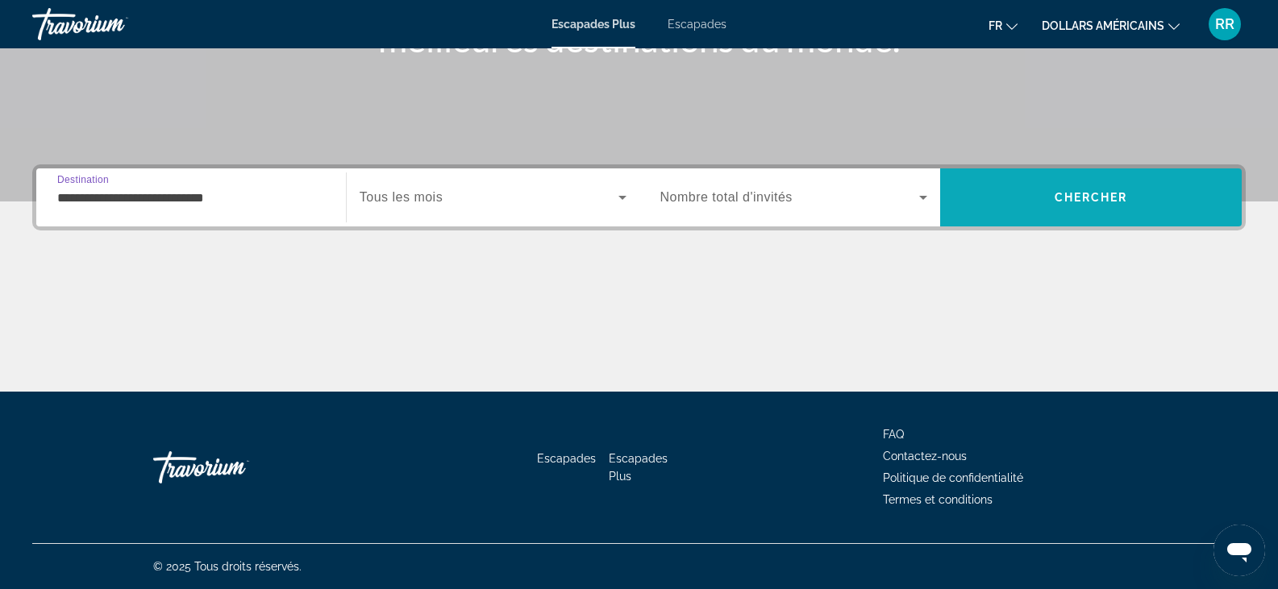
click at [1139, 202] on span "Recherche" at bounding box center [1091, 197] width 302 height 39
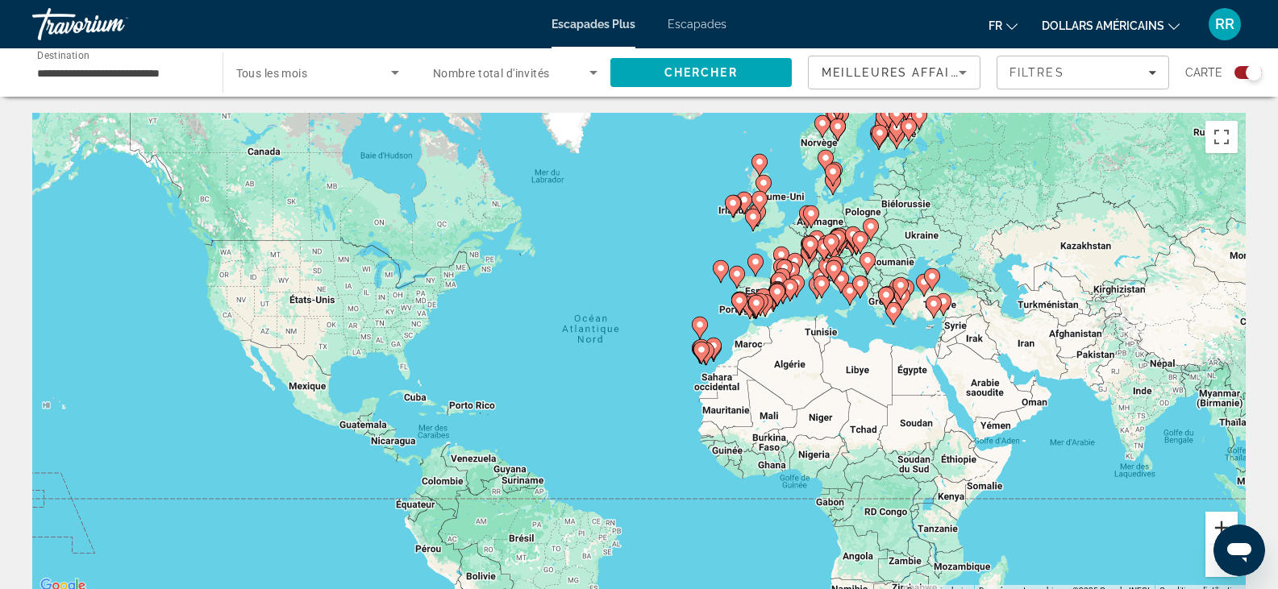
click at [1213, 527] on button "Zoom avant" at bounding box center [1222, 528] width 32 height 32
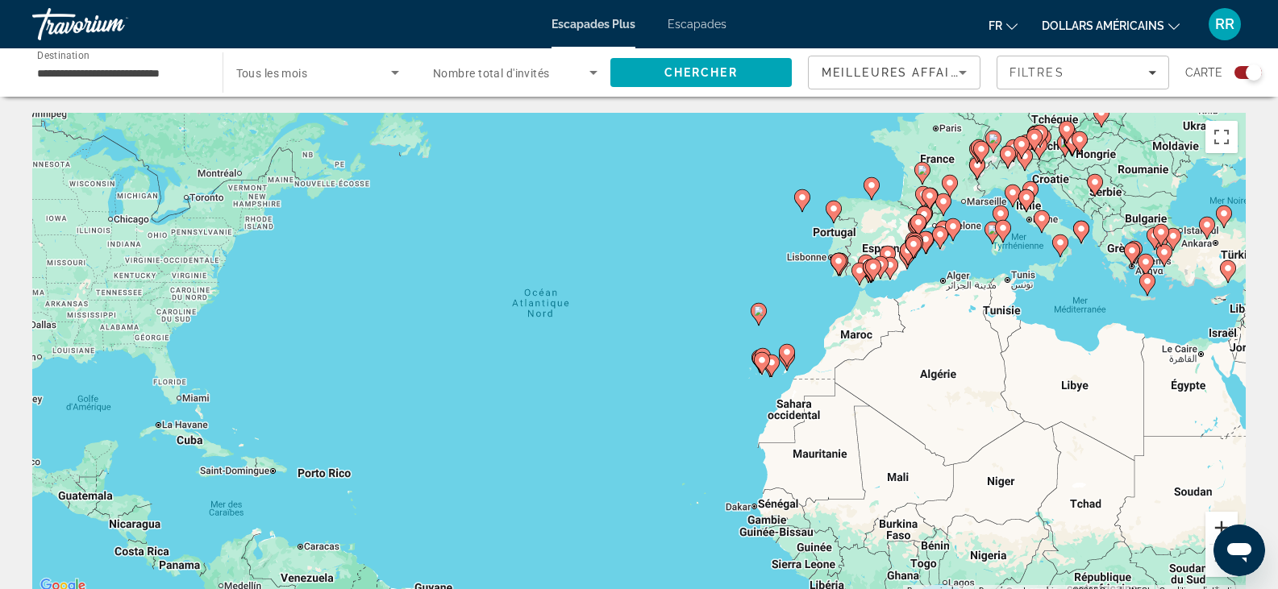
click at [1213, 527] on button "Zoom avant" at bounding box center [1222, 528] width 32 height 32
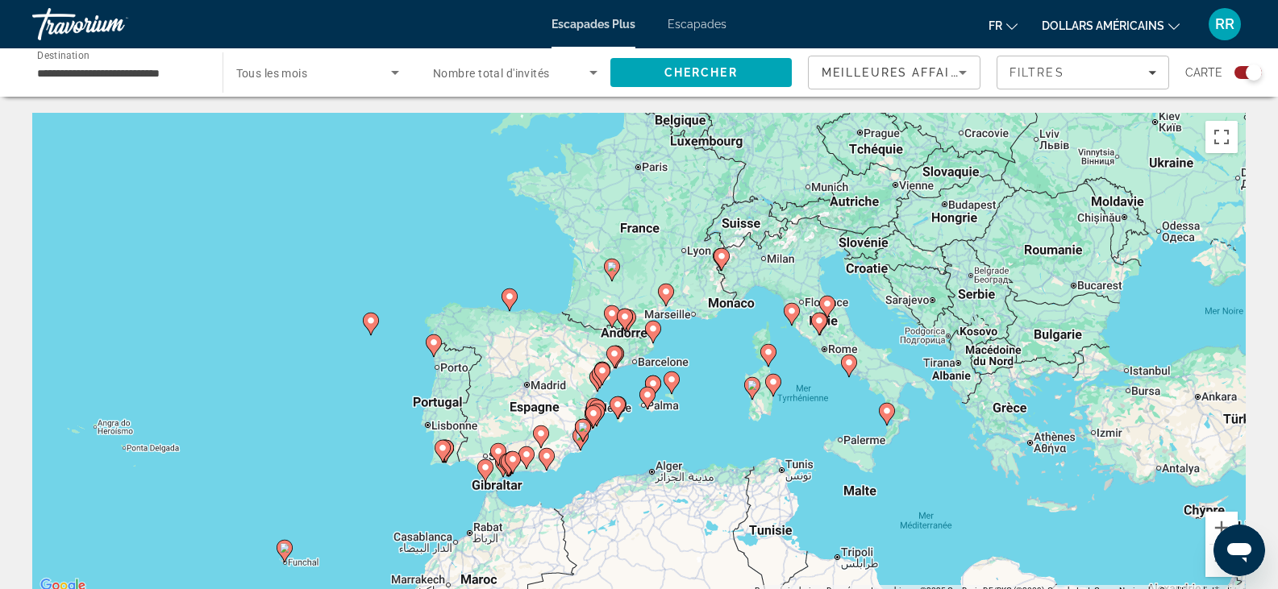
drag, startPoint x: 1063, startPoint y: 344, endPoint x: 466, endPoint y: 609, distance: 653.0
click at [466, 589] on html "**********" at bounding box center [639, 294] width 1278 height 589
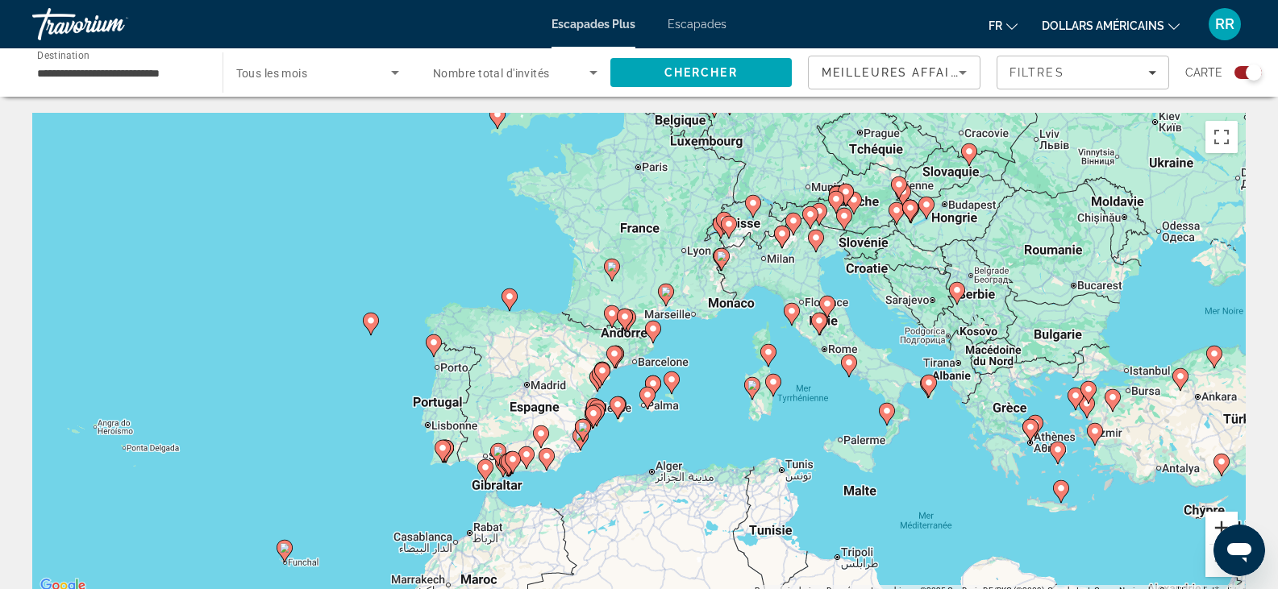
click at [1214, 527] on button "Zoom avant" at bounding box center [1222, 528] width 32 height 32
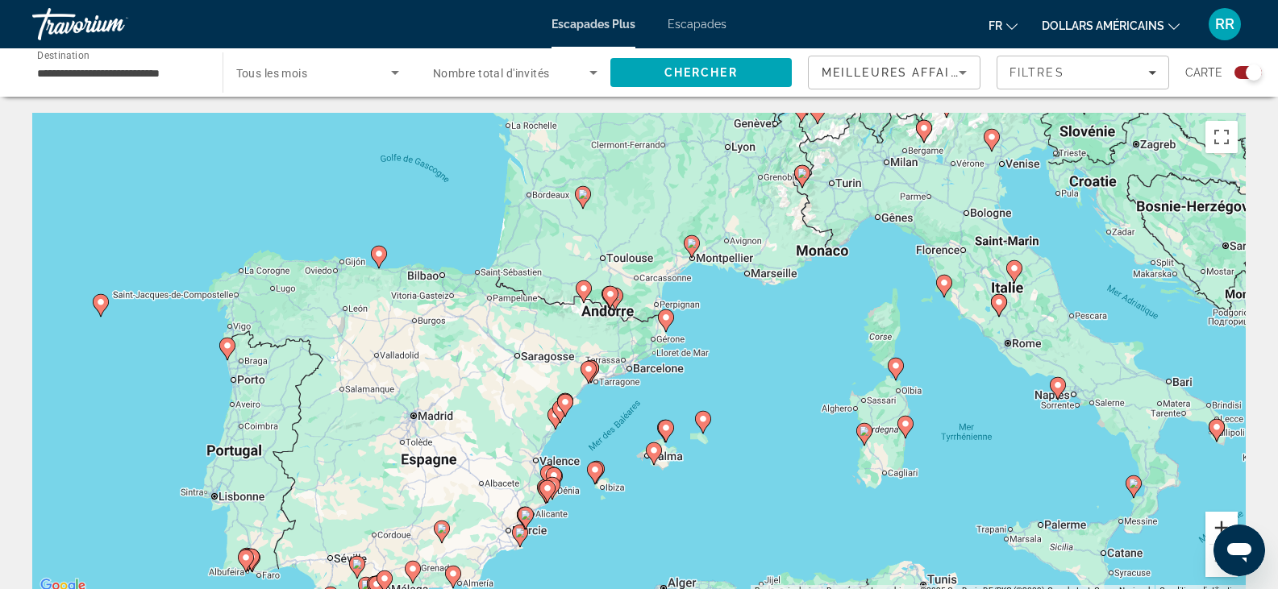
click at [1214, 527] on button "Zoom avant" at bounding box center [1222, 528] width 32 height 32
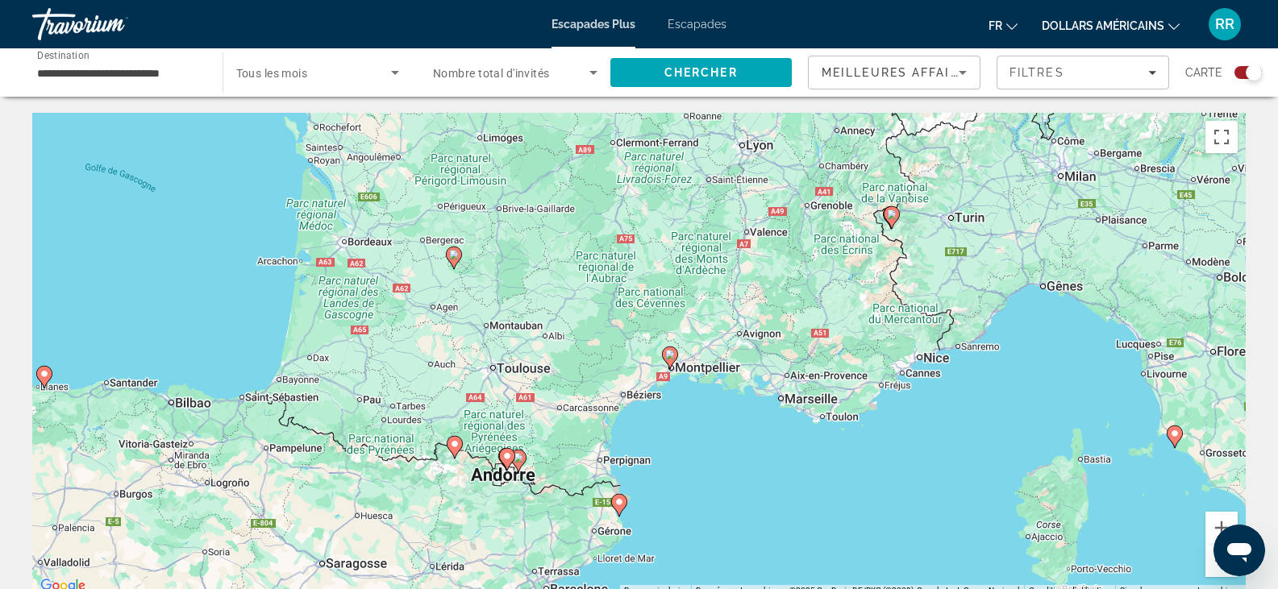
drag, startPoint x: 812, startPoint y: 327, endPoint x: 759, endPoint y: 454, distance: 138.1
click at [759, 454] on div "Pour activer le glissement avec le clavier, appuyez sur Alt+Entrée. Une fois ce…" at bounding box center [639, 355] width 1214 height 484
click at [1211, 524] on button "Zoom avant" at bounding box center [1222, 528] width 32 height 32
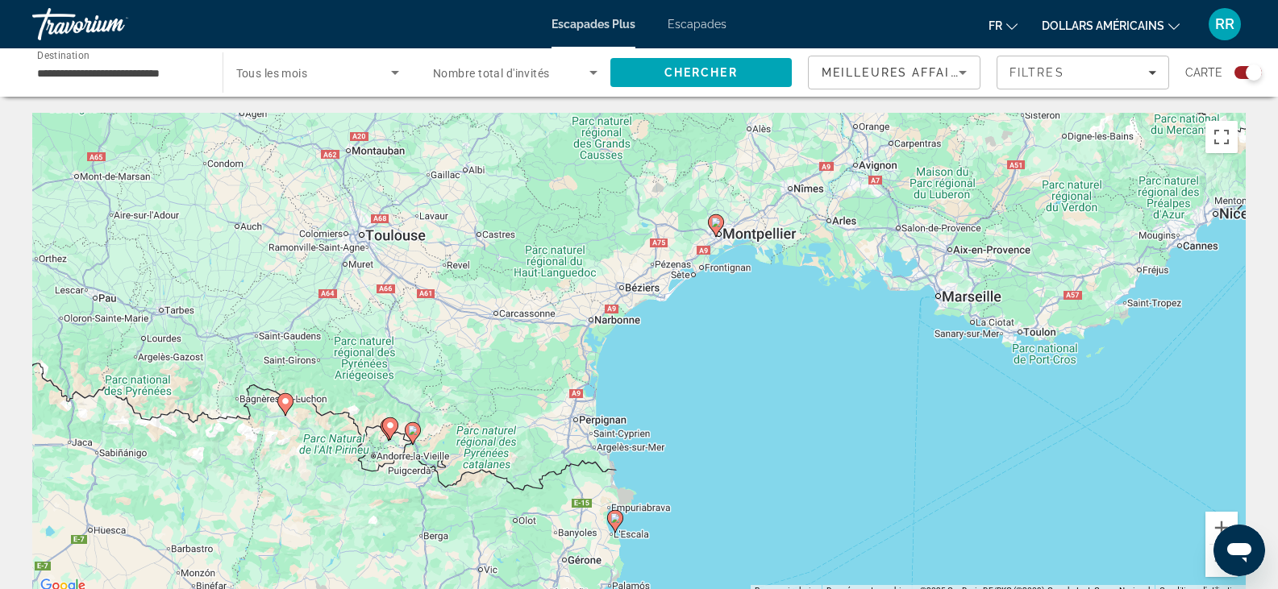
drag, startPoint x: 668, startPoint y: 451, endPoint x: 685, endPoint y: 325, distance: 127.0
click at [685, 325] on div "Pour activer le glissement avec le clavier, appuyez sur Alt+Entrée. Une fois ce…" at bounding box center [639, 355] width 1214 height 484
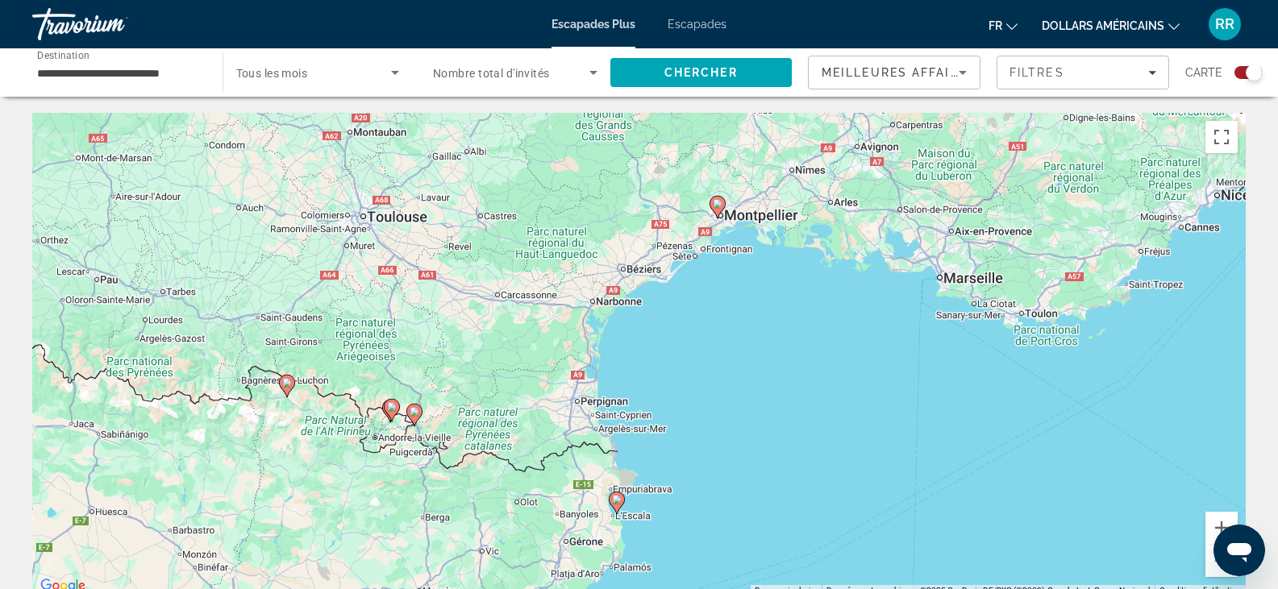
click at [1176, 27] on icon "Changer de devise" at bounding box center [1173, 26] width 11 height 6
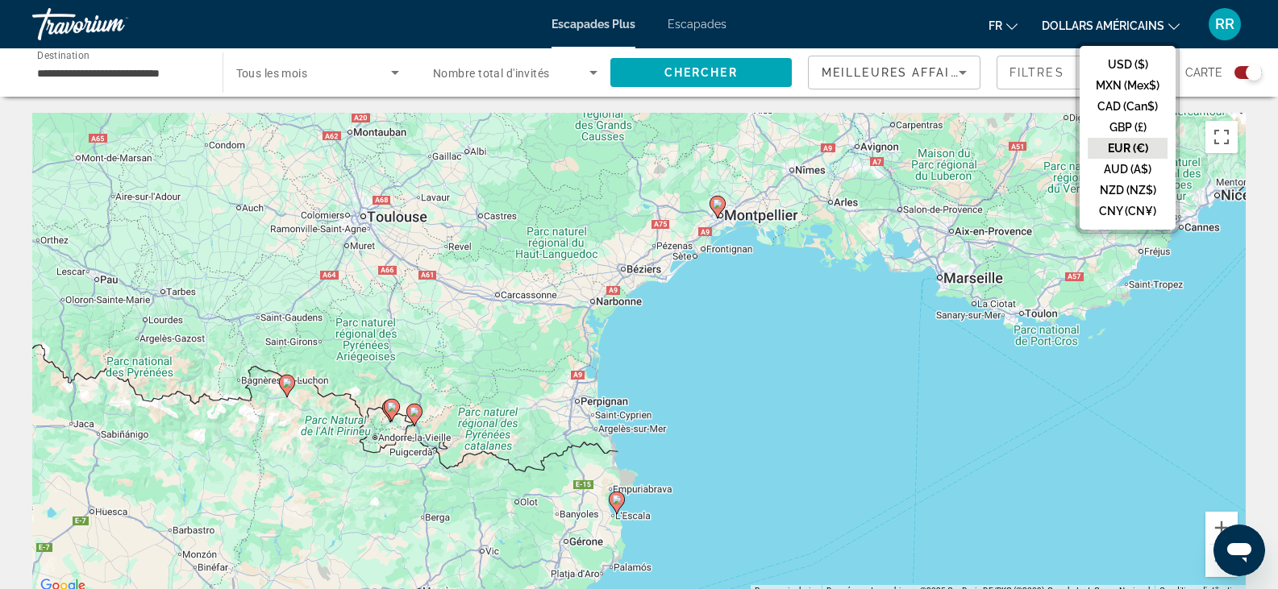
click at [1147, 149] on button "EUR (€)" at bounding box center [1128, 148] width 80 height 21
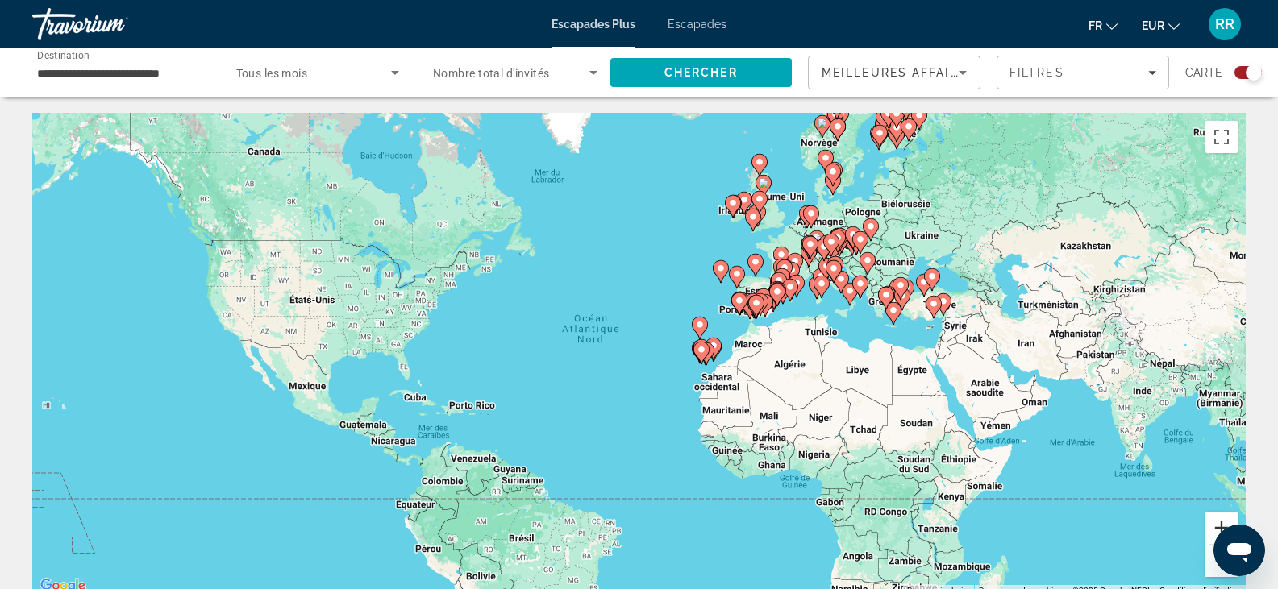
click at [1216, 526] on button "Zoom avant" at bounding box center [1222, 528] width 32 height 32
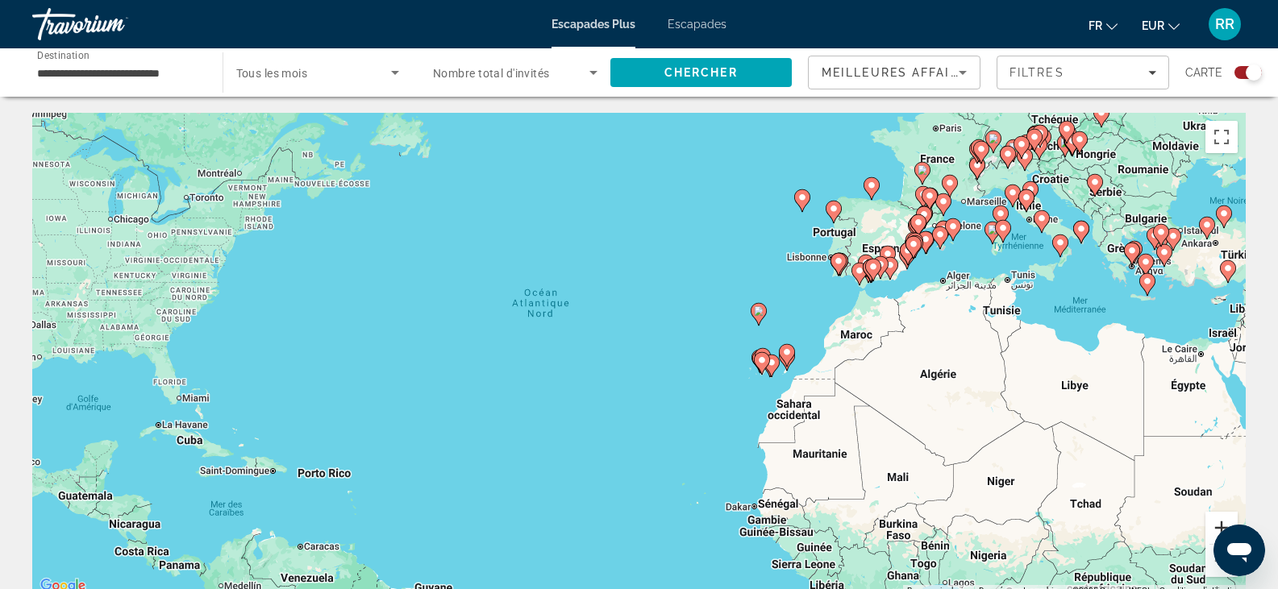
click at [1216, 526] on button "Zoom avant" at bounding box center [1222, 528] width 32 height 32
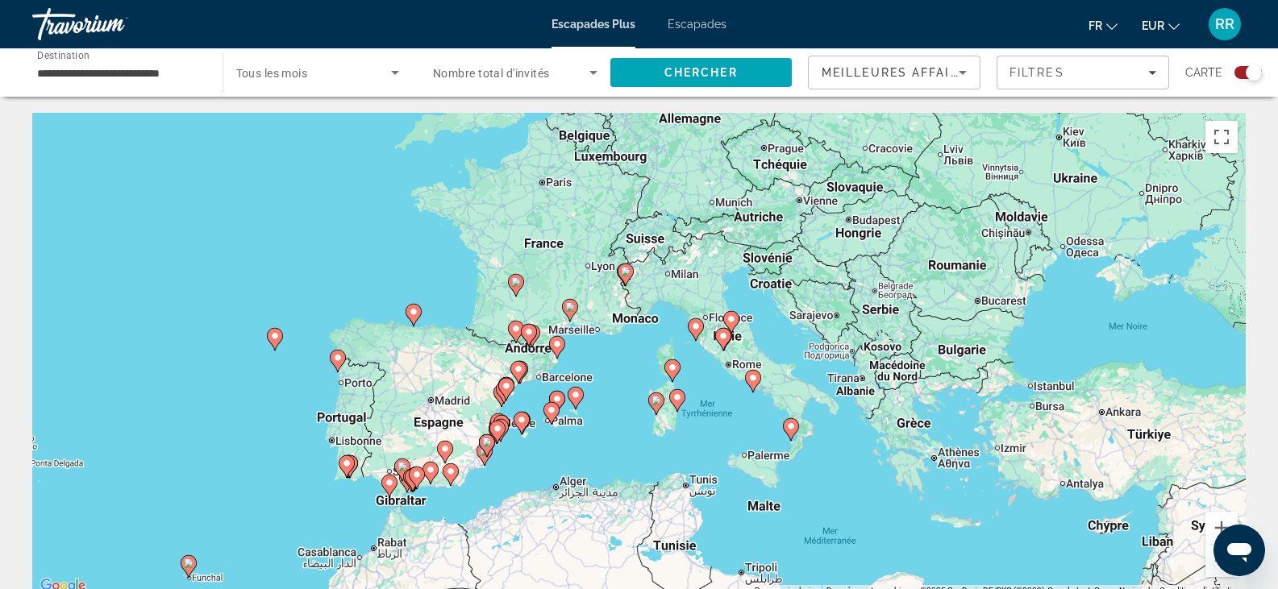
drag, startPoint x: 912, startPoint y: 260, endPoint x: 255, endPoint y: 515, distance: 705.1
click at [255, 515] on div "Pour activer le glissement avec le clavier, appuyez sur Alt+Entrée. Une fois ce…" at bounding box center [639, 355] width 1214 height 484
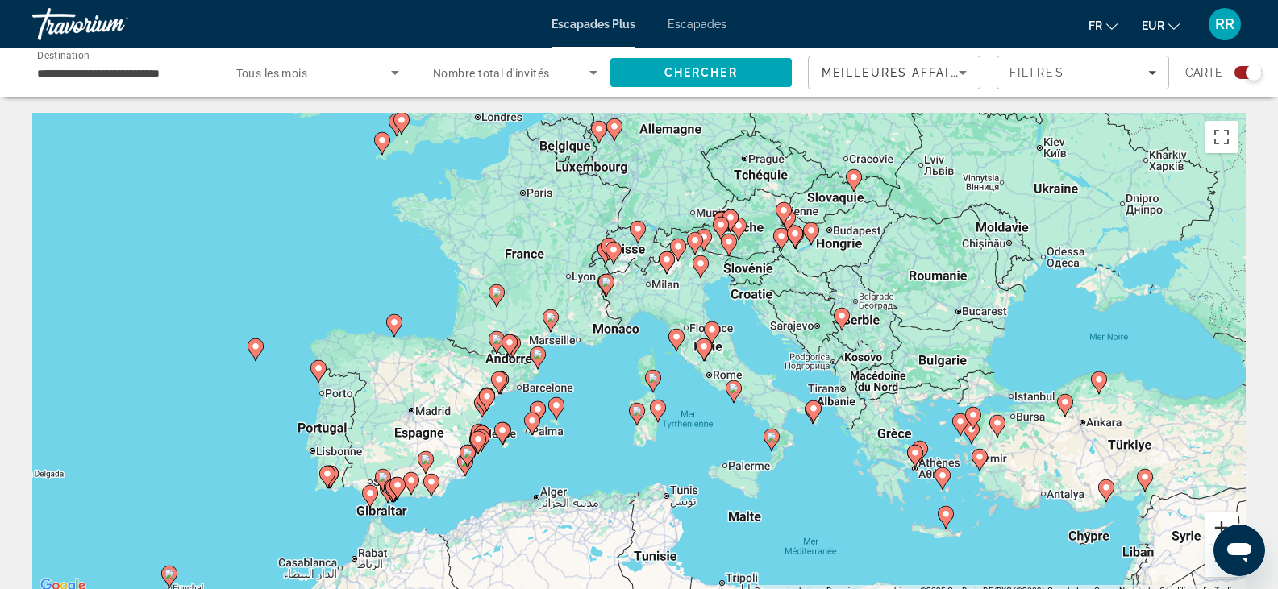
click at [1213, 531] on button "Zoom avant" at bounding box center [1222, 528] width 32 height 32
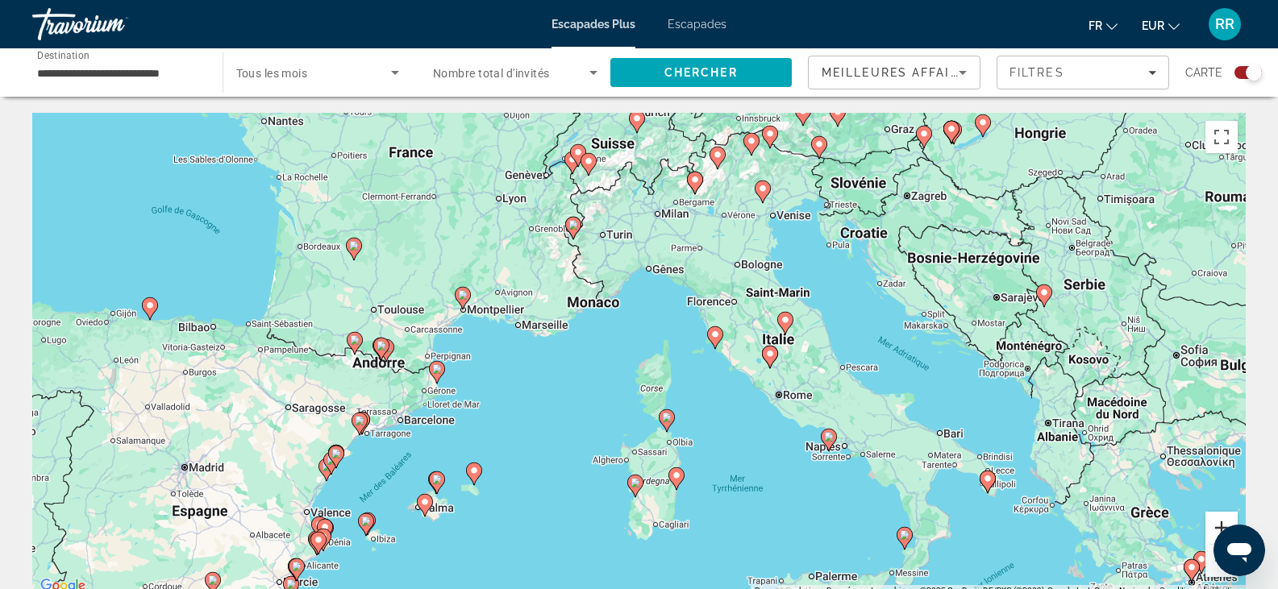
click at [1213, 531] on button "Zoom avant" at bounding box center [1222, 528] width 32 height 32
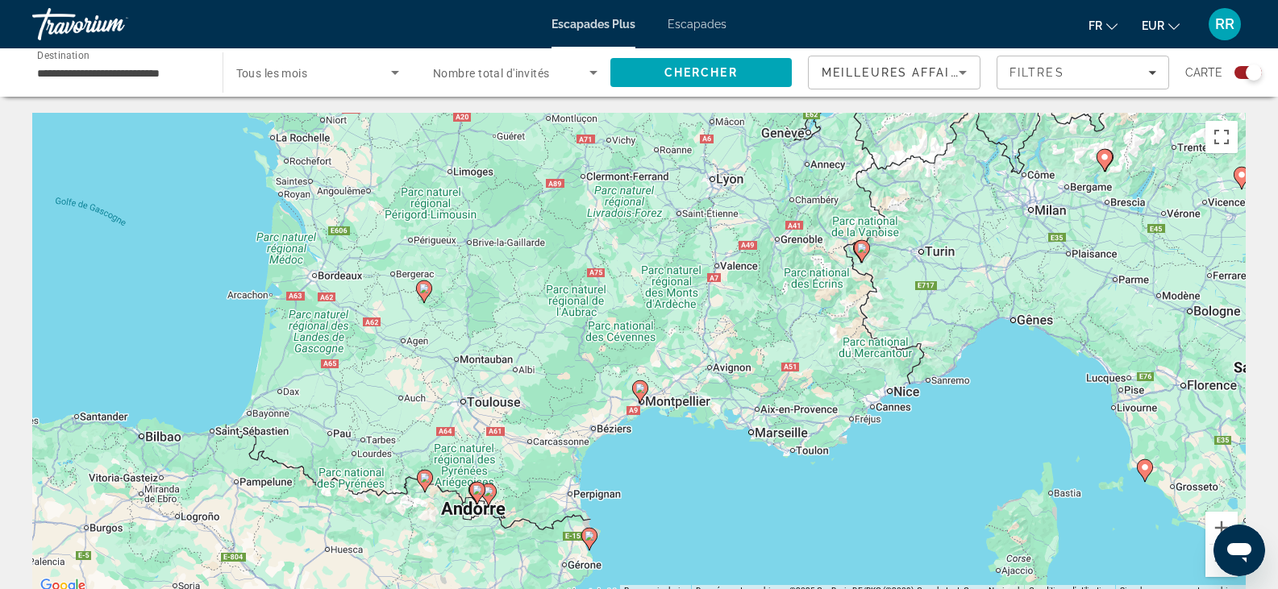
drag, startPoint x: 193, startPoint y: 344, endPoint x: 554, endPoint y: 481, distance: 386.1
click at [554, 481] on div "Pour activer le glissement avec le clavier, appuyez sur Alt+Entrée. Une fois ce…" at bounding box center [639, 355] width 1214 height 484
click at [424, 291] on image "Contenu principal" at bounding box center [424, 289] width 10 height 10
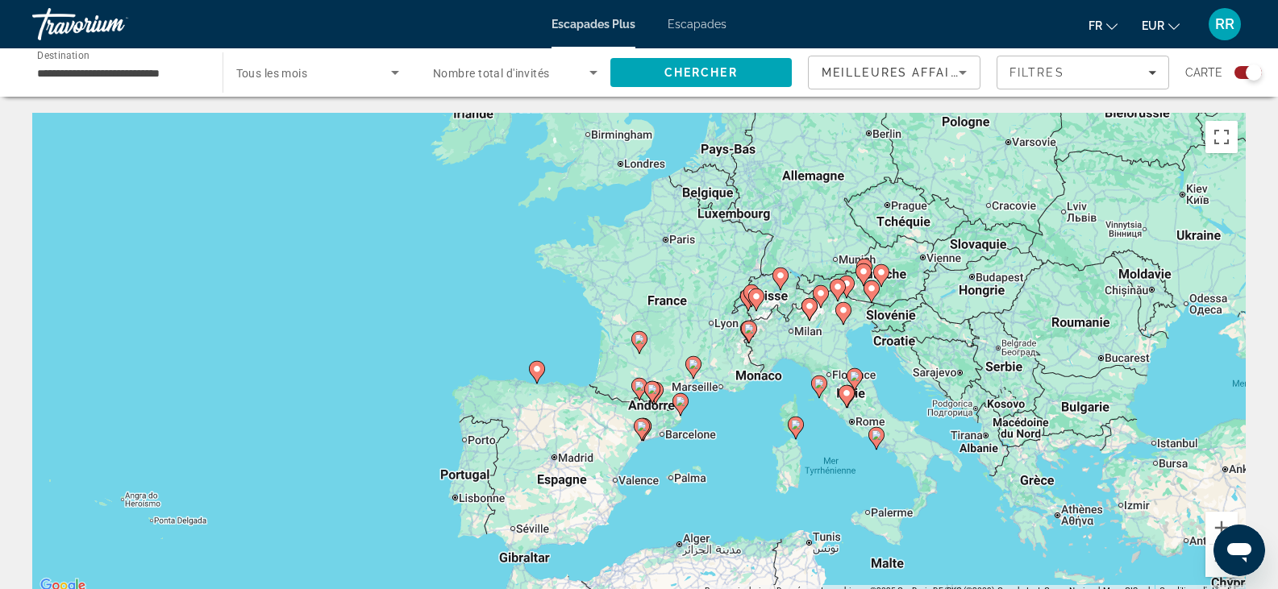
click at [639, 342] on image "Contenu principal" at bounding box center [640, 340] width 10 height 10
type input "**********"
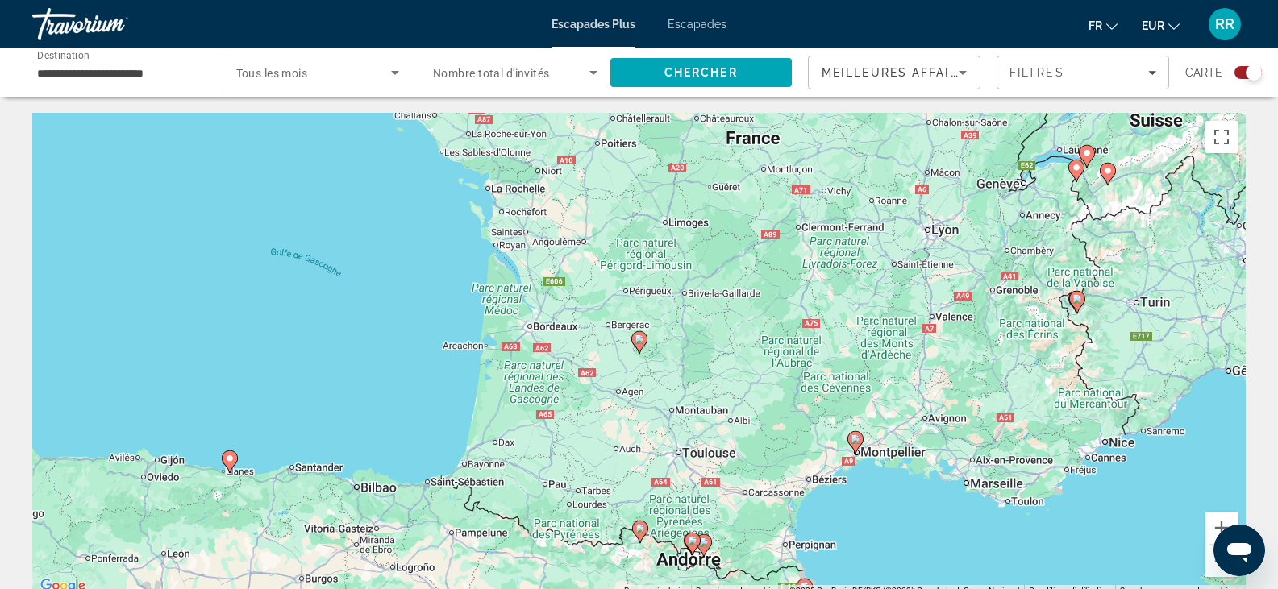
click at [639, 342] on image "Contenu principal" at bounding box center [640, 340] width 10 height 10
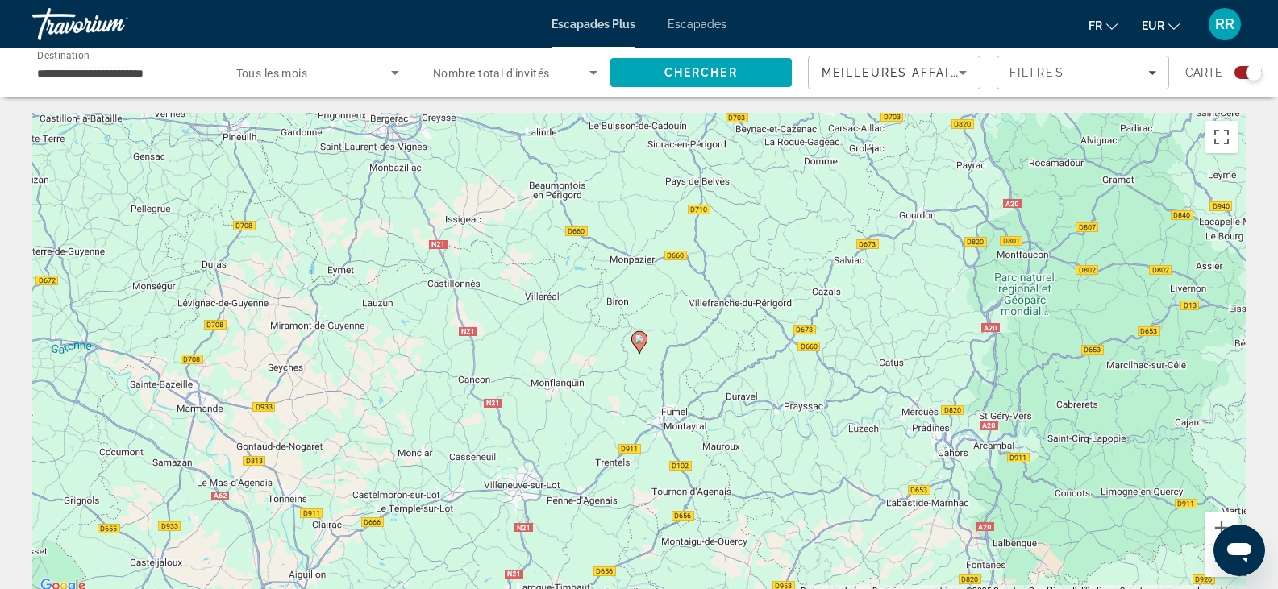
click at [639, 342] on image "Contenu principal" at bounding box center [640, 340] width 10 height 10
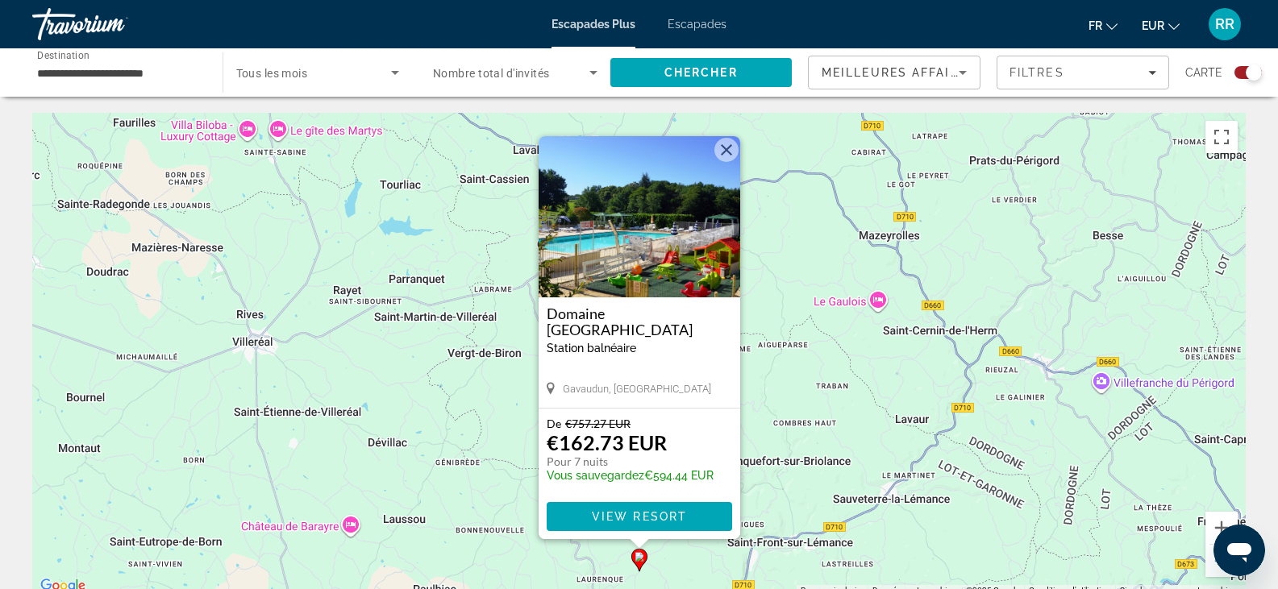
click at [728, 147] on button "Fermer" at bounding box center [726, 150] width 24 height 24
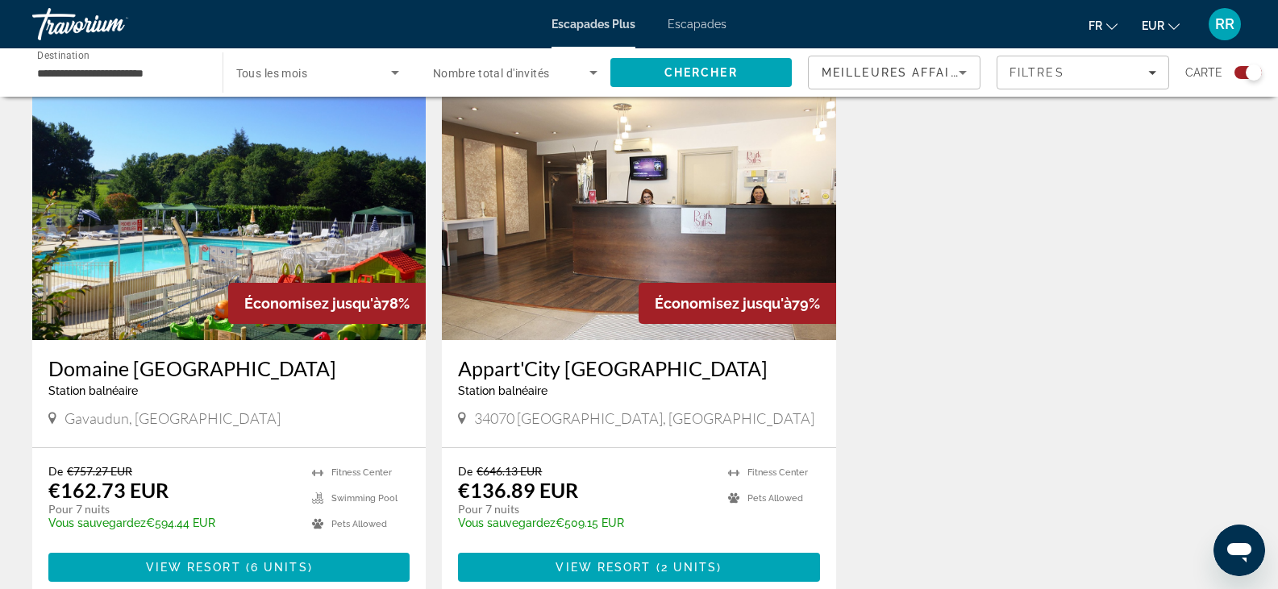
scroll to position [564, 0]
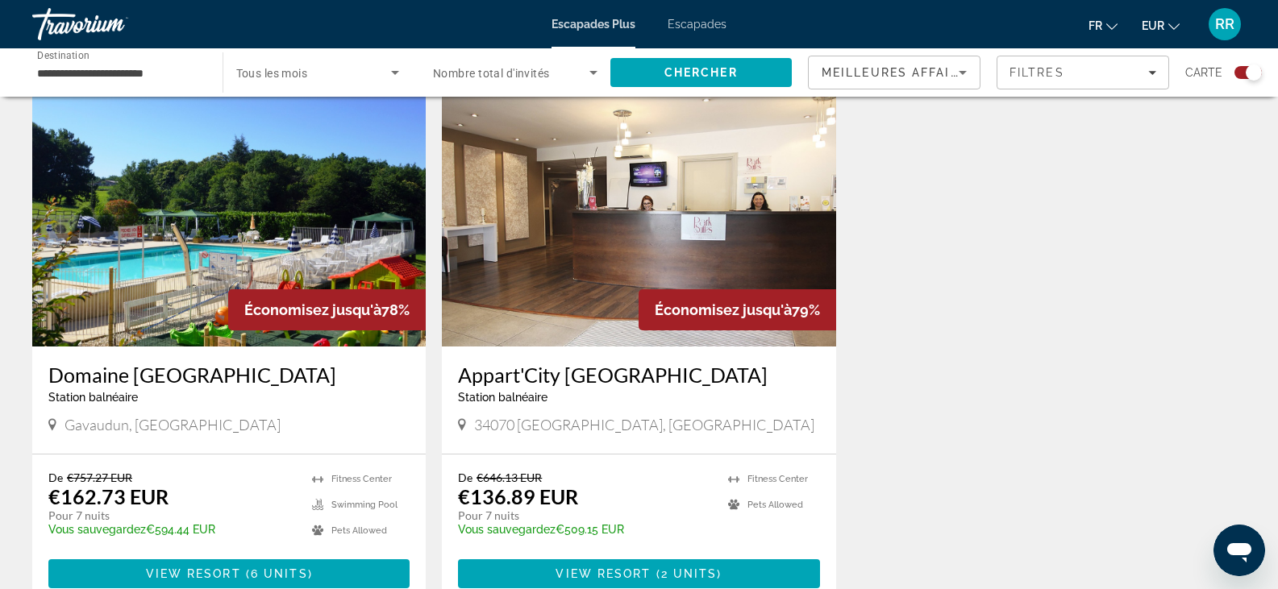
click at [545, 373] on h3 "Appart'City [GEOGRAPHIC_DATA]" at bounding box center [638, 375] width 361 height 24
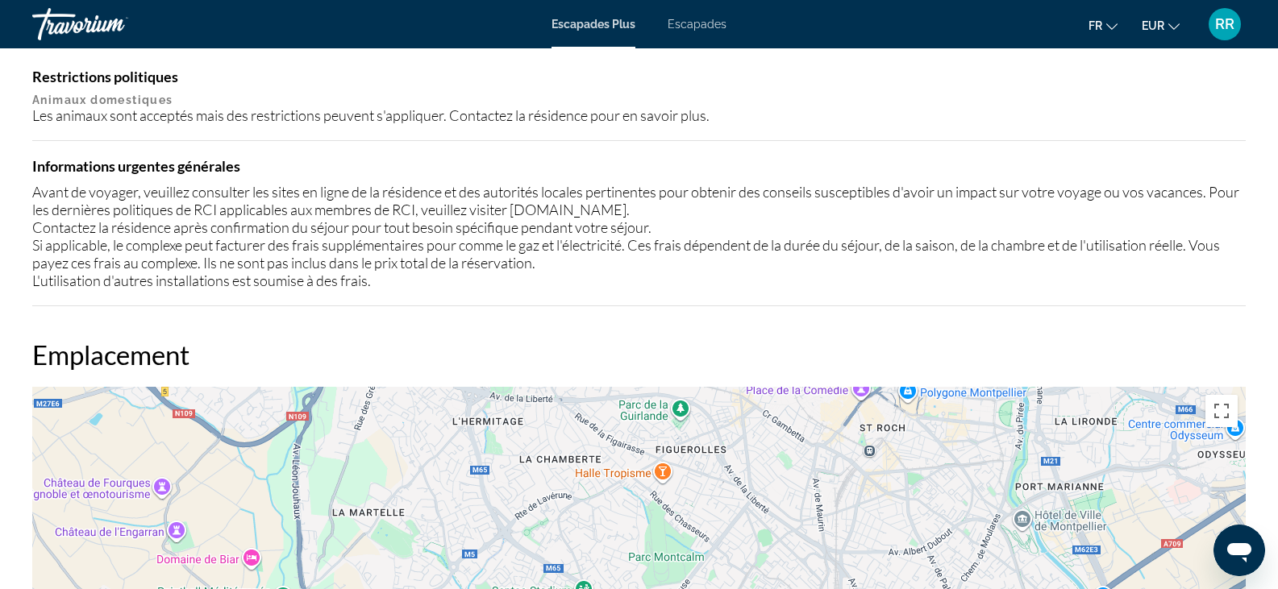
scroll to position [1325, 0]
